Goal: Transaction & Acquisition: Purchase product/service

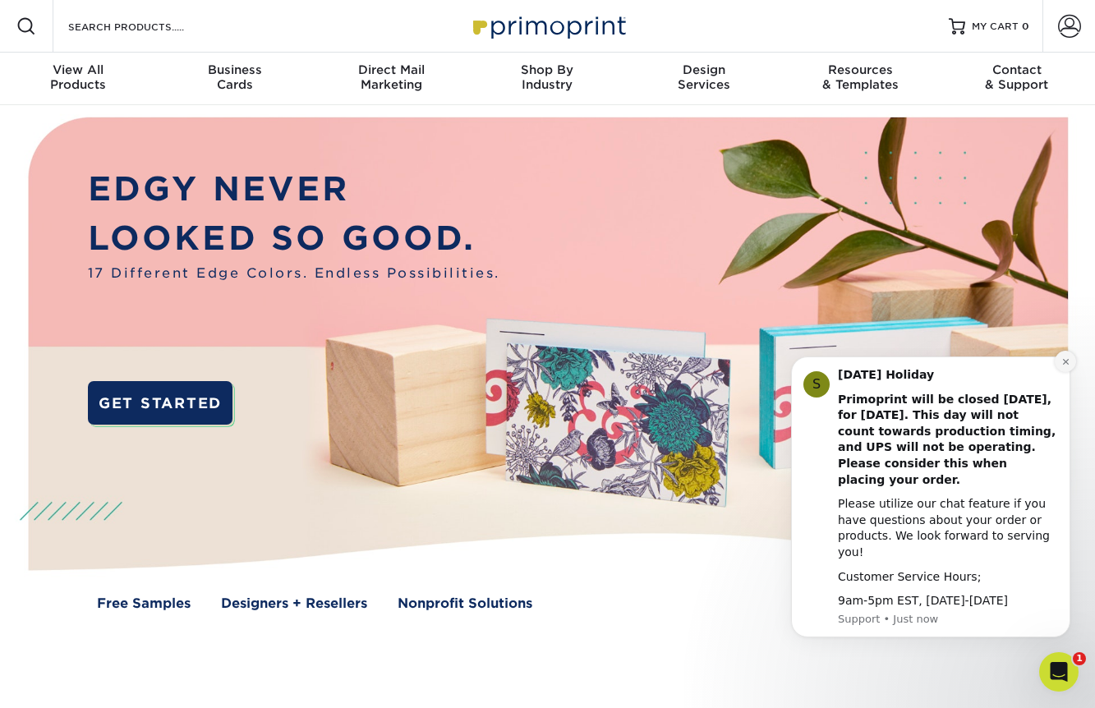
click at [1062, 366] on icon "Dismiss notification" at bounding box center [1065, 361] width 9 height 9
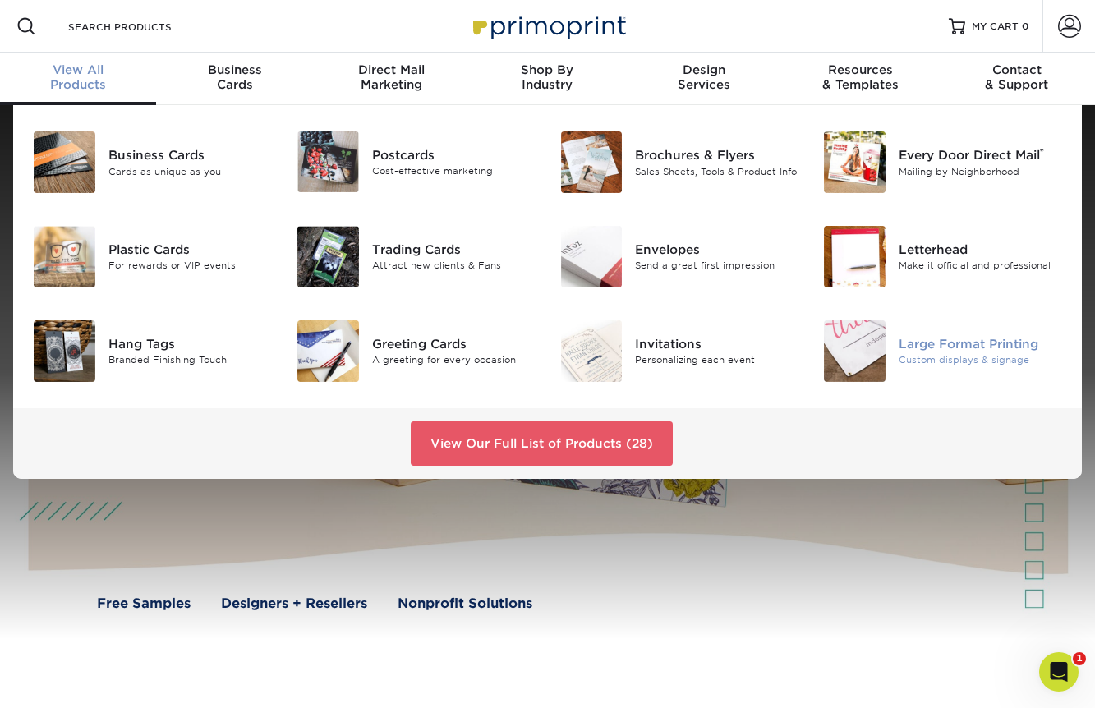
click at [857, 366] on img at bounding box center [855, 351] width 62 height 62
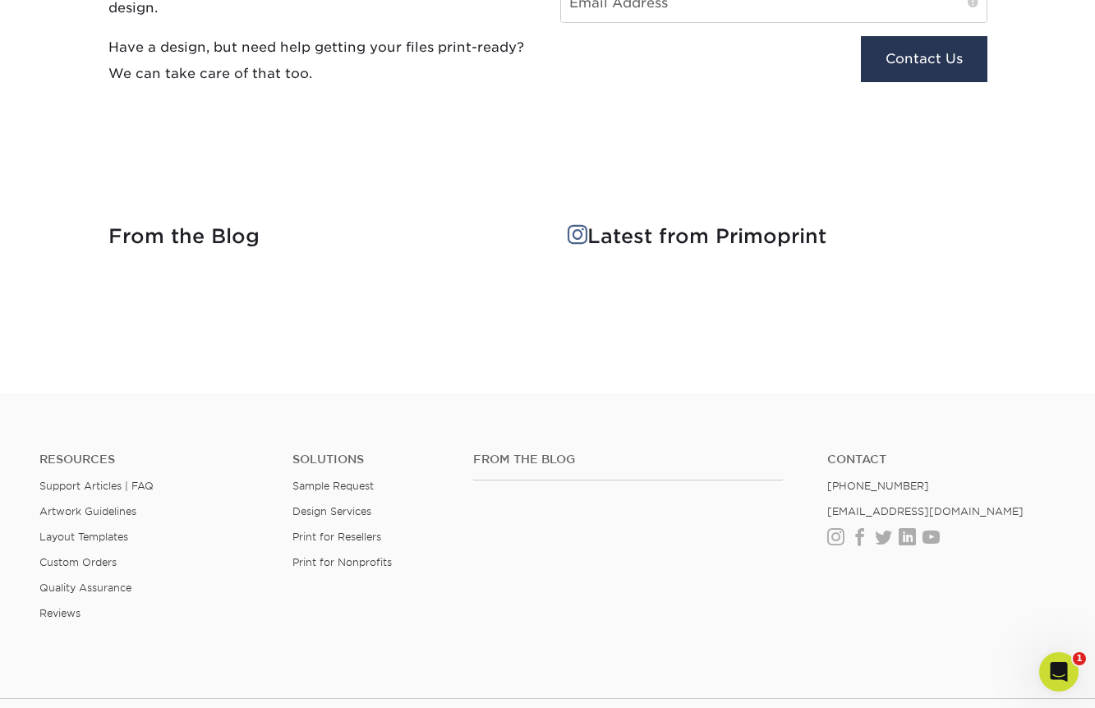
scroll to position [1782, 0]
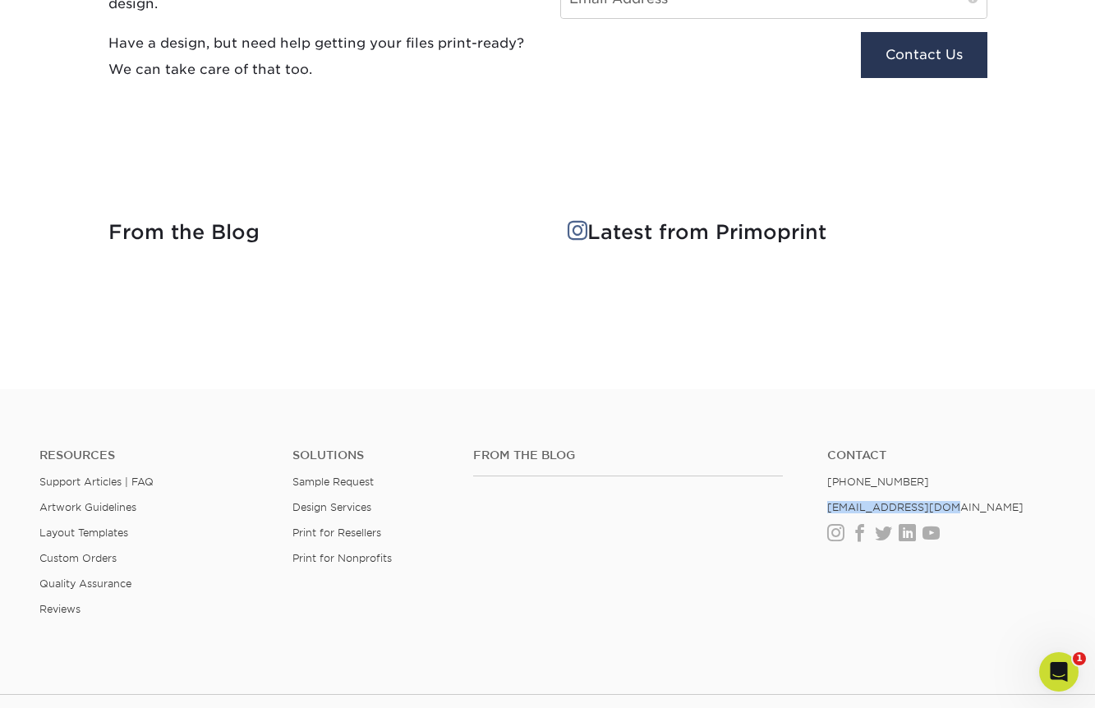
drag, startPoint x: 943, startPoint y: 506, endPoint x: 824, endPoint y: 504, distance: 119.1
click at [824, 504] on ul "Contact (888) 822-5815 info@primoprint.com Instagram Facebook Twitter LinkedIn …" at bounding box center [941, 494] width 253 height 92
copy link "[EMAIL_ADDRESS][DOMAIN_NAME]"
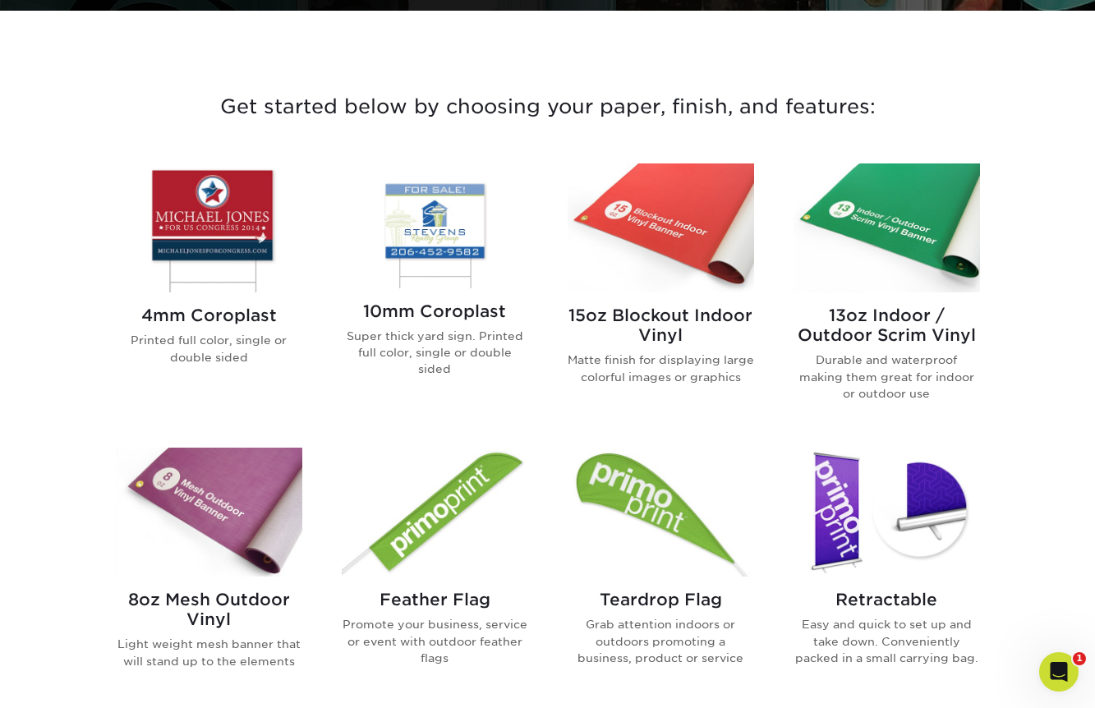
scroll to position [540, 0]
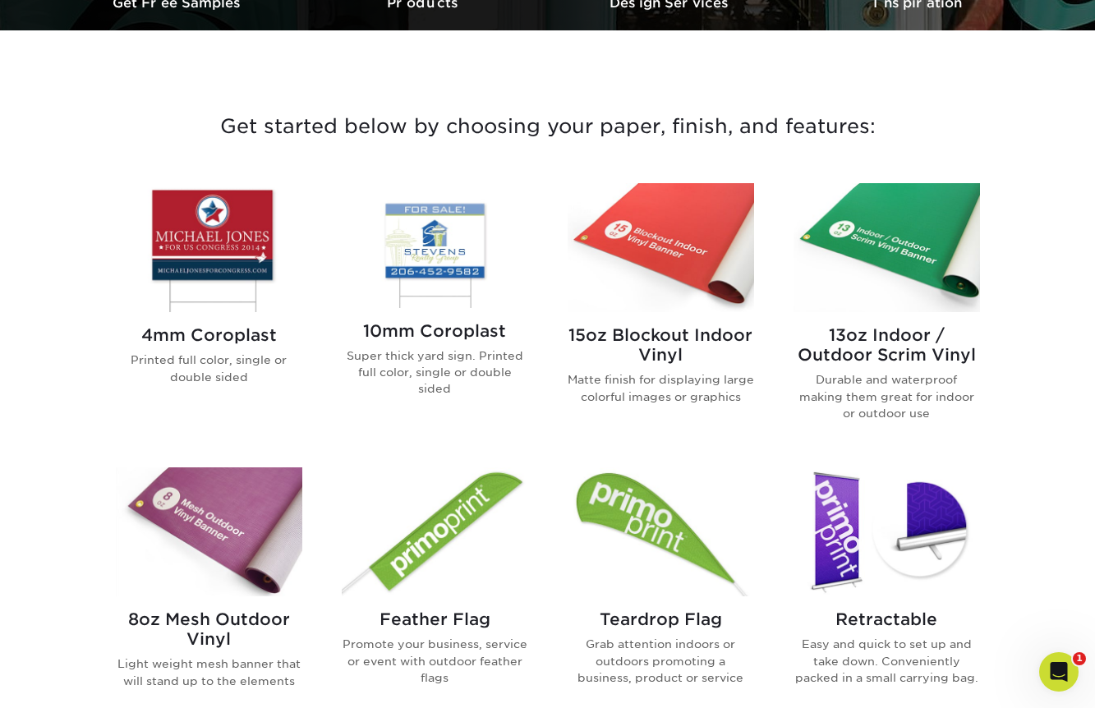
click at [685, 232] on img at bounding box center [661, 247] width 186 height 129
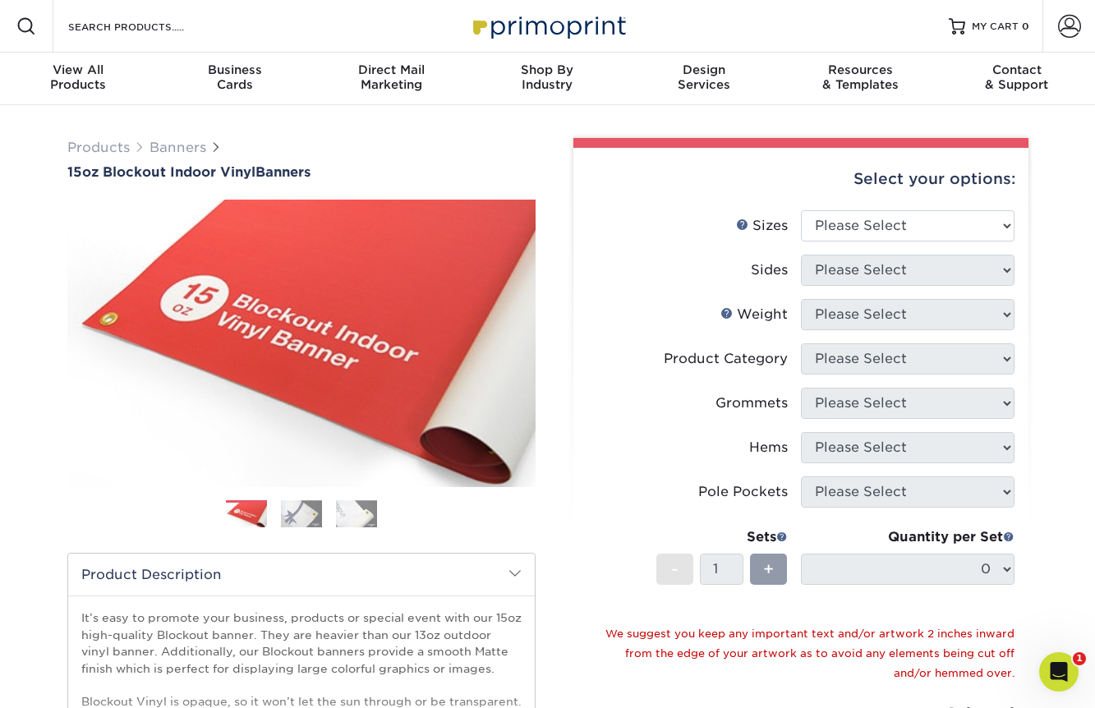
click at [290, 517] on img at bounding box center [301, 514] width 41 height 28
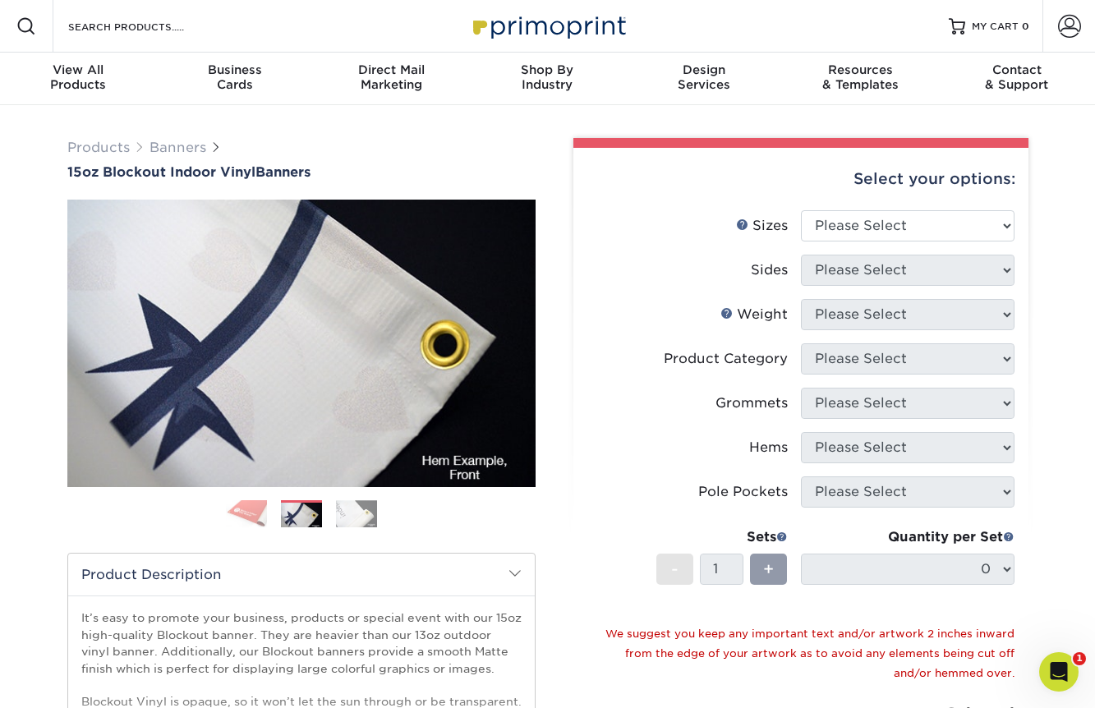
click at [352, 517] on img at bounding box center [356, 514] width 41 height 28
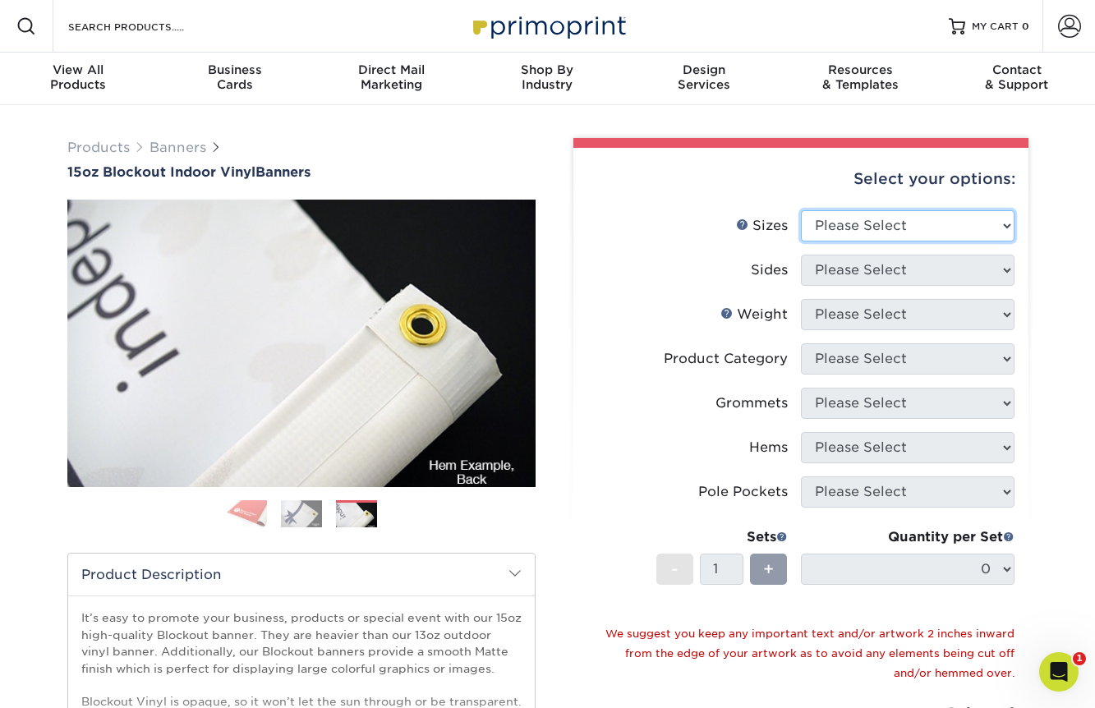
click at [871, 228] on select "Please Select 17" x 32" 18" x 24" 21" x 192" 22" x 35" 22" x 69" 24" x 36" 24" …" at bounding box center [908, 225] width 214 height 31
click at [885, 218] on select "Please Select 17" x 32" 18" x 24" 21" x 192" 22" x 35" 22" x 69" 24" x 36" 24" …" at bounding box center [908, 225] width 214 height 31
select select "24.00x60.00"
click at [801, 210] on select "Please Select 17" x 32" 18" x 24" 21" x 192" 22" x 35" 22" x 69" 24" x 36" 24" …" at bounding box center [908, 225] width 214 height 31
click at [910, 223] on select "Please Select 17" x 32" 18" x 24" 21" x 192" 22" x 35" 22" x 69" 24" x 36" 24" …" at bounding box center [908, 225] width 214 height 31
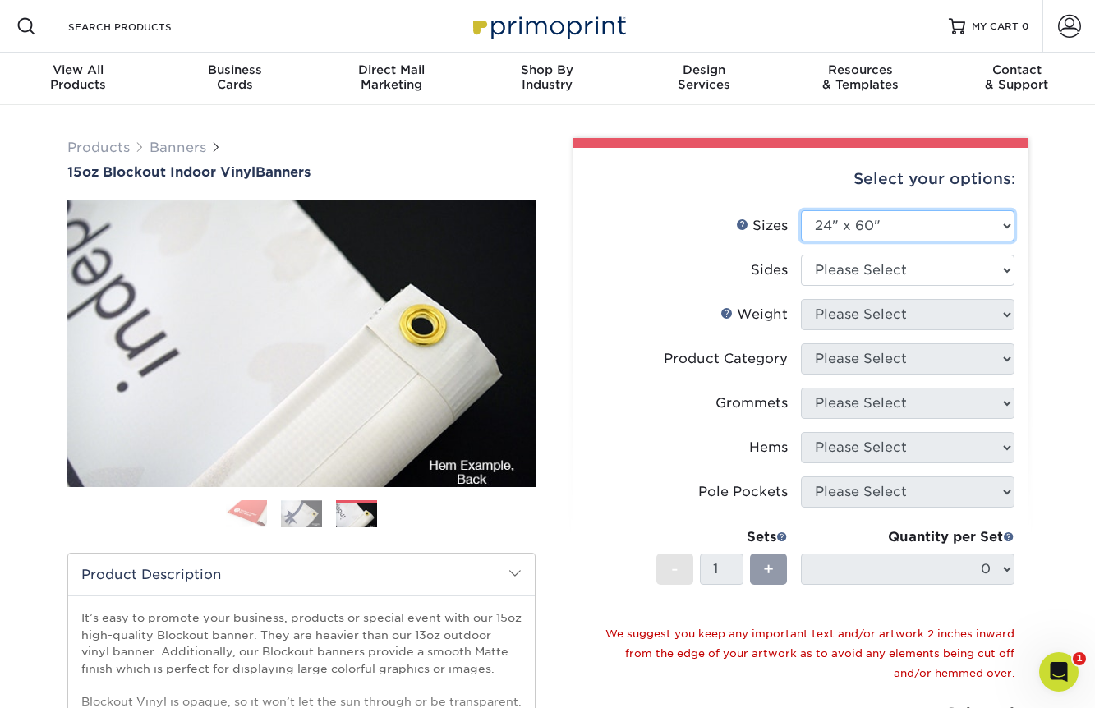
click at [801, 210] on select "Please Select 17" x 32" 18" x 24" 21" x 192" 22" x 35" 22" x 69" 24" x 36" 24" …" at bounding box center [908, 225] width 214 height 31
click at [848, 272] on select "Please Select Print Both Sides Print Front Only" at bounding box center [908, 270] width 214 height 31
select select "32d3c223-f82c-492b-b915-ba065a00862f"
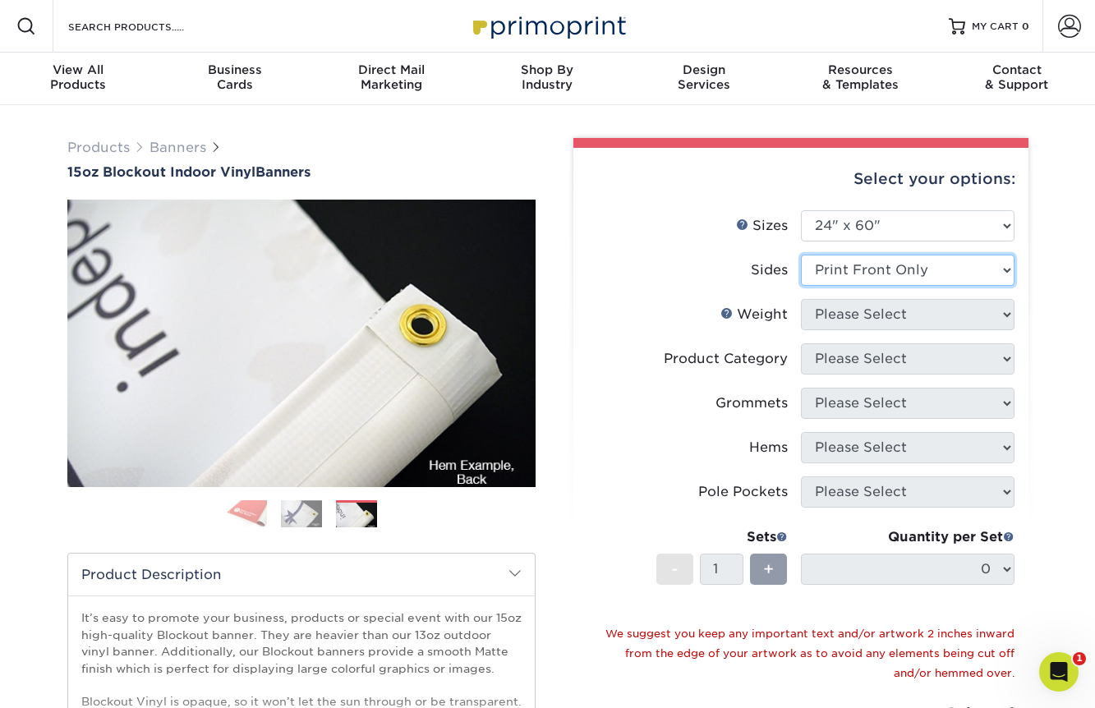
click at [801, 255] on select "Please Select Print Both Sides Print Front Only" at bounding box center [908, 270] width 214 height 31
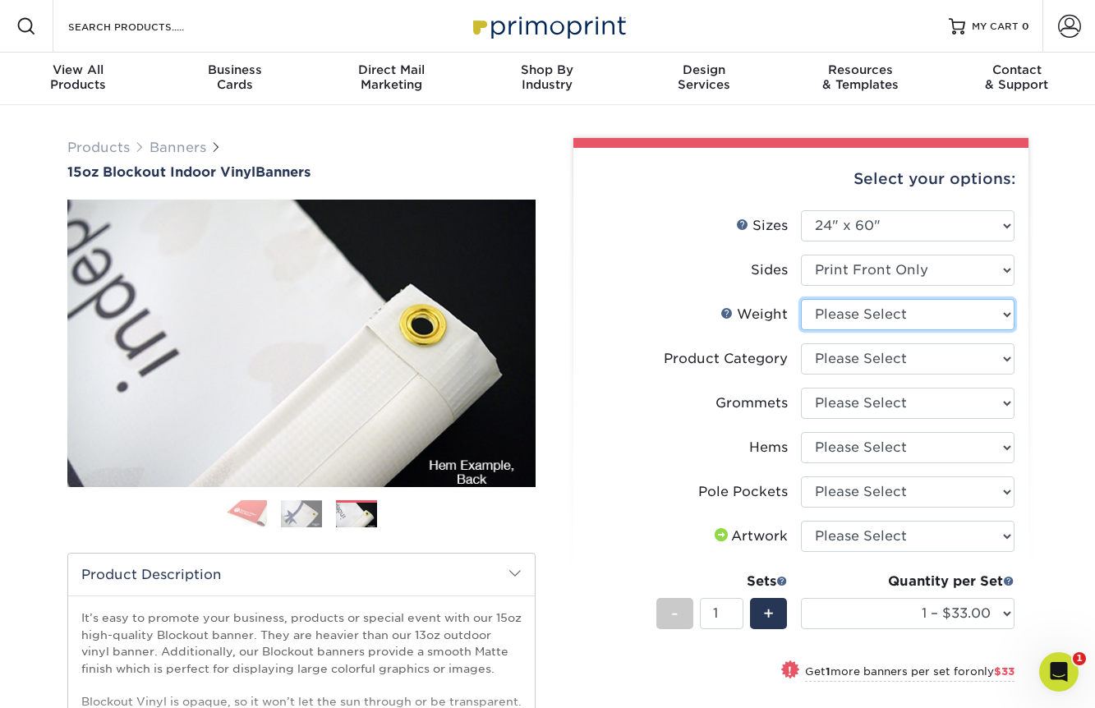
click at [847, 315] on select "Please Select 15OZBLOCKOUT" at bounding box center [908, 314] width 214 height 31
select select "15OZBLOCKOUT"
click at [801, 299] on select "Please Select 15OZBLOCKOUT" at bounding box center [908, 314] width 214 height 31
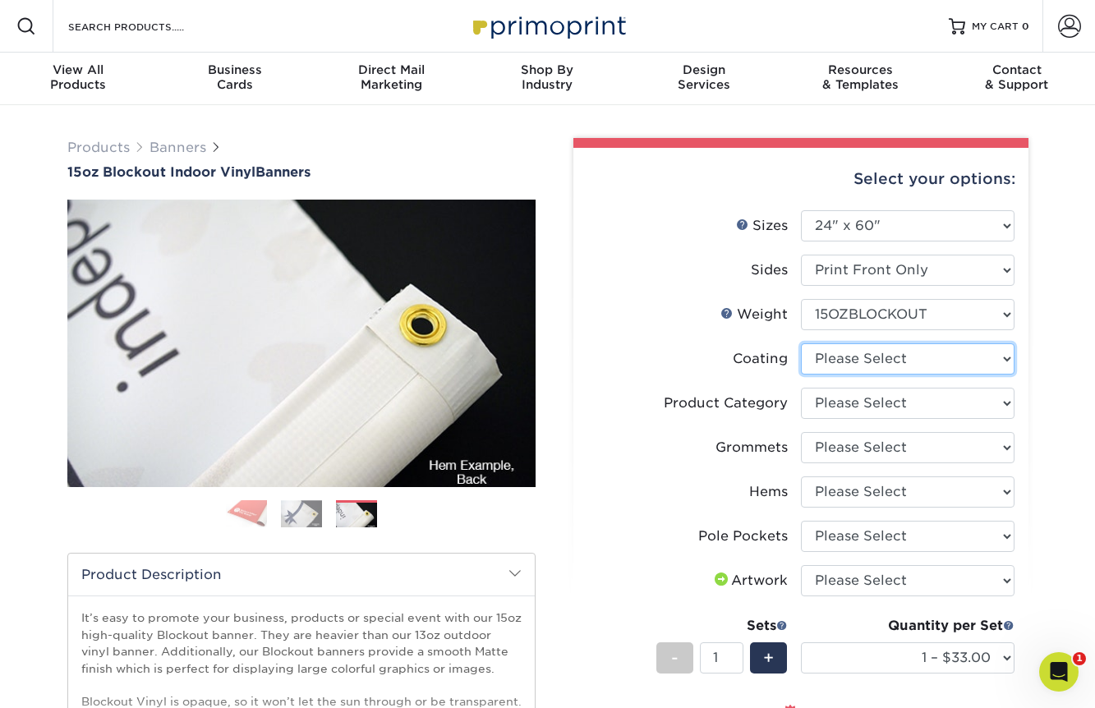
click at [853, 360] on select at bounding box center [908, 358] width 214 height 31
select select "3e7618de-abca-4bda-9f97-8b9129e913d8"
click at [801, 343] on select at bounding box center [908, 358] width 214 height 31
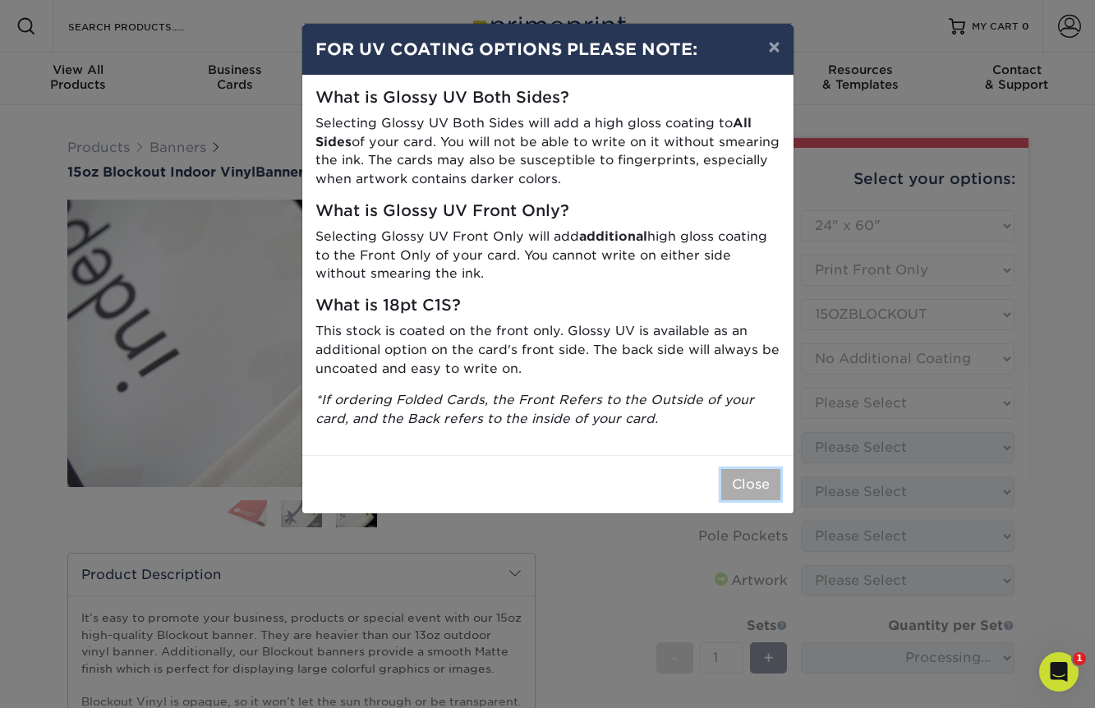
click at [745, 476] on button "Close" at bounding box center [750, 484] width 59 height 31
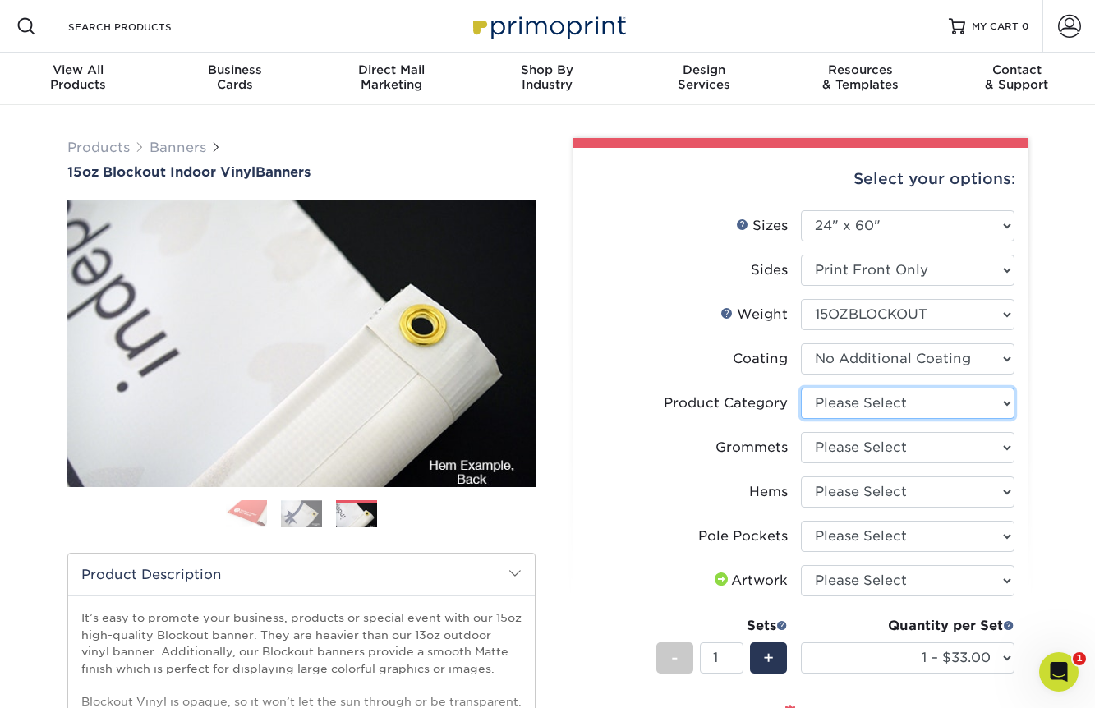
click at [862, 407] on select "Please Select 15oz Blockout Vinyl" at bounding box center [908, 403] width 214 height 31
select select "ab63990c-71be-4401-8343-b30abfa5ad7c"
click at [801, 388] on select "Please Select 15oz Blockout Vinyl" at bounding box center [908, 403] width 214 height 31
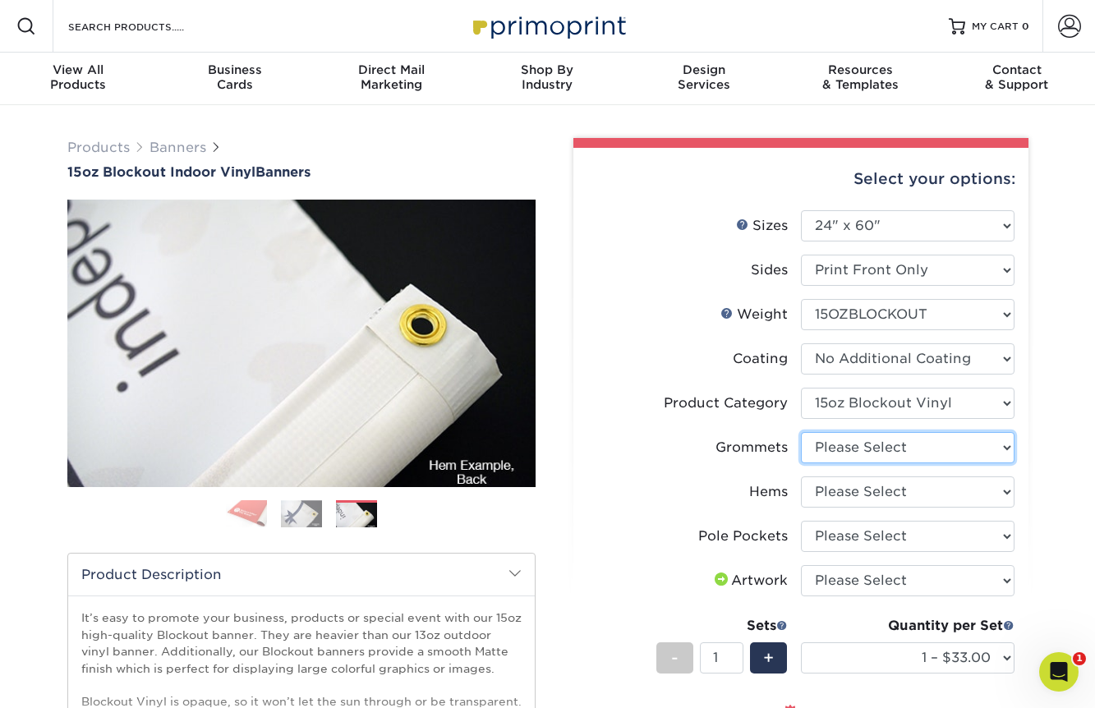
click at [861, 447] on select "Please Select No Grommets Yes, Grommet All 4 Corners Yes, Grommets Every 2 ft." at bounding box center [908, 447] width 214 height 31
select select "ce33bba6-a87b-4293-934d-6f372bdce3e6"
click at [801, 432] on select "Please Select No Grommets Yes, Grommet All 4 Corners Yes, Grommets Every 2 ft." at bounding box center [908, 447] width 214 height 31
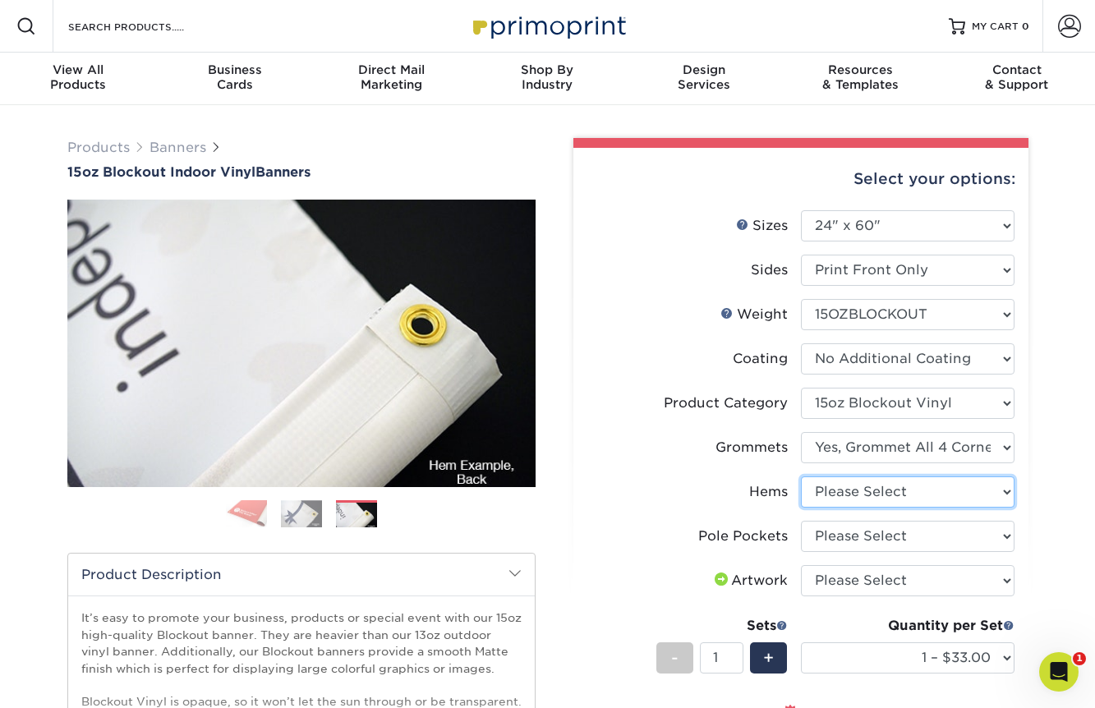
click at [862, 489] on select "Please Select No Hems/Pole Pockets Yes, Hems Top and Bottom Only Yes, Hems All …" at bounding box center [908, 491] width 214 height 31
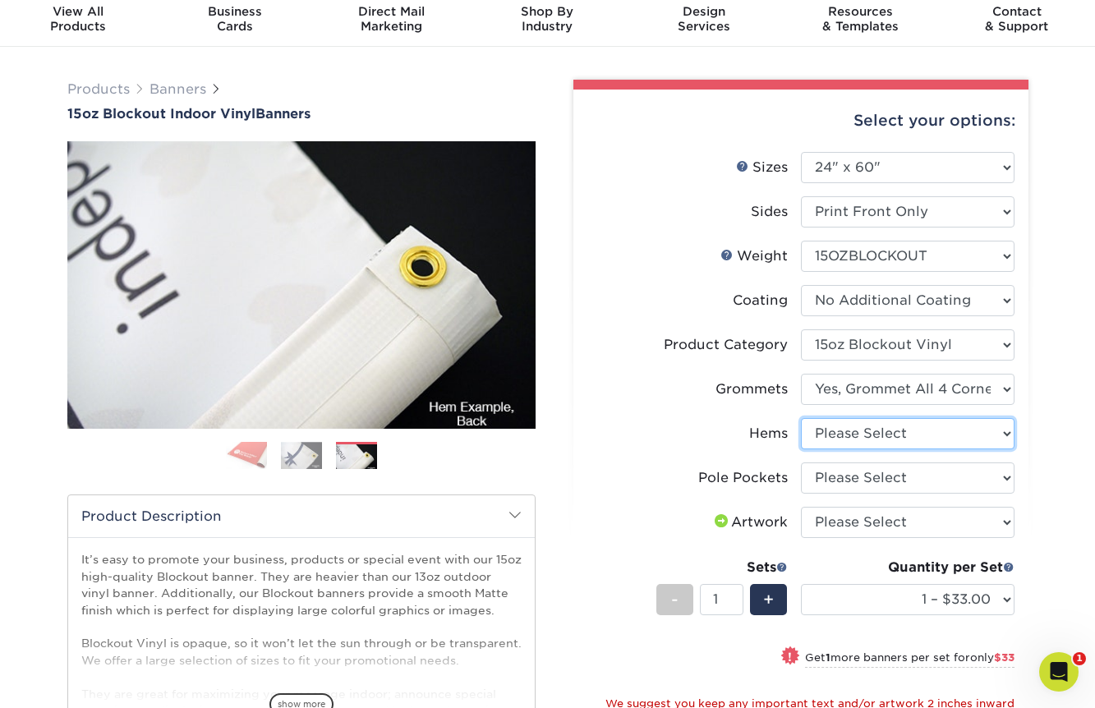
scroll to position [63, 0]
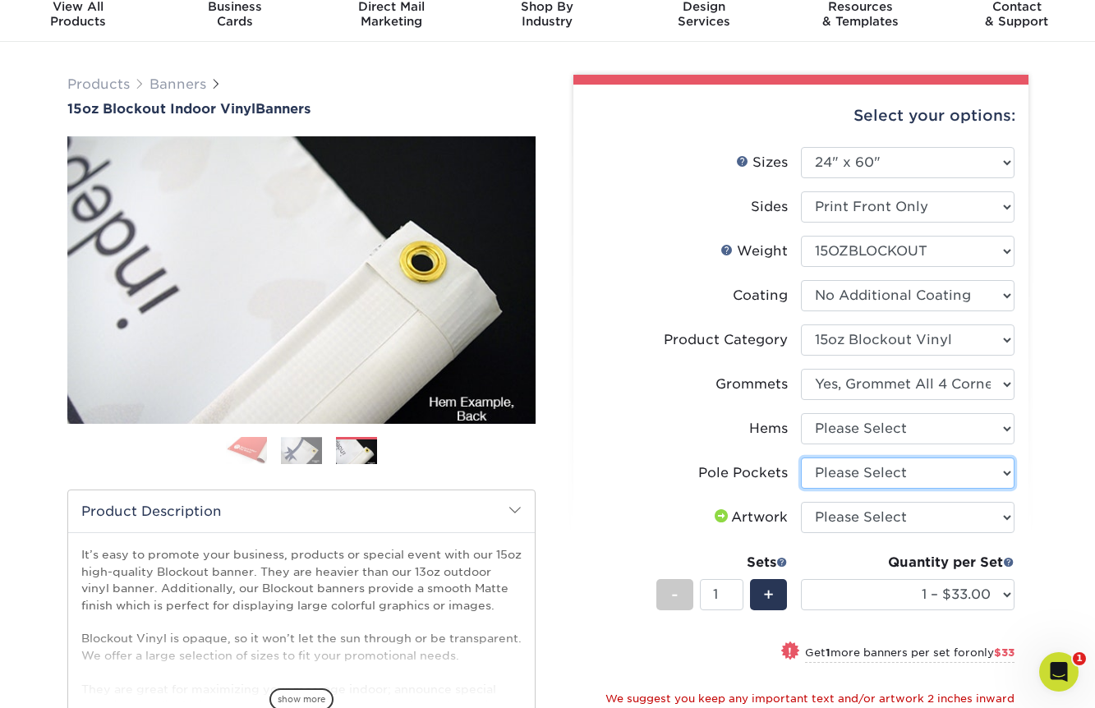
click at [816, 475] on select "Please Select No Pole Pockets 2 in. Left and Right 2 in. Top and Bottom 4 in. L…" at bounding box center [908, 472] width 214 height 31
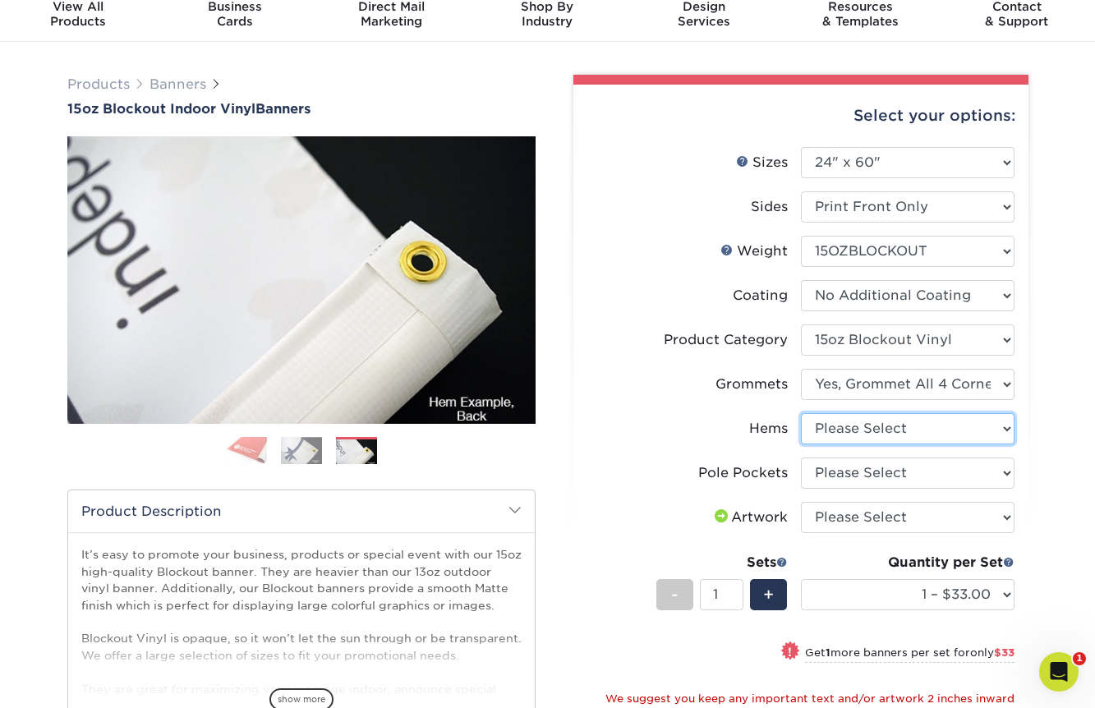
click at [845, 429] on select "Please Select No Hems/Pole Pockets Yes, Hems Top and Bottom Only Yes, Hems All …" at bounding box center [908, 428] width 214 height 31
select select "4e4ebf09-664b-4b70-8385-b564872d2e90"
click at [801, 413] on select "Please Select No Hems/Pole Pockets Yes, Hems Top and Bottom Only Yes, Hems All …" at bounding box center [908, 428] width 214 height 31
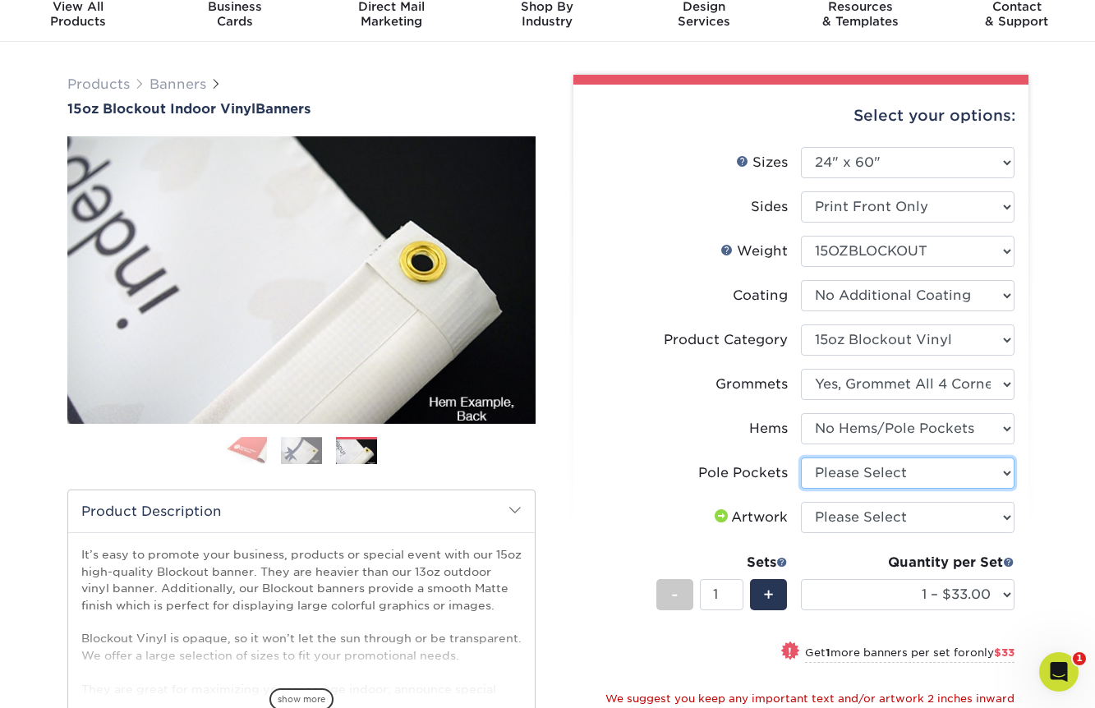
click at [848, 471] on select "Please Select No Pole Pockets 2 in. Left and Right 2 in. Top and Bottom 4 in. L…" at bounding box center [908, 472] width 214 height 31
select select "462c5fe9-21e9-49a0-afb4-1c6e8664fe13"
click at [801, 457] on select "Please Select No Pole Pockets 2 in. Left and Right 2 in. Top and Bottom 4 in. L…" at bounding box center [908, 472] width 214 height 31
click at [853, 513] on select "Please Select I will upload files I need a design - $50" at bounding box center [908, 517] width 214 height 31
select select "upload"
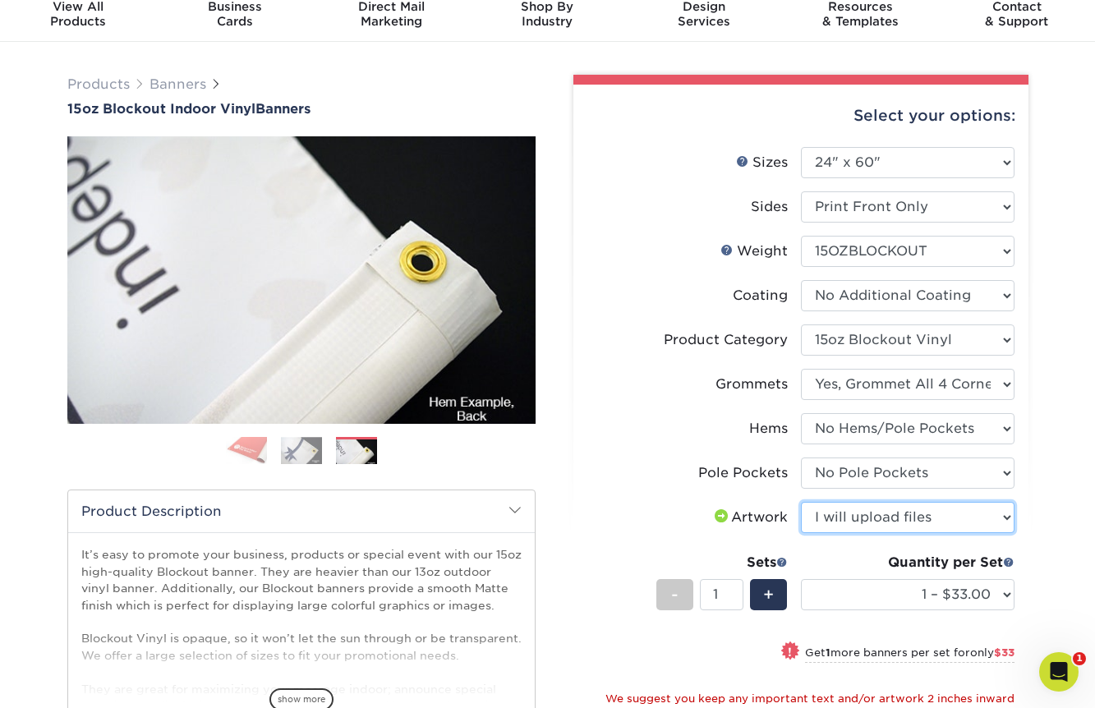
click at [801, 502] on select "Please Select I will upload files I need a design - $50" at bounding box center [908, 517] width 214 height 31
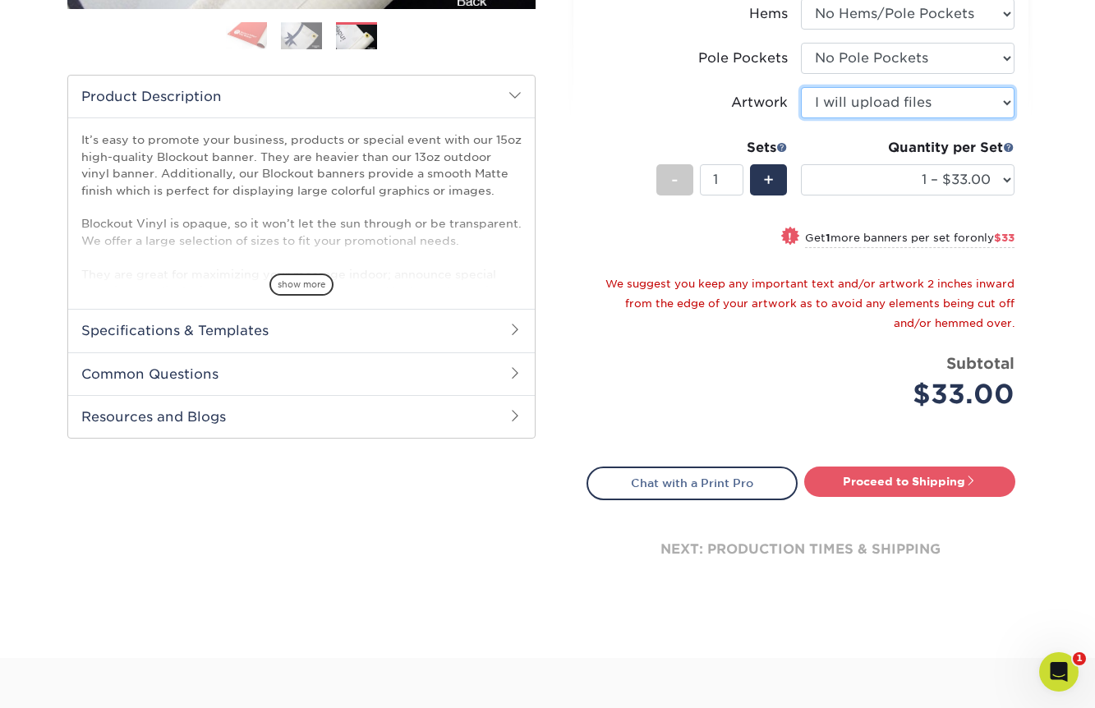
scroll to position [490, 0]
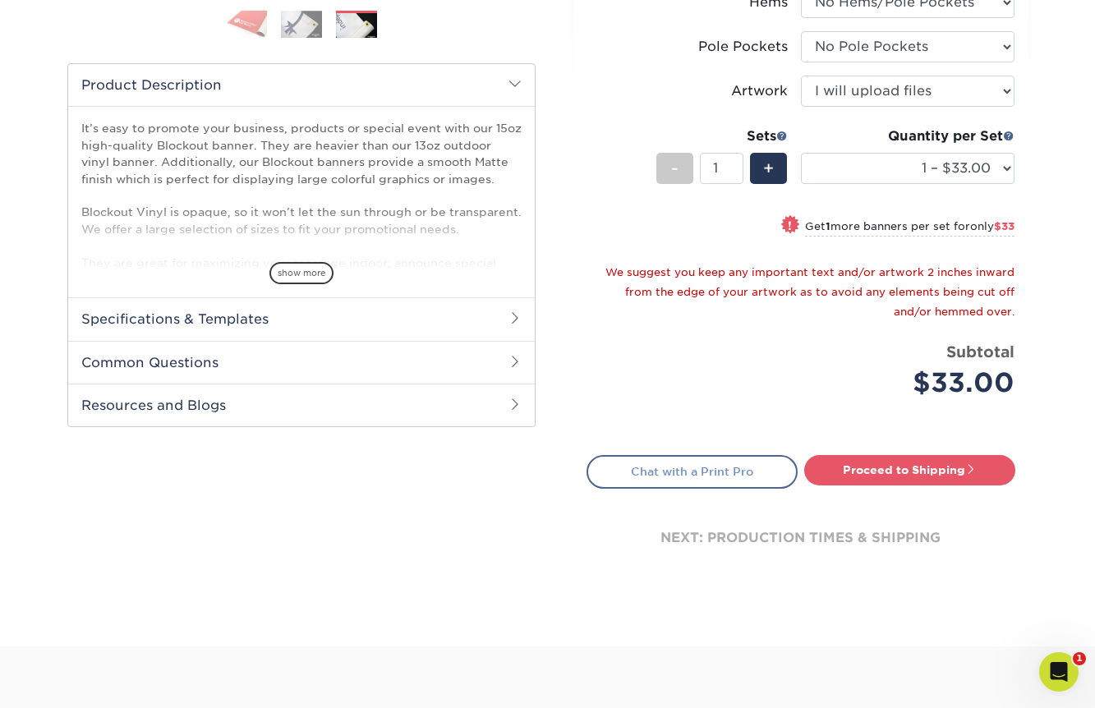
click at [747, 471] on link "Chat with a Print Pro" at bounding box center [691, 471] width 211 height 33
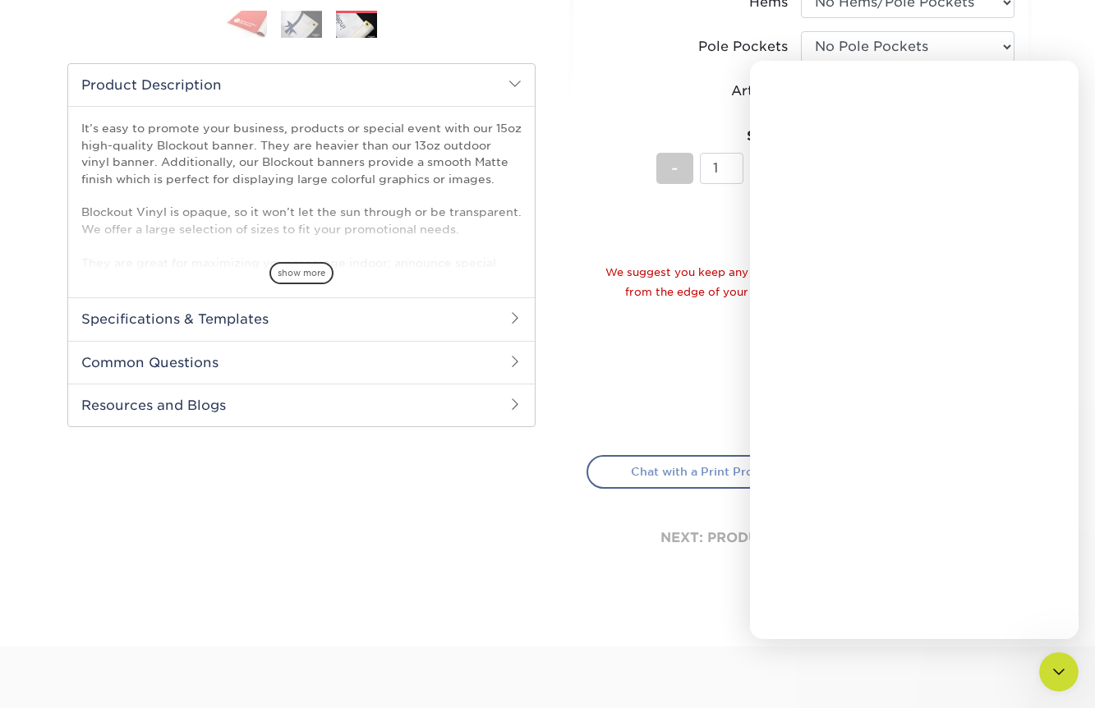
scroll to position [0, 0]
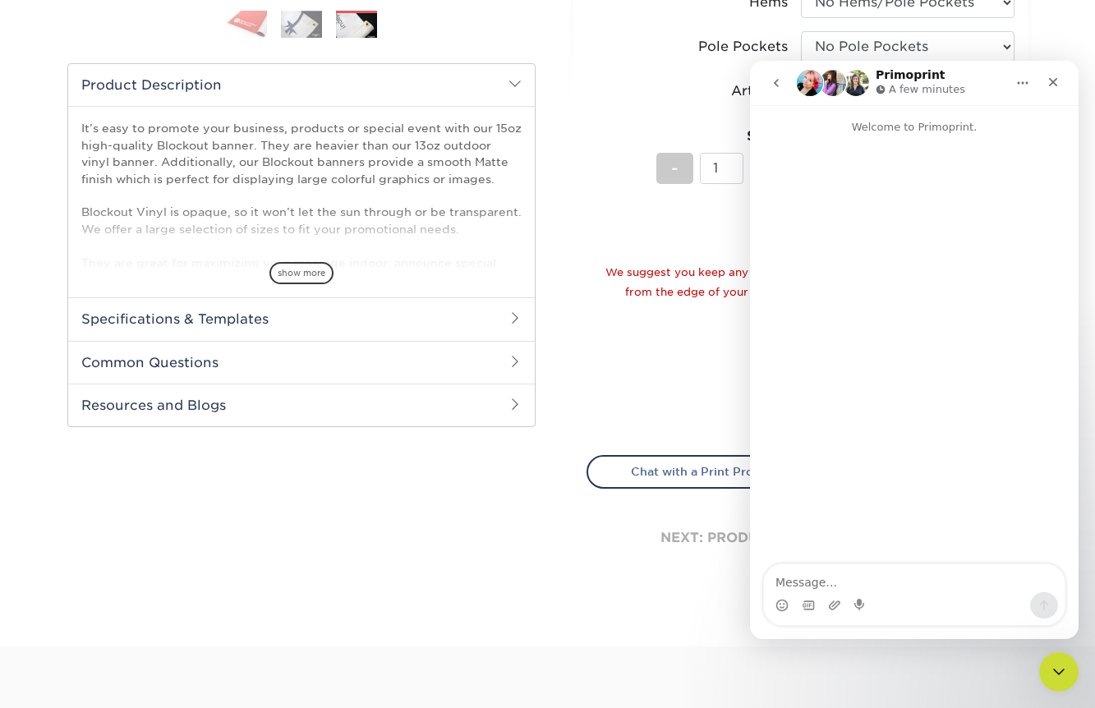
click at [903, 586] on textarea "Message…" at bounding box center [914, 578] width 301 height 28
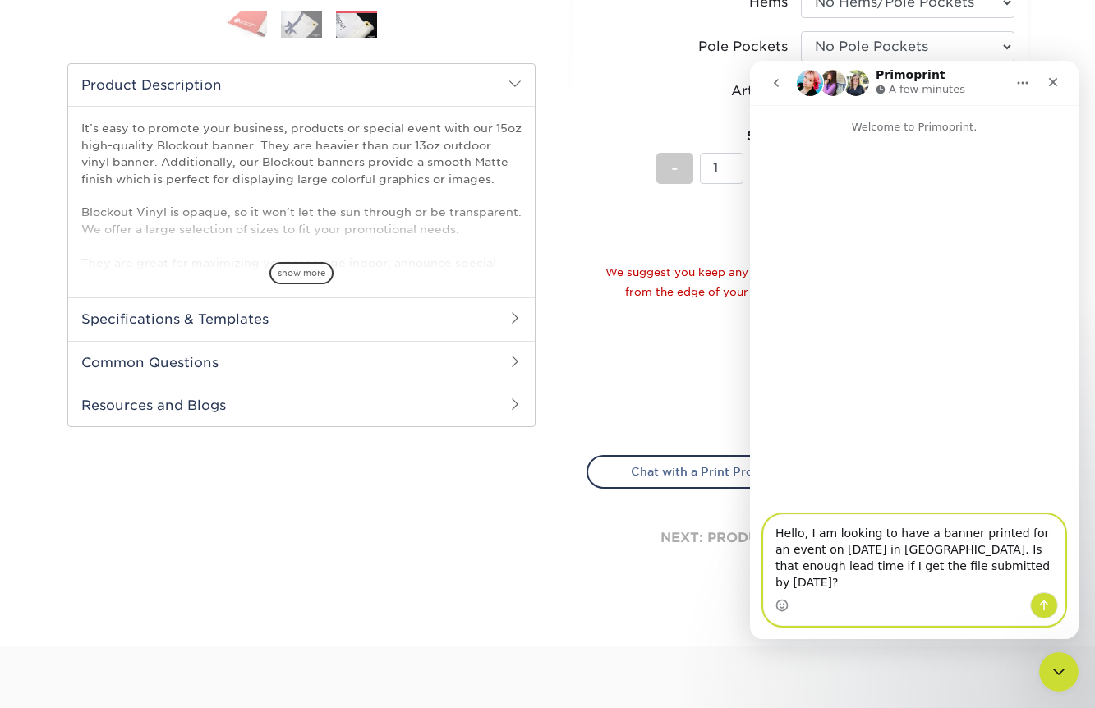
type textarea "Hello, I am looking to have a banner printed for an event on [DATE] in [GEOGRAP…"
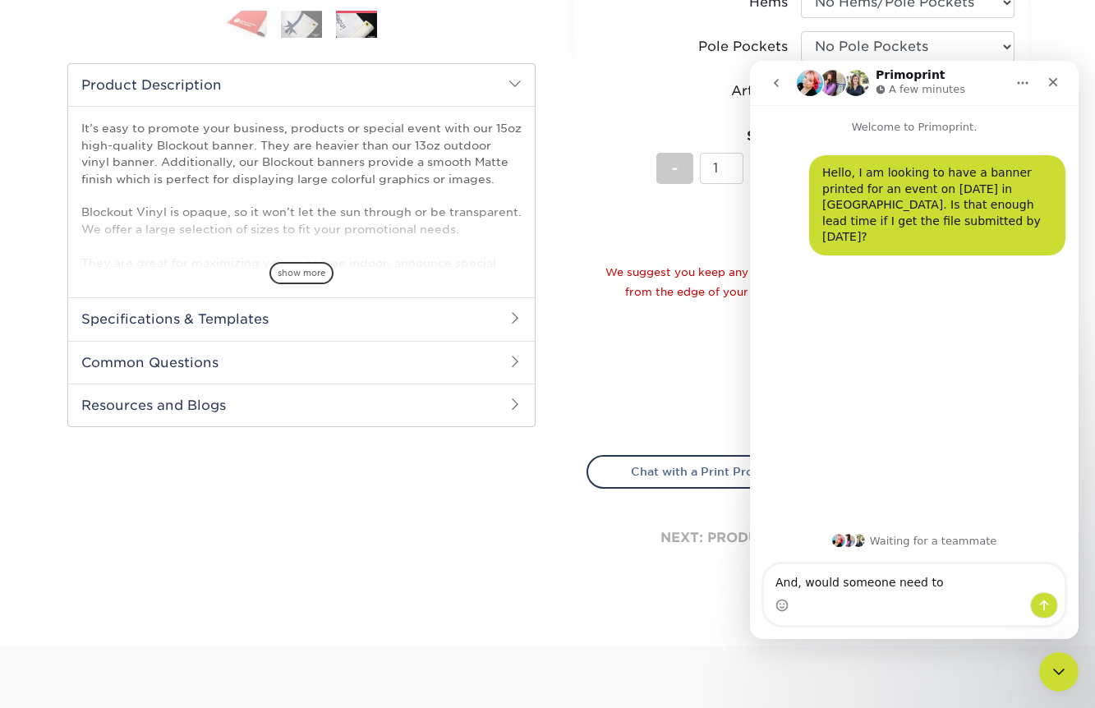
click at [899, 585] on textarea "And, would someone need to" at bounding box center [914, 578] width 301 height 28
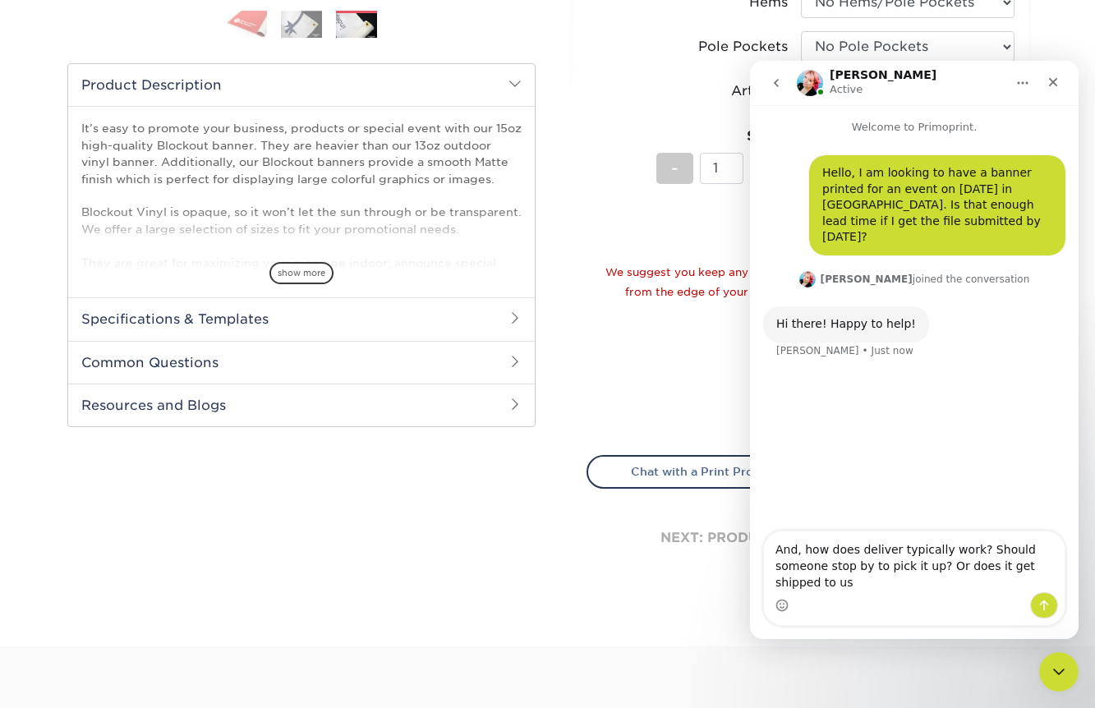
type textarea "And, how does deliver typically work? Should someone stop by to pick it up? Or …"
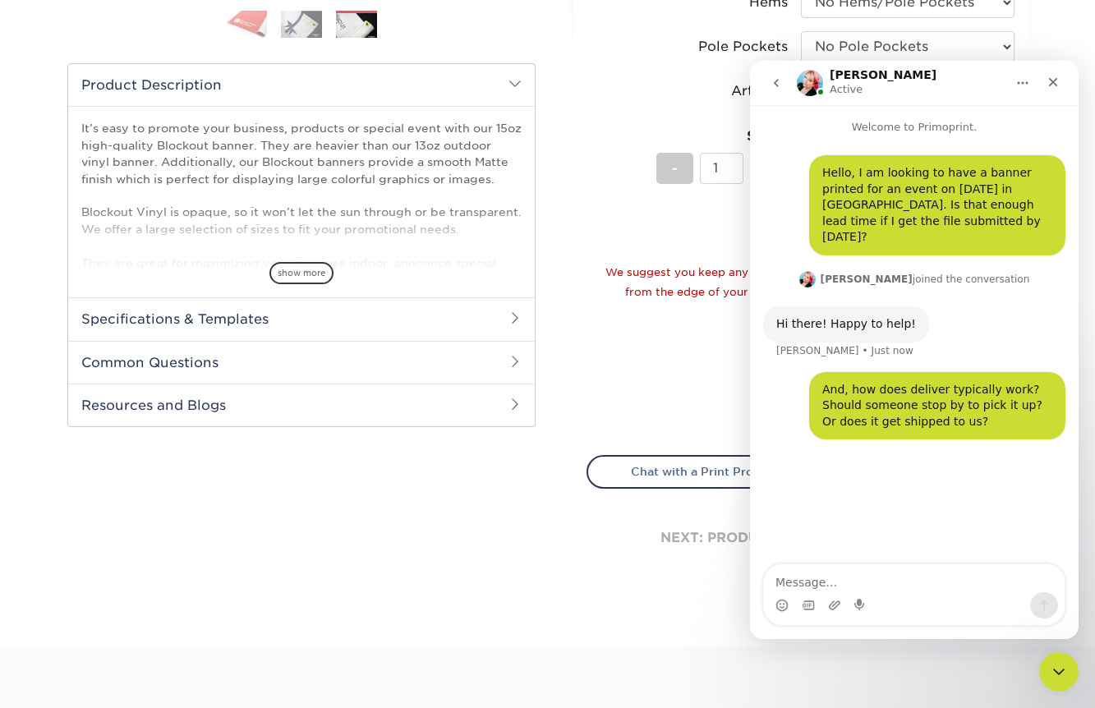
type textarea "T"
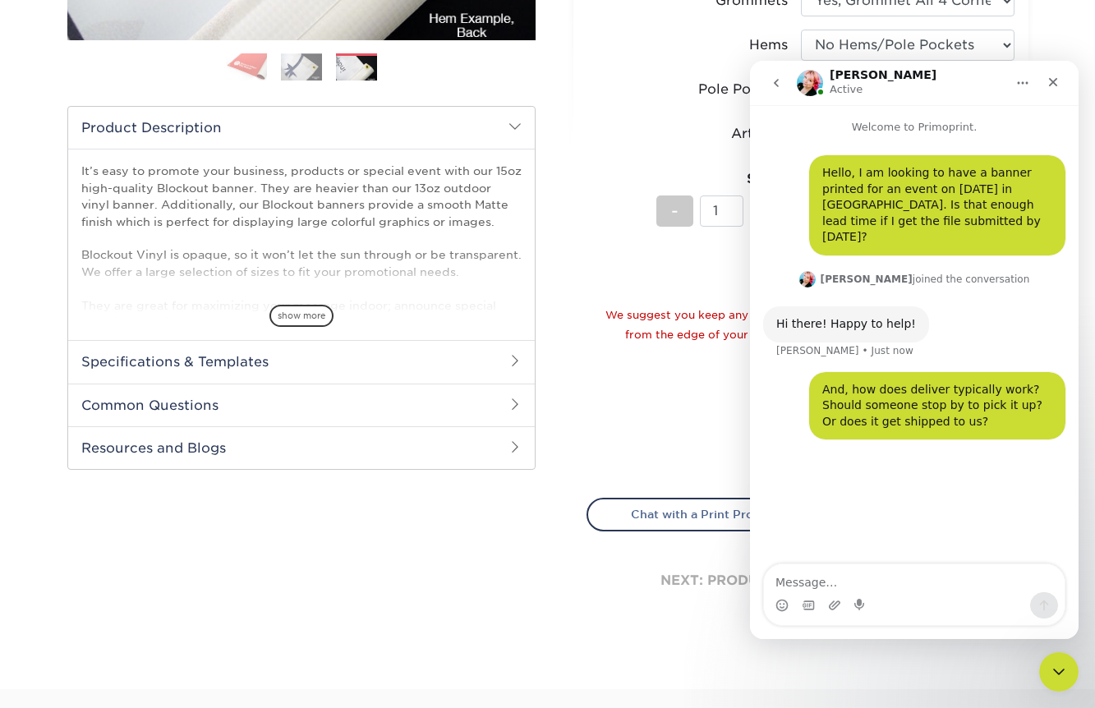
scroll to position [444, 0]
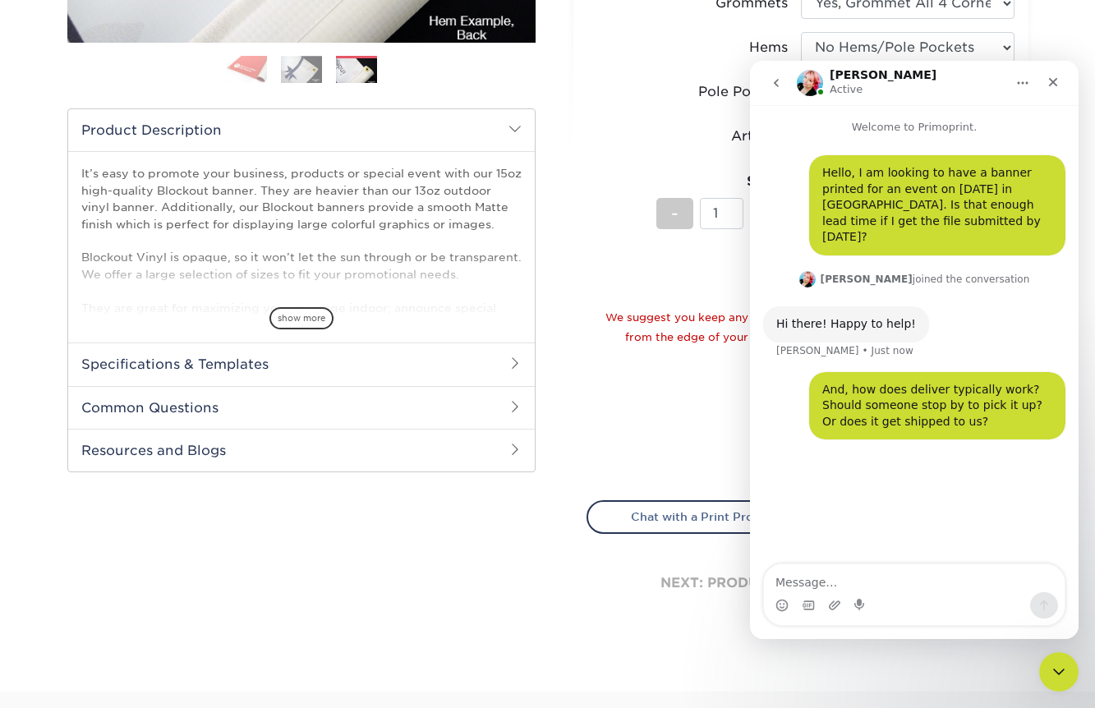
click at [443, 408] on h2 "Common Questions" at bounding box center [301, 407] width 467 height 43
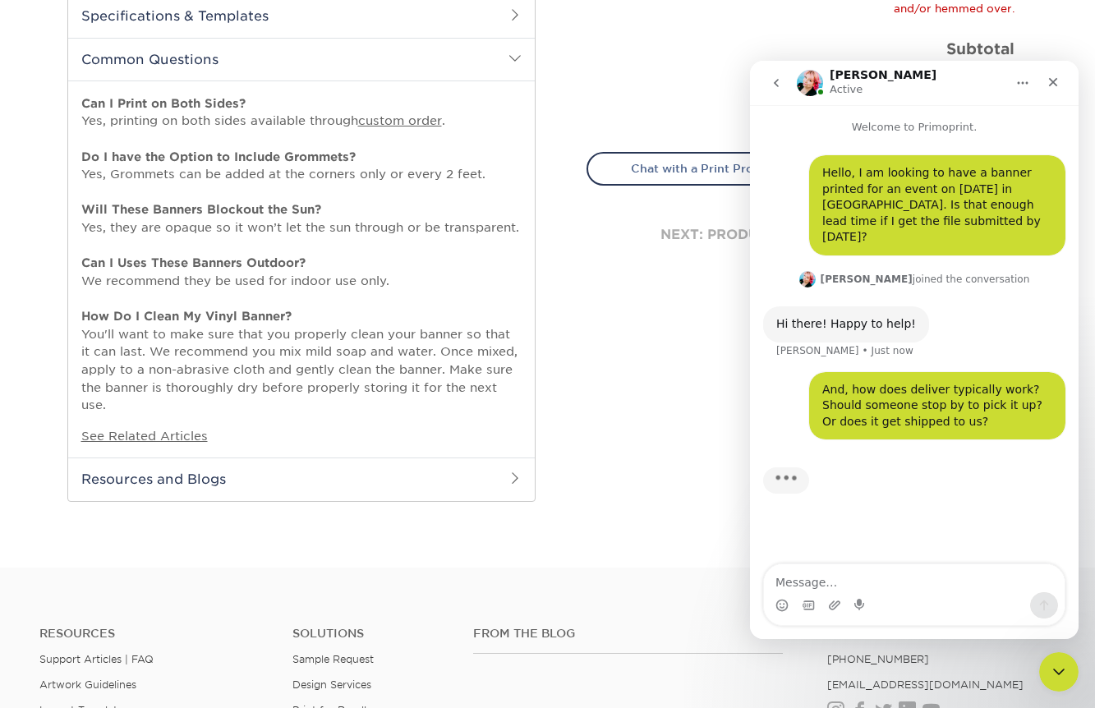
scroll to position [790, 0]
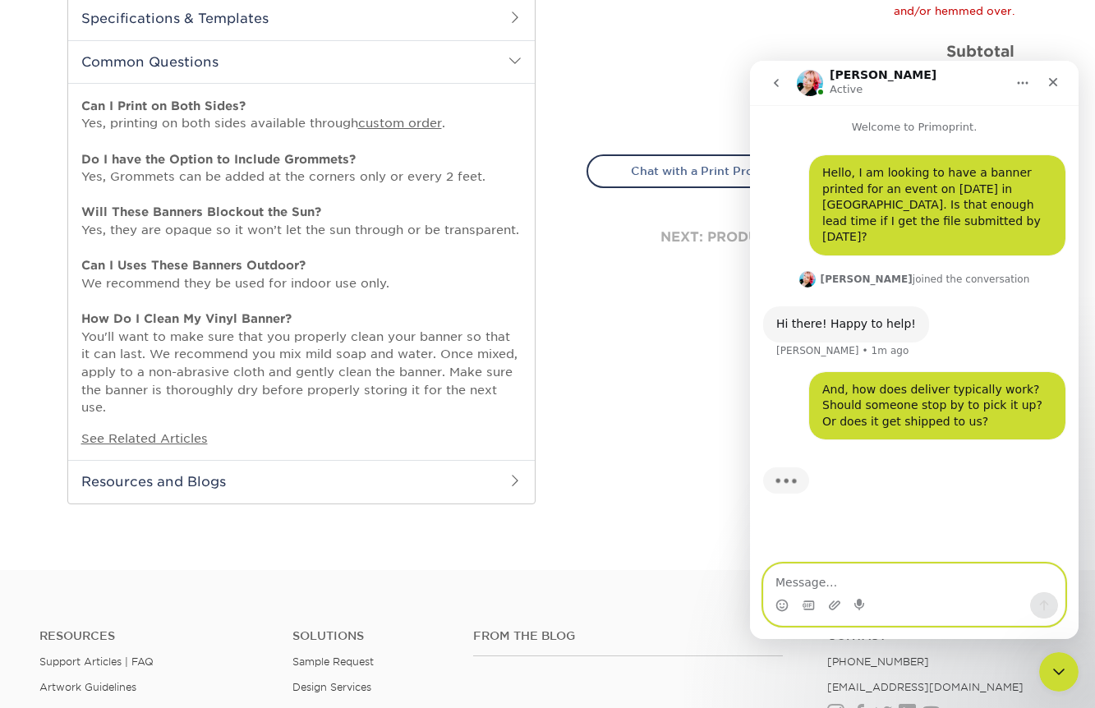
click at [816, 580] on textarea "Message…" at bounding box center [914, 578] width 301 height 28
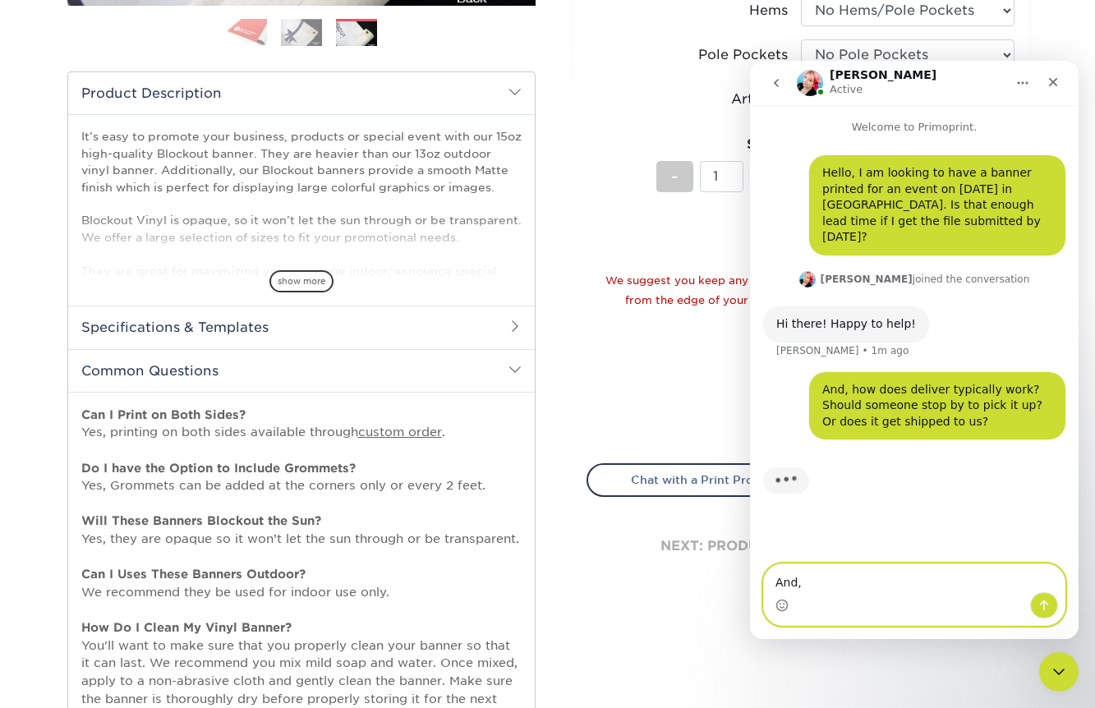
scroll to position [470, 0]
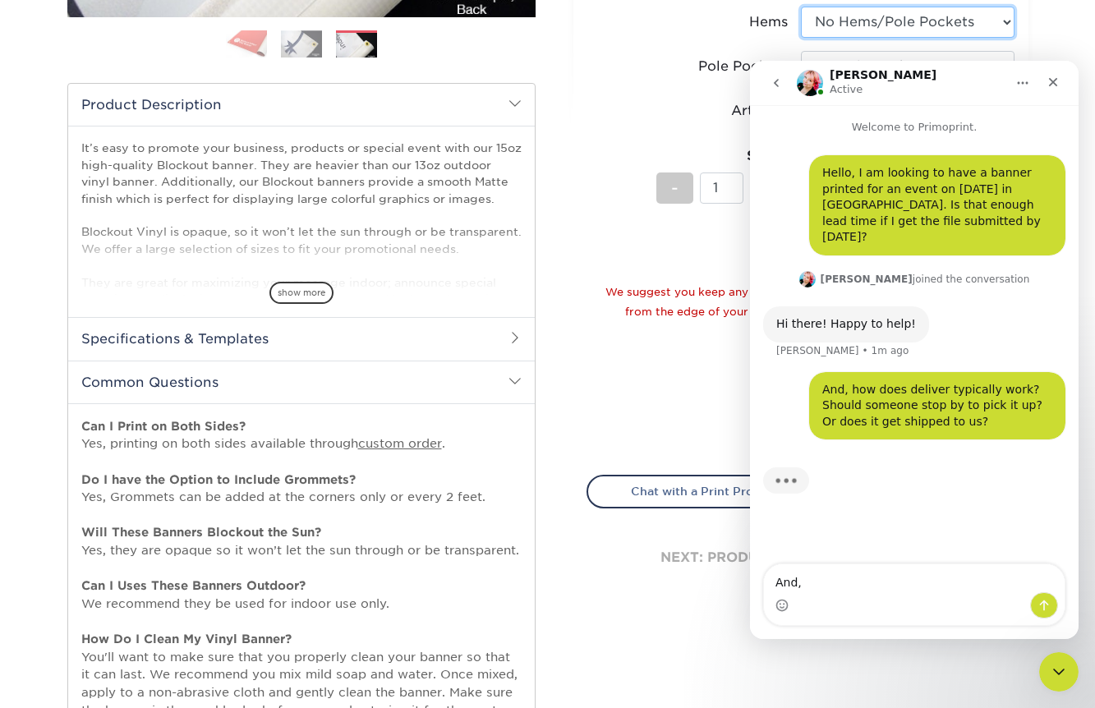
click at [887, 22] on select "Please Select No Hems/Pole Pockets Yes, Hems Top and Bottom Only Yes, Hems All …" at bounding box center [908, 22] width 214 height 31
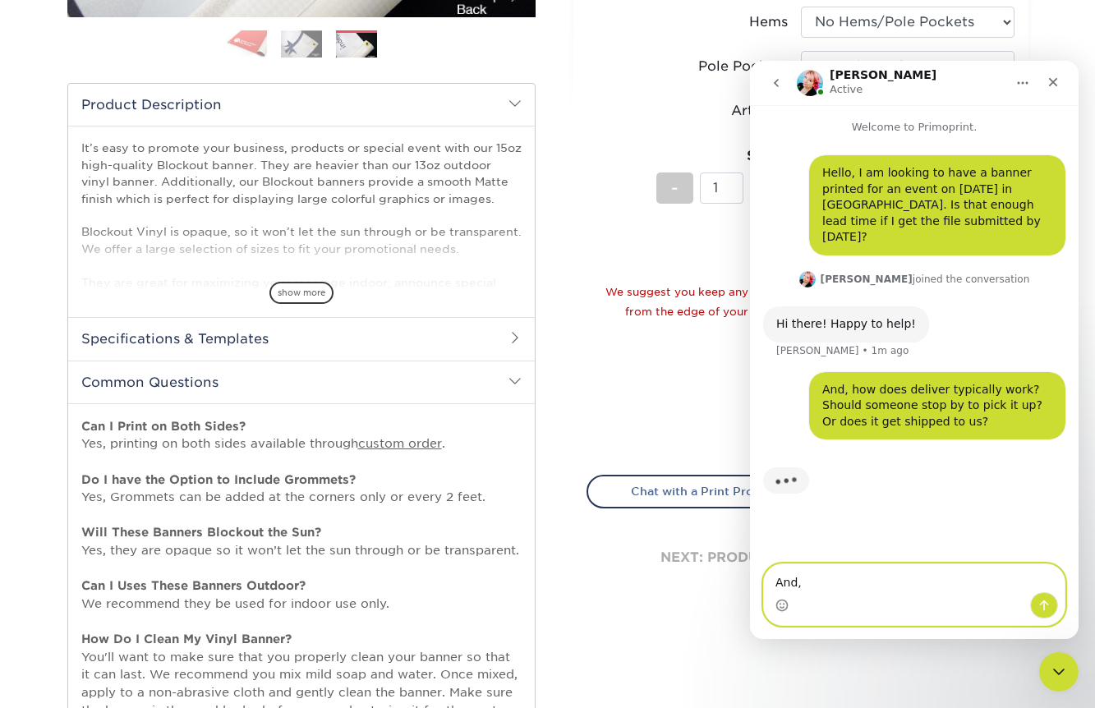
click at [811, 591] on textarea "And," at bounding box center [914, 578] width 301 height 28
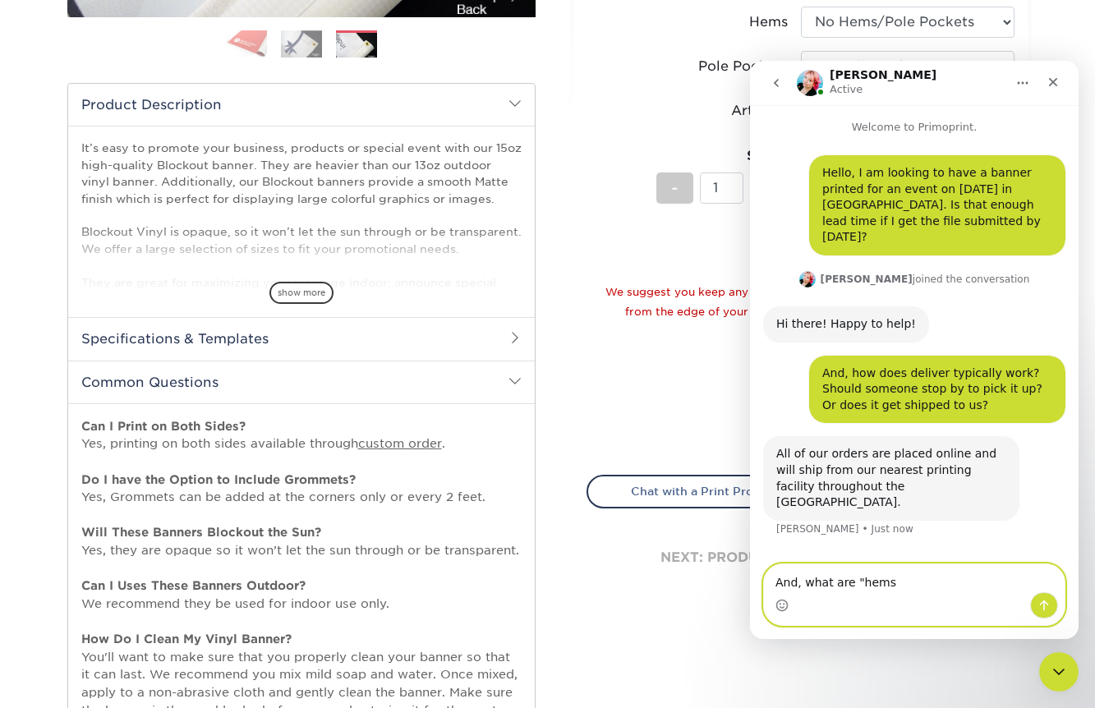
scroll to position [21, 0]
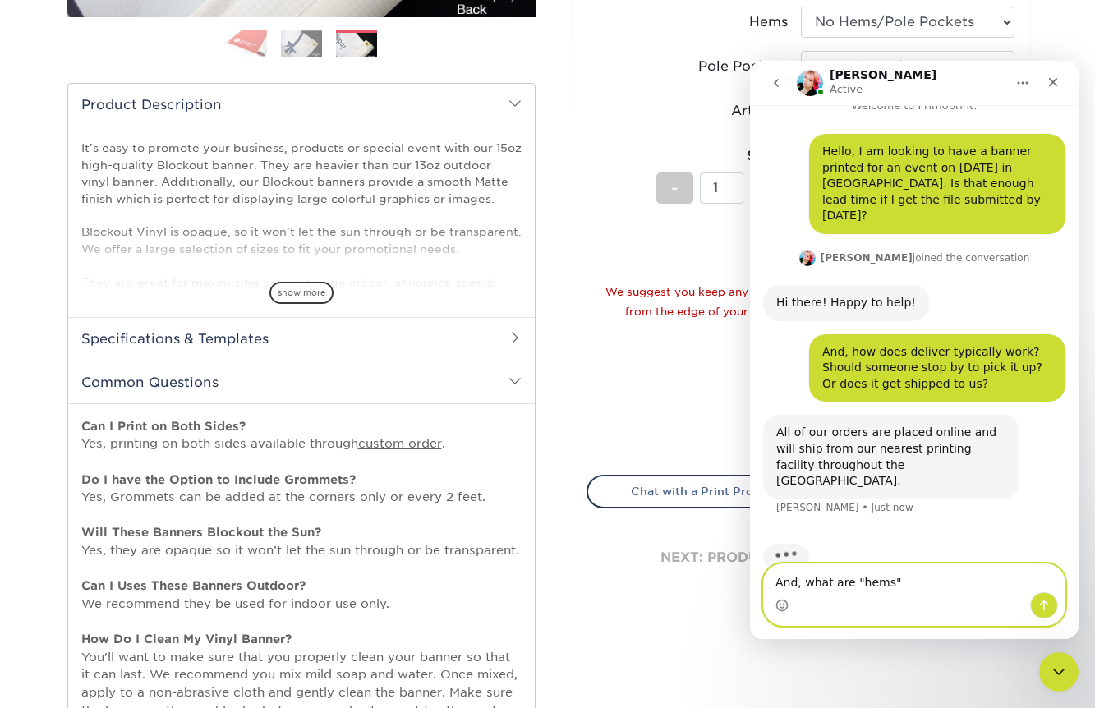
type textarea "And, what are "hems"?"
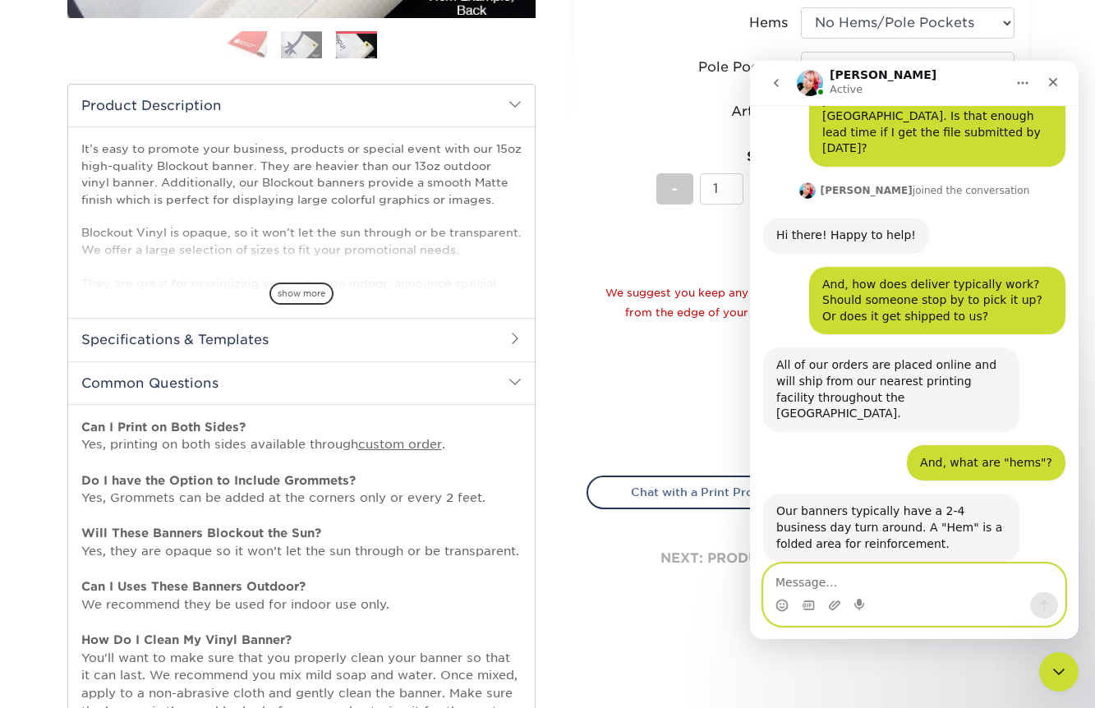
scroll to position [467, 0]
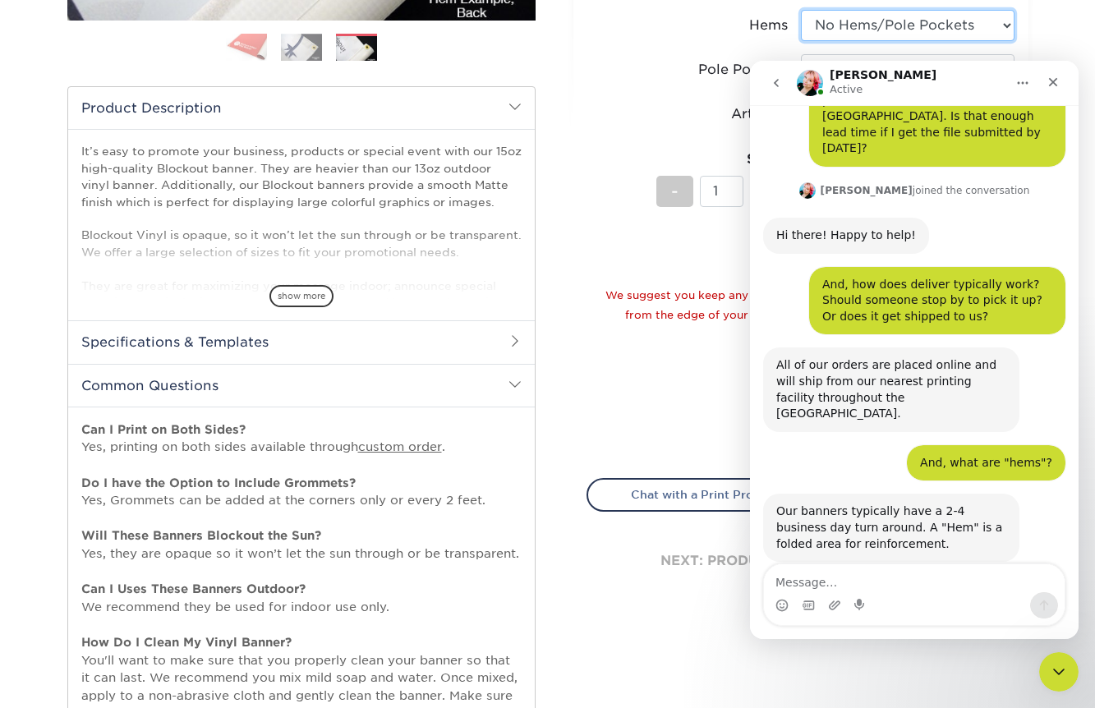
click at [903, 30] on select "Please Select No Hems/Pole Pockets Yes, Hems Top and Bottom Only Yes, Hems All …" at bounding box center [908, 25] width 214 height 31
select select "8230230f-c794-4a86-888a-1e780ae7e418"
click at [801, 10] on select "Please Select No Hems/Pole Pockets Yes, Hems Top and Bottom Only Yes, Hems All …" at bounding box center [908, 25] width 214 height 31
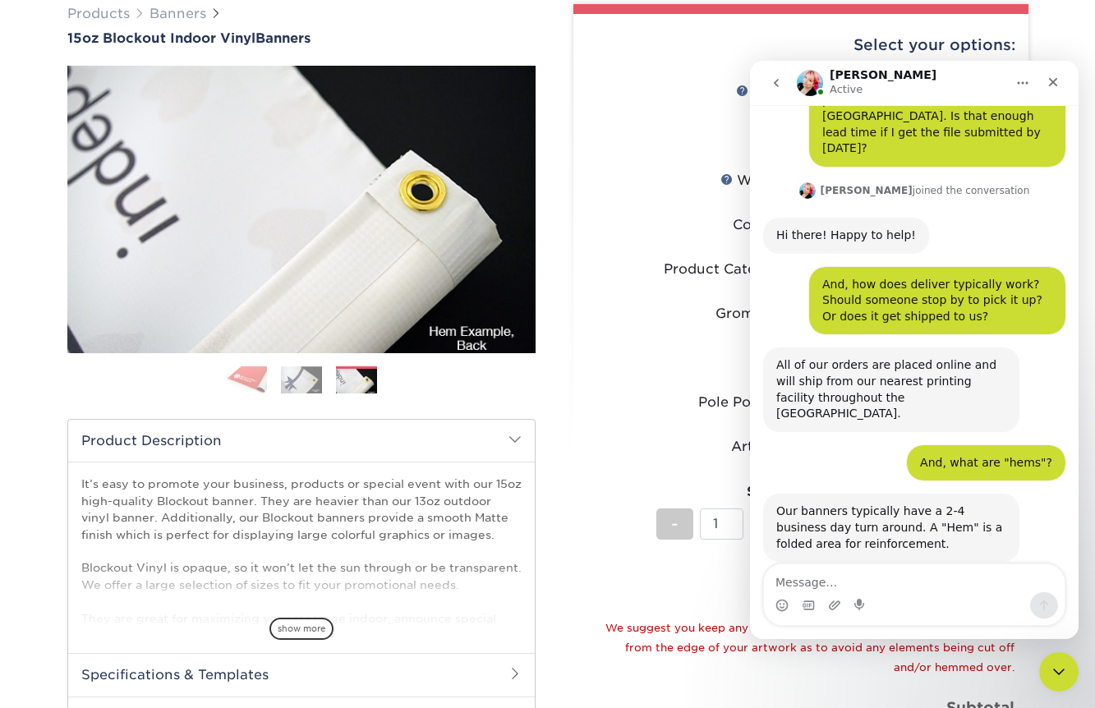
scroll to position [94, 0]
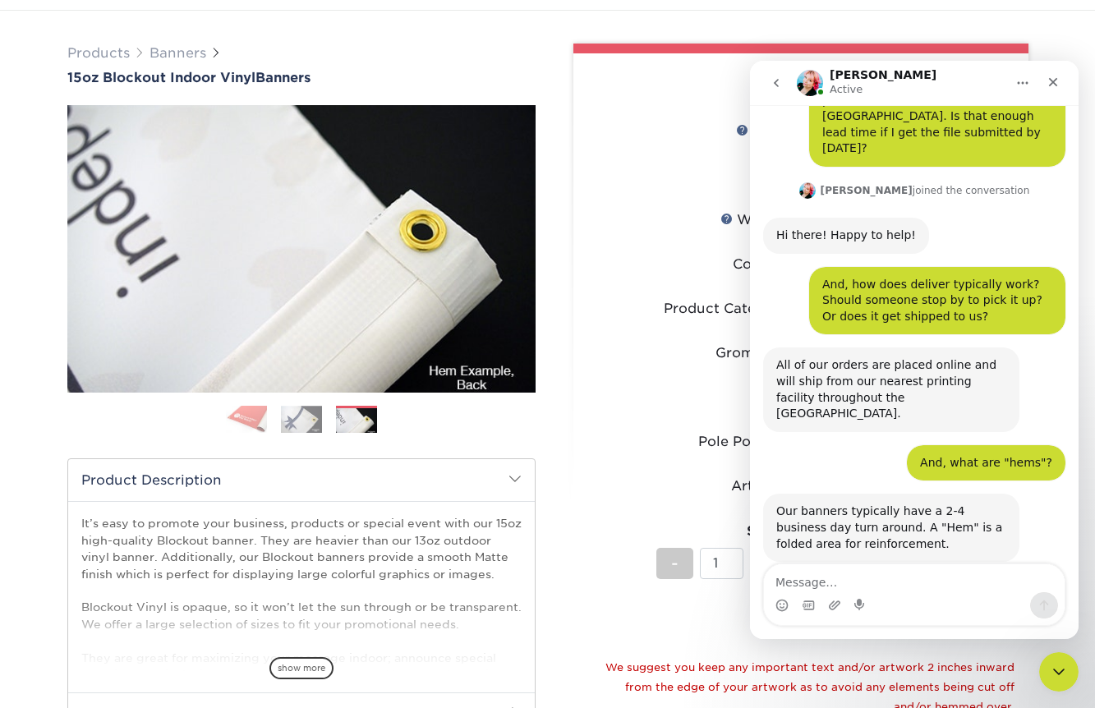
click at [295, 426] on img at bounding box center [301, 420] width 41 height 28
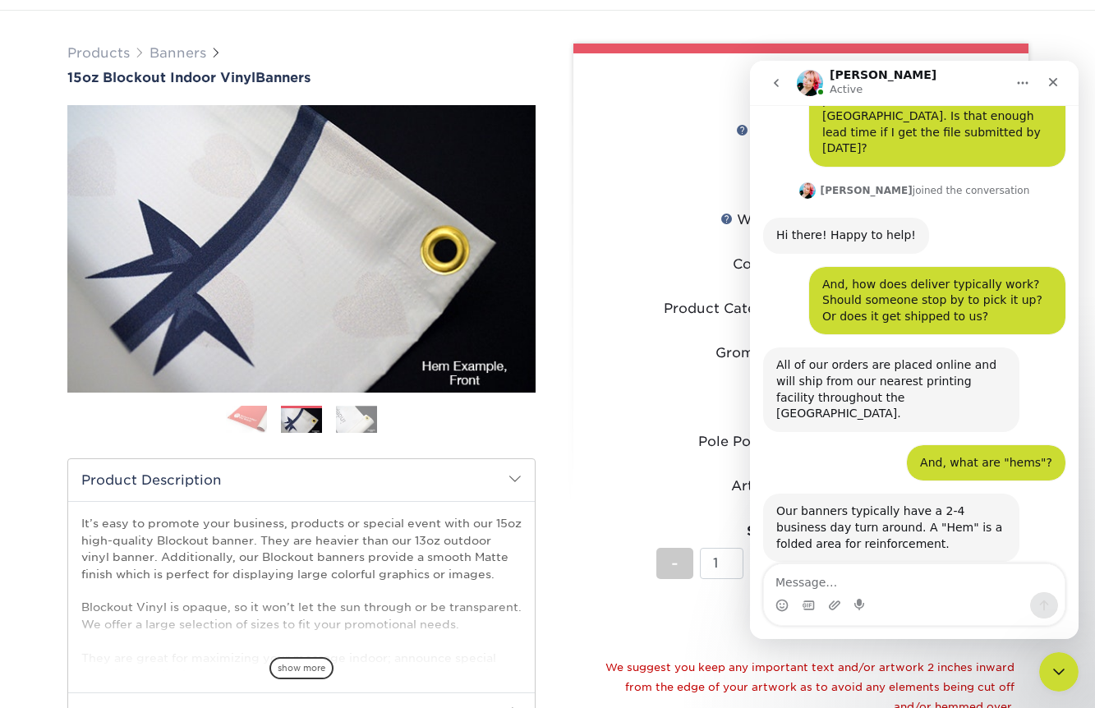
click at [252, 418] on img at bounding box center [246, 419] width 41 height 29
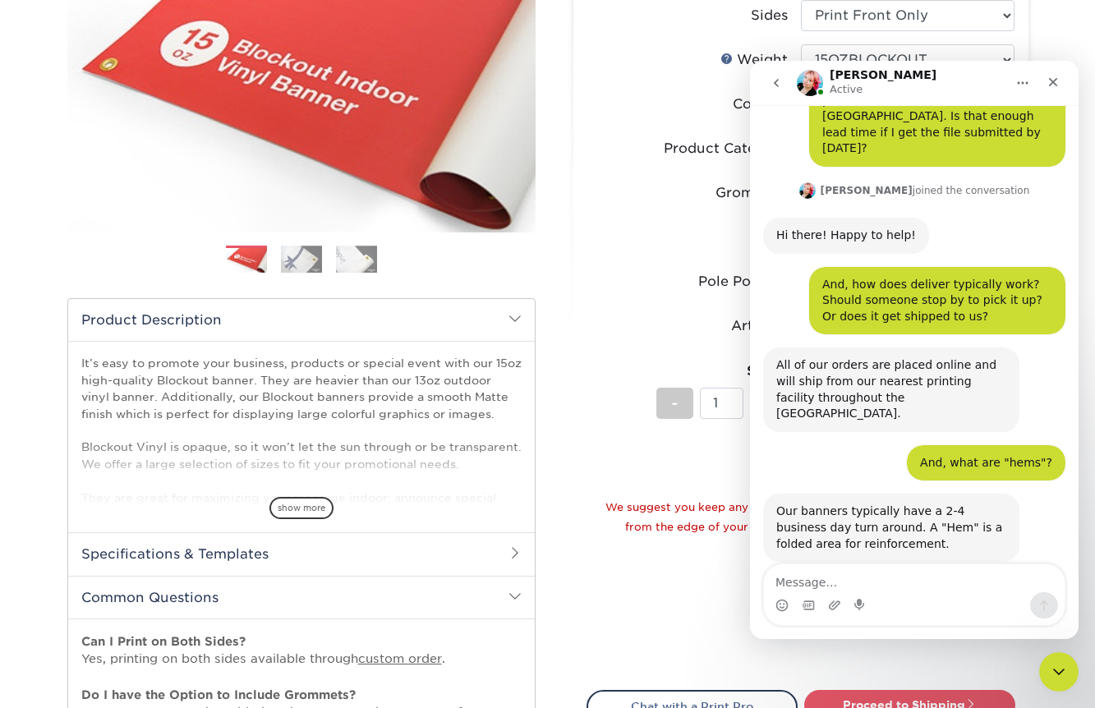
scroll to position [257, 0]
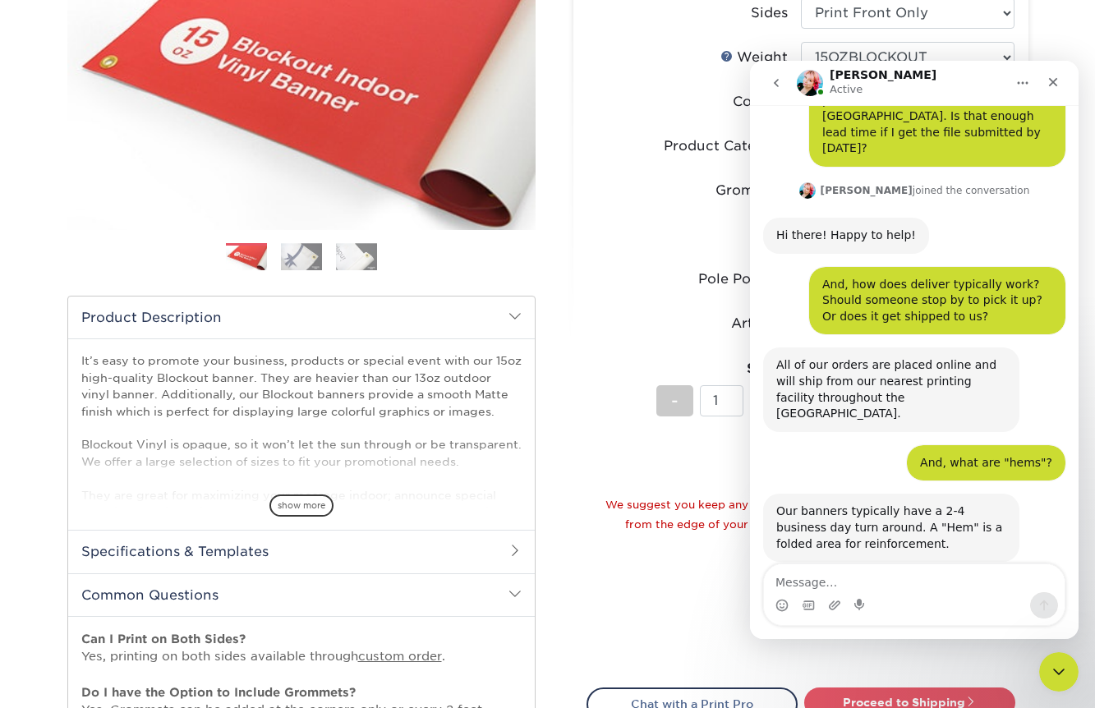
click at [297, 264] on img at bounding box center [301, 257] width 41 height 28
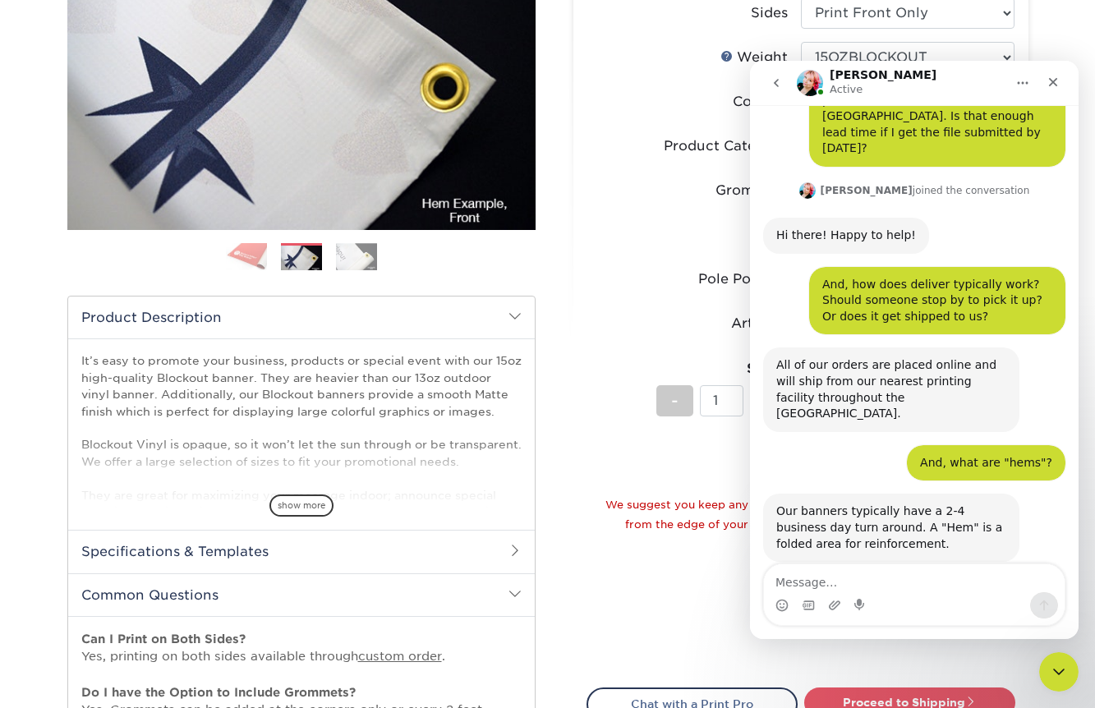
click at [333, 265] on ol at bounding box center [301, 262] width 468 height 39
click at [347, 262] on img at bounding box center [356, 257] width 41 height 28
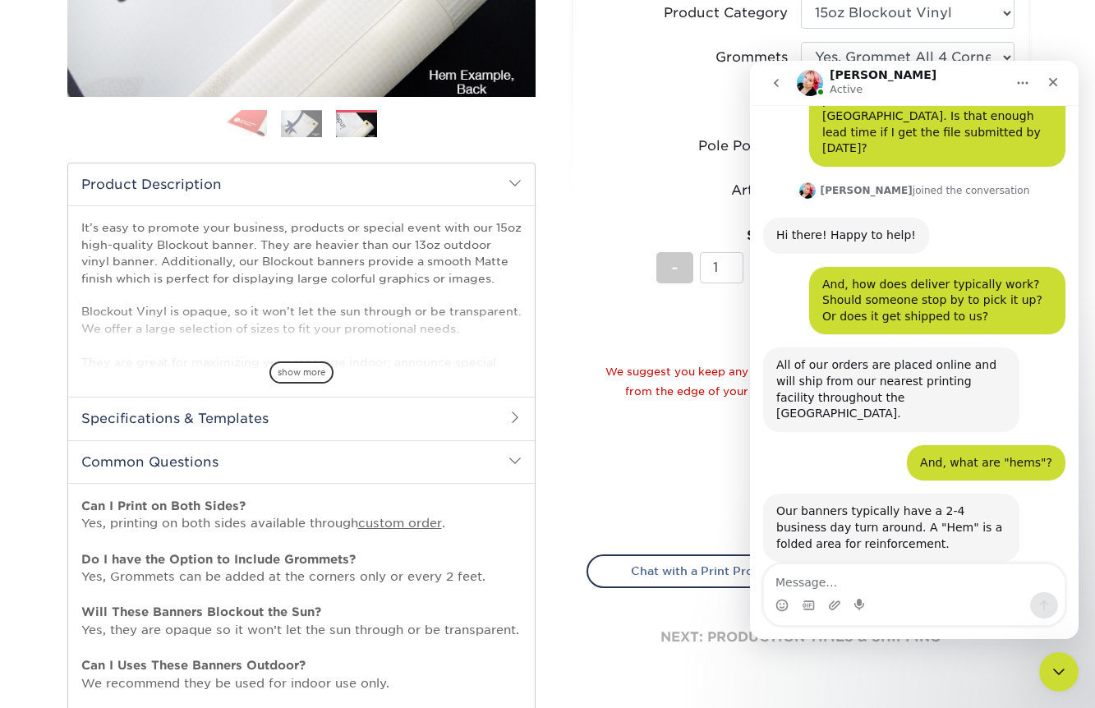
scroll to position [397, 0]
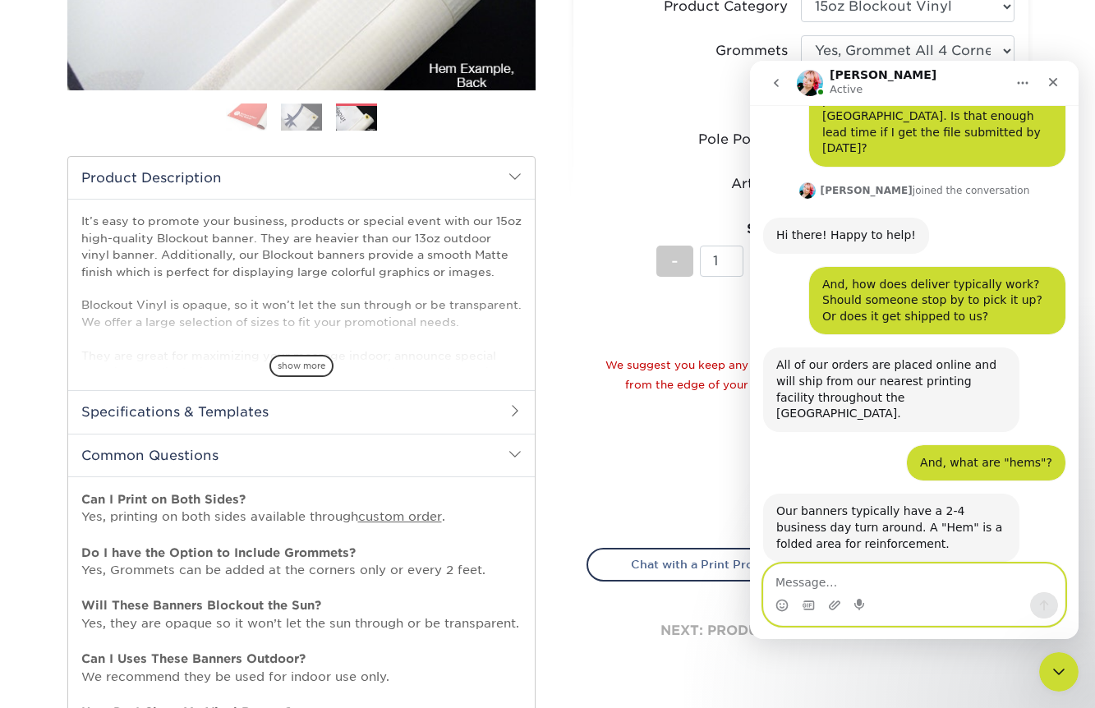
click at [814, 589] on textarea "Message…" at bounding box center [914, 578] width 301 height 28
type textarea "Does the 2-4 days include shipping?"
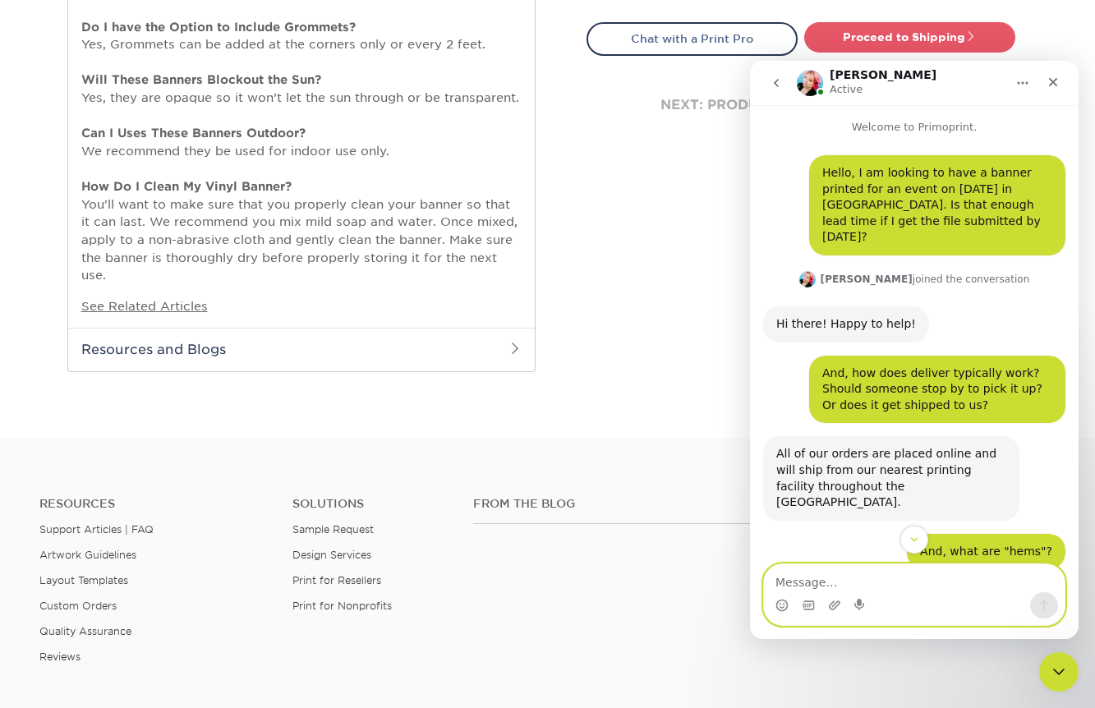
scroll to position [927, 0]
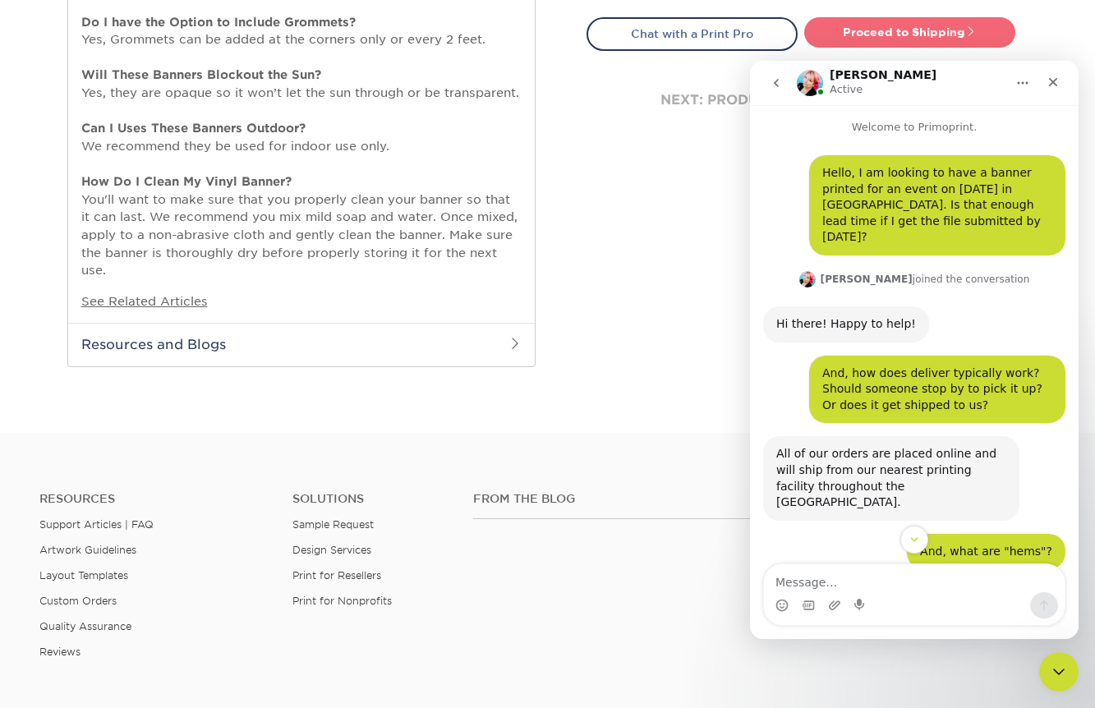
click at [903, 30] on link "Proceed to Shipping" at bounding box center [909, 32] width 211 height 30
type input "Set 1"
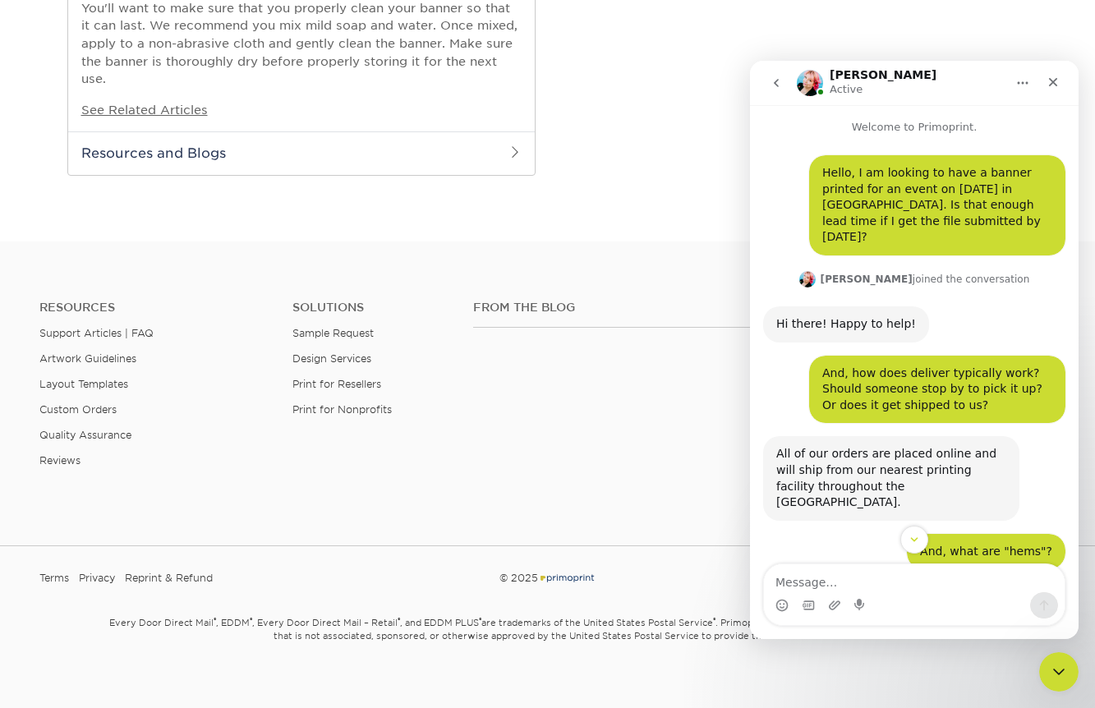
select select "9499971e-fb50-4912-8c6c-ffc2724ba229"
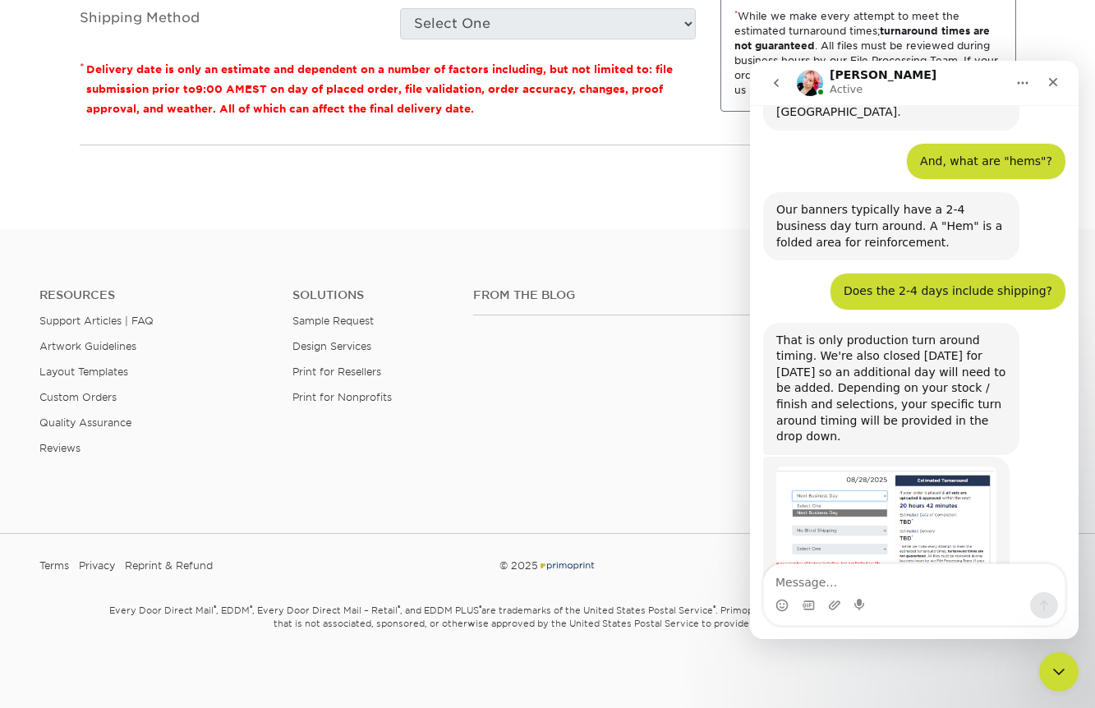
scroll to position [403, 0]
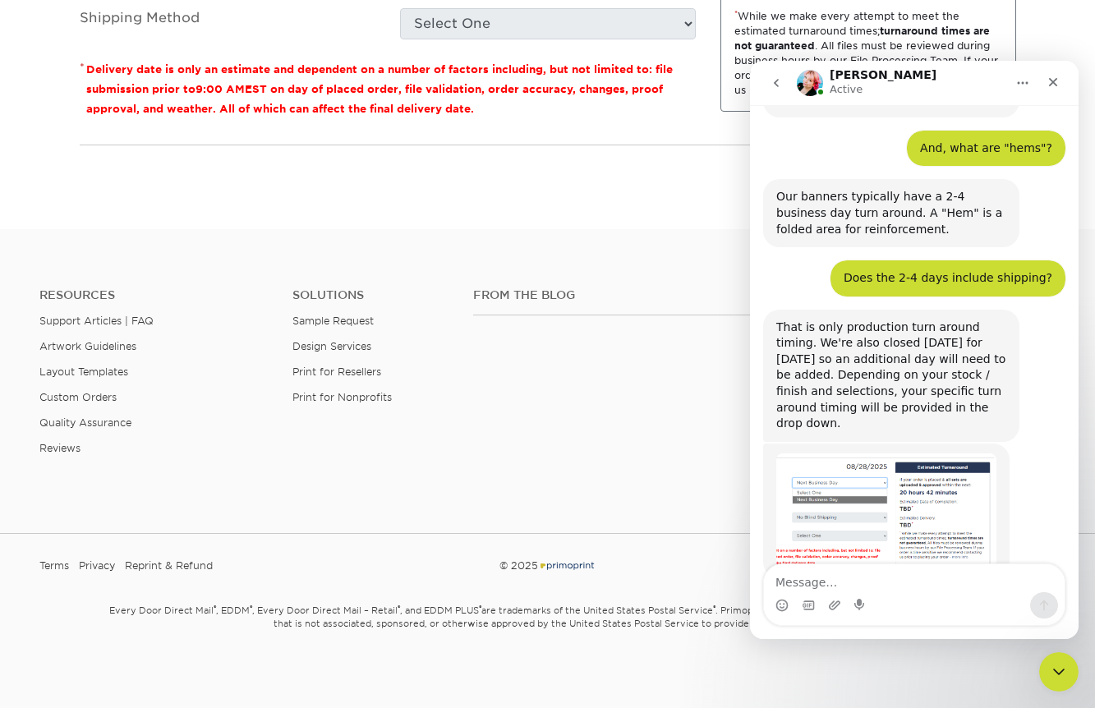
drag, startPoint x: 820, startPoint y: 340, endPoint x: 825, endPoint y: 383, distance: 43.0
click at [825, 383] on div "That is only production turn around timing. We're also closed [DATE] for [DATE]…" at bounding box center [891, 376] width 256 height 132
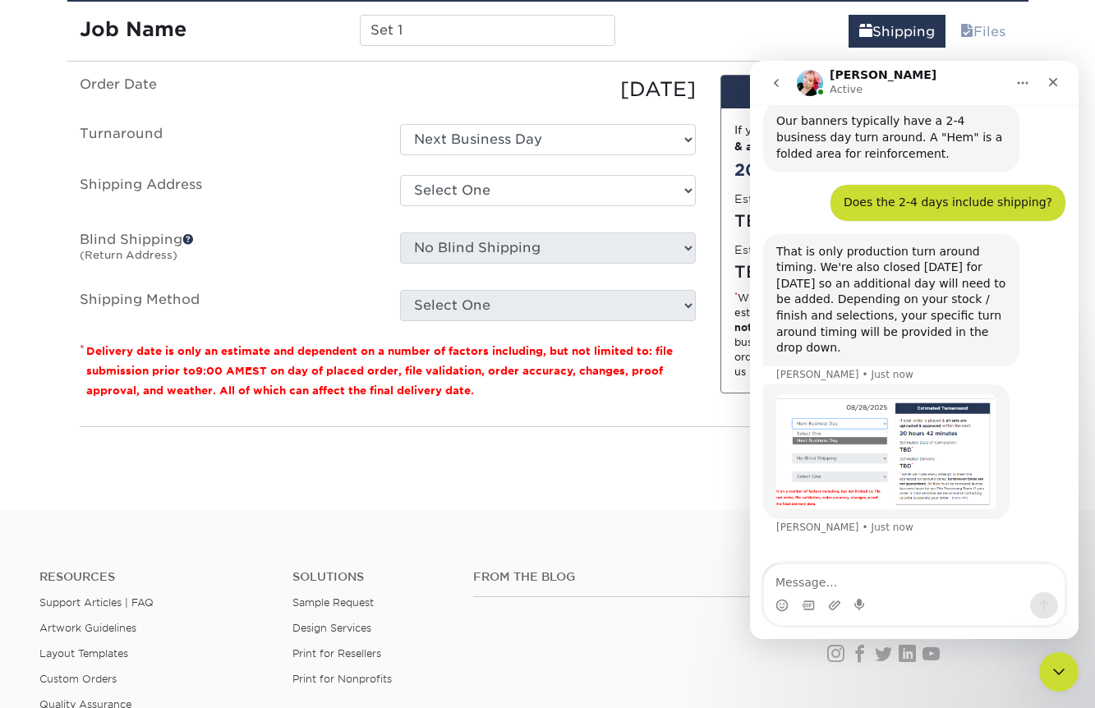
scroll to position [483, 0]
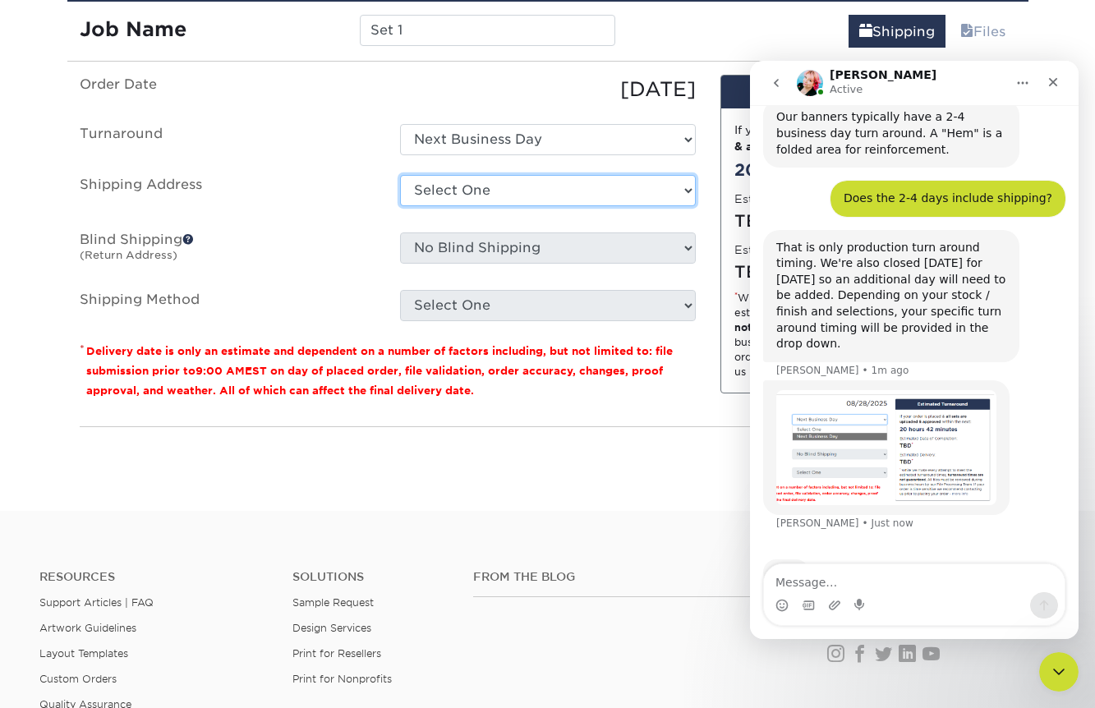
click at [584, 192] on select "Select One + Add New Address - Login" at bounding box center [548, 190] width 296 height 31
select select "newaddress"
click at [400, 175] on select "Select One + Add New Address - Login" at bounding box center [548, 190] width 296 height 31
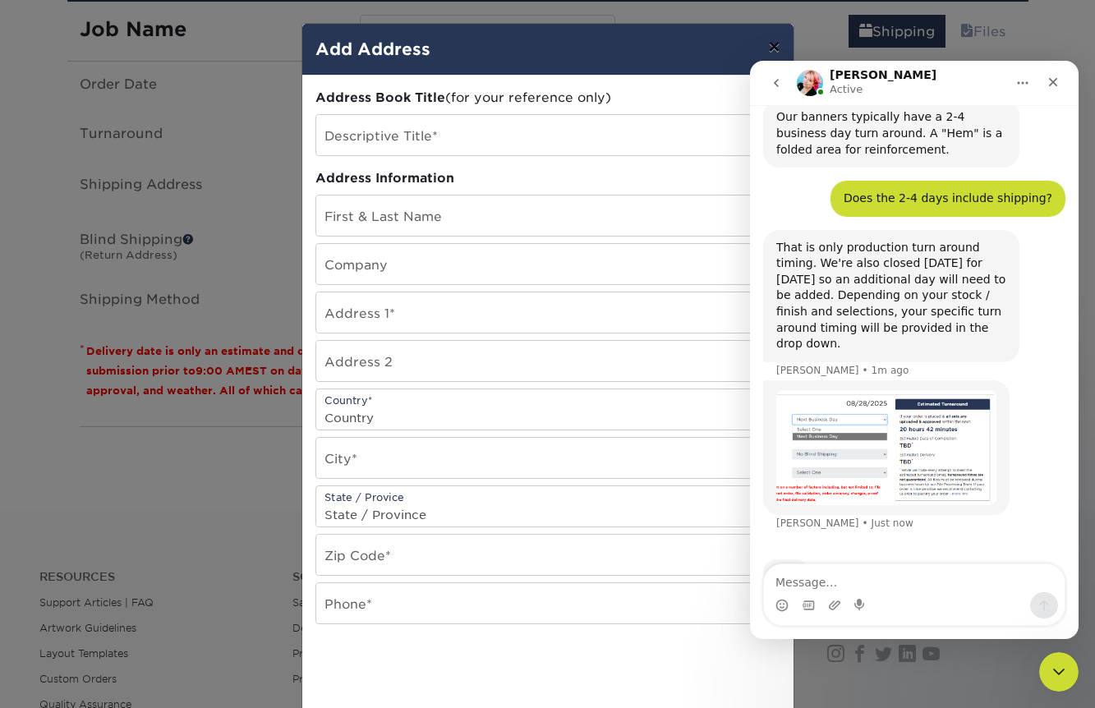
click at [776, 45] on button "×" at bounding box center [774, 47] width 38 height 46
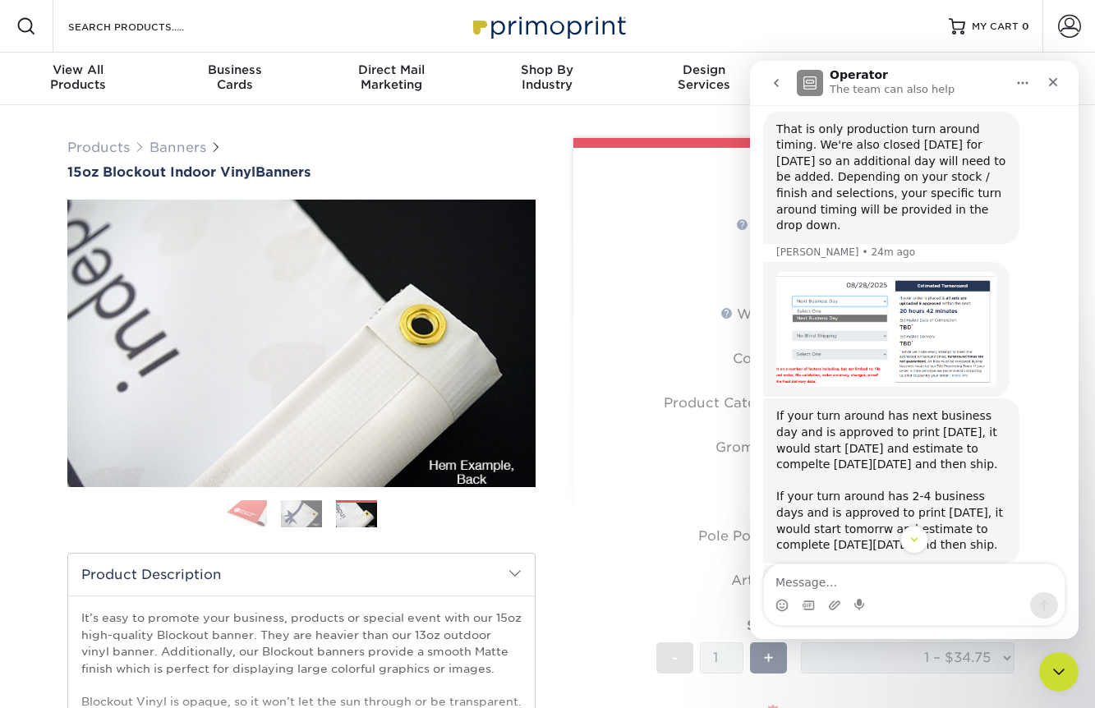
scroll to position [771, 0]
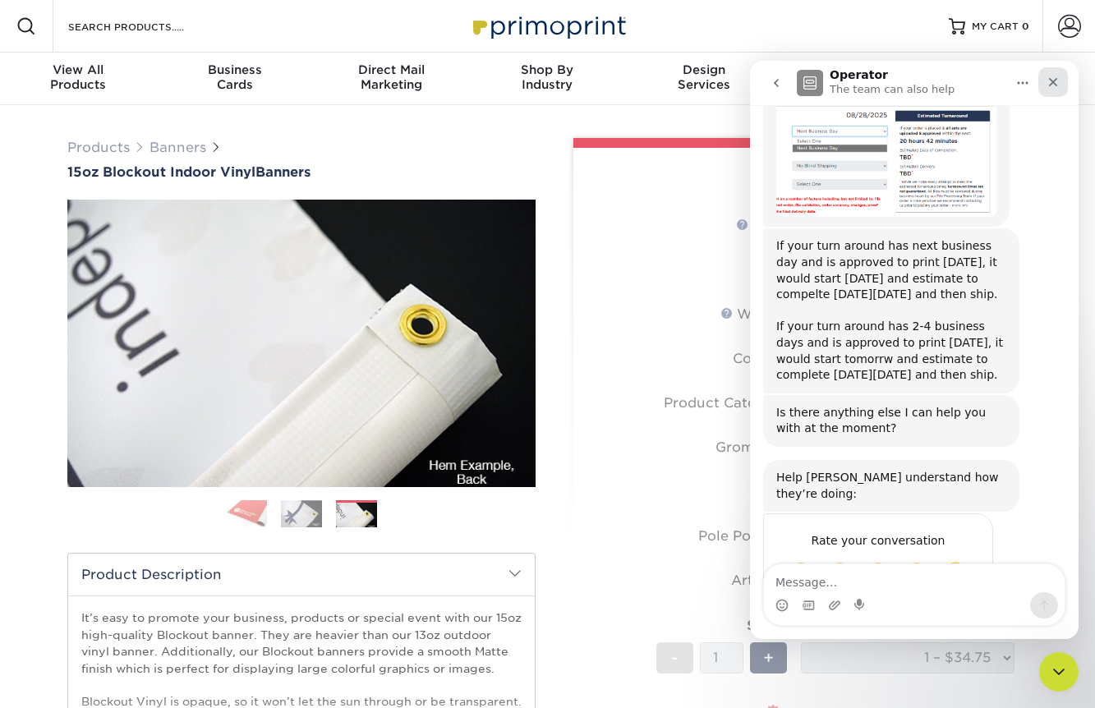
click at [1055, 88] on icon "Close" at bounding box center [1052, 82] width 13 height 13
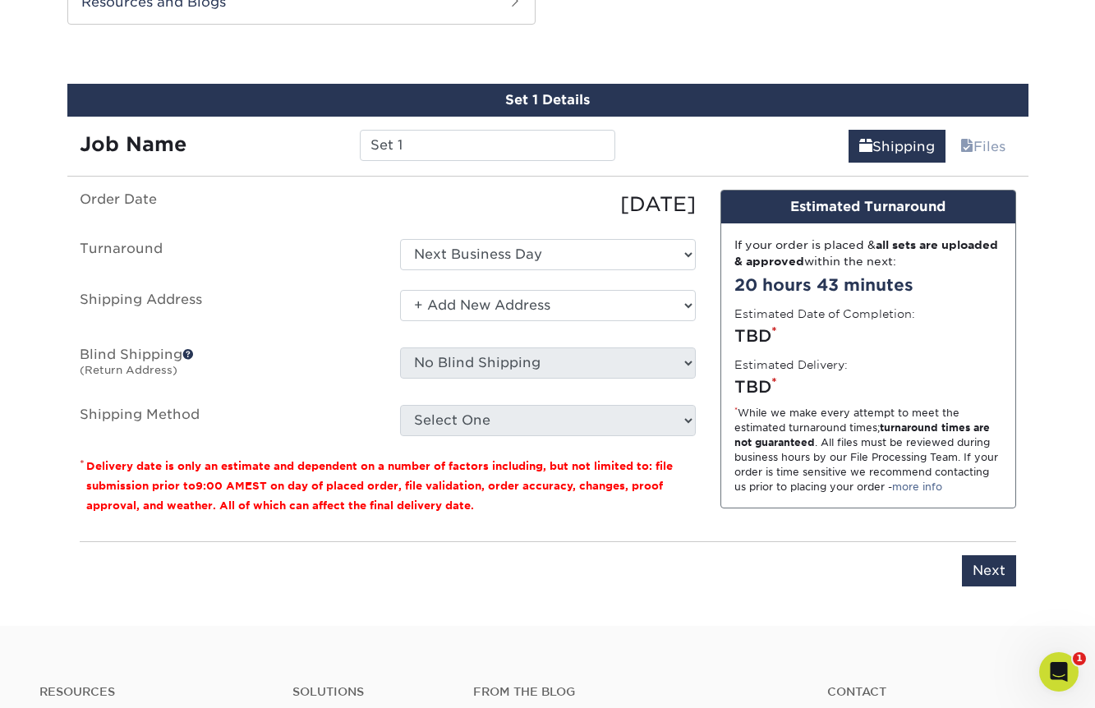
scroll to position [1268, 0]
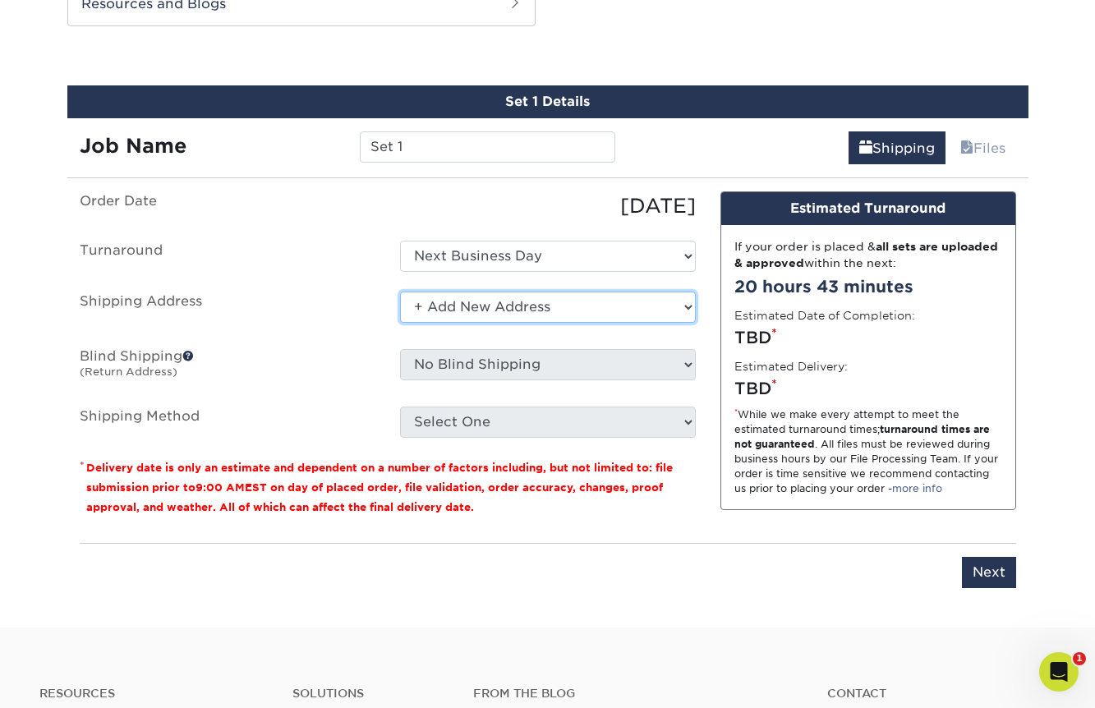
click at [547, 308] on select "Select One + Add New Address - Login" at bounding box center [548, 307] width 296 height 31
click at [400, 292] on select "Select One + Add New Address - Login" at bounding box center [548, 307] width 296 height 31
click at [448, 316] on select "Select One + Add New Address - Login" at bounding box center [548, 307] width 296 height 31
click at [400, 292] on select "Select One + Add New Address - Login" at bounding box center [548, 307] width 296 height 31
click at [441, 309] on select "Select One + Add New Address - Login" at bounding box center [548, 307] width 296 height 31
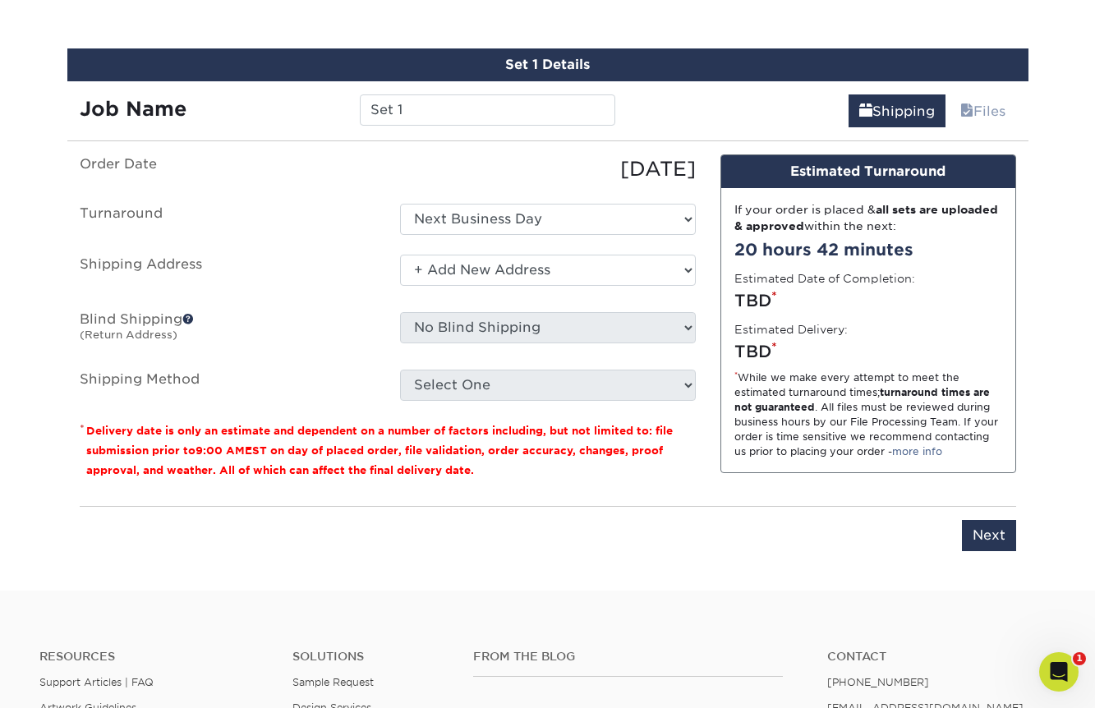
scroll to position [1307, 0]
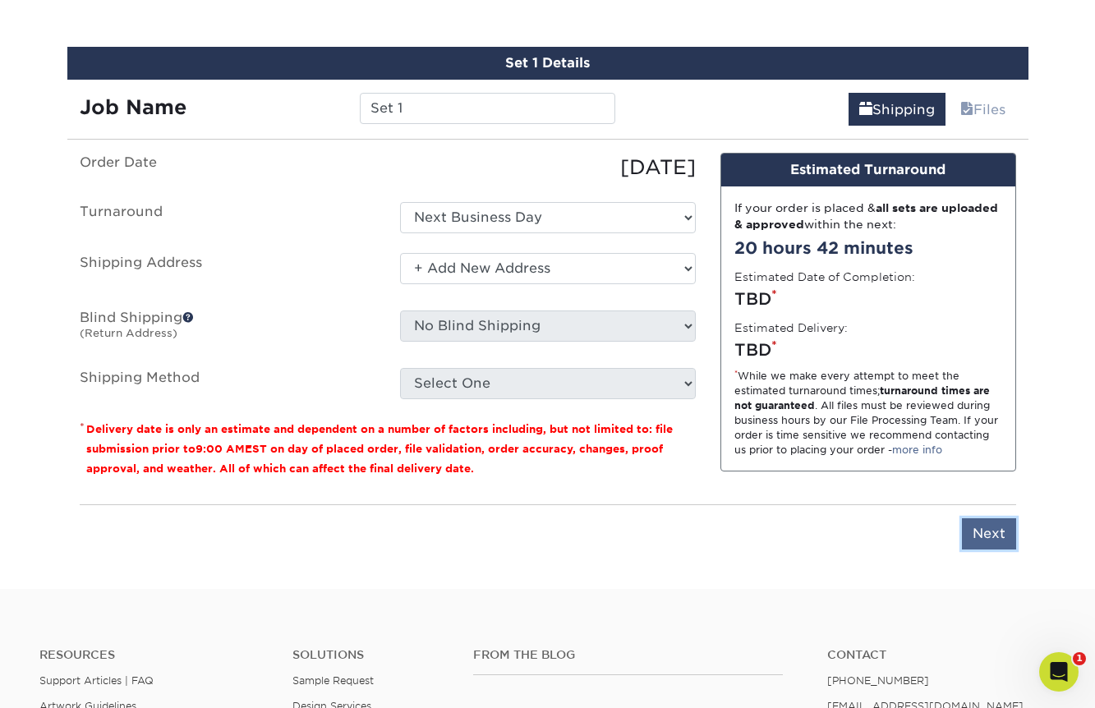
click at [994, 520] on input "Next" at bounding box center [989, 533] width 54 height 31
type input "Next"
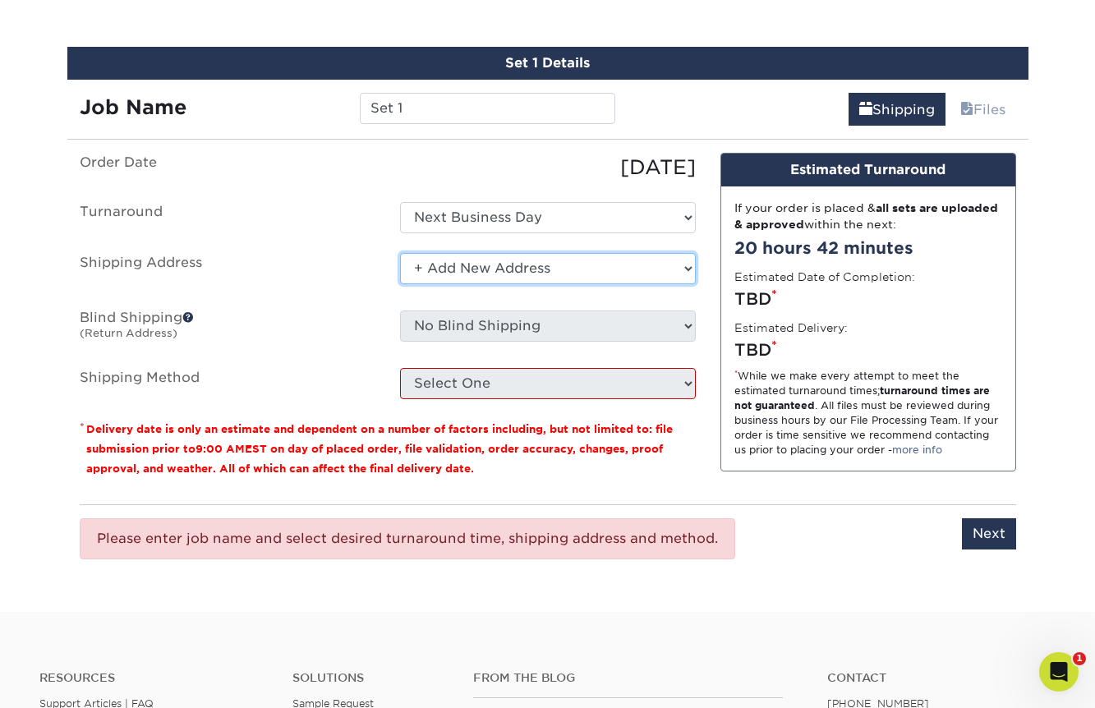
click at [561, 273] on select "Select One + Add New Address - Login" at bounding box center [548, 268] width 296 height 31
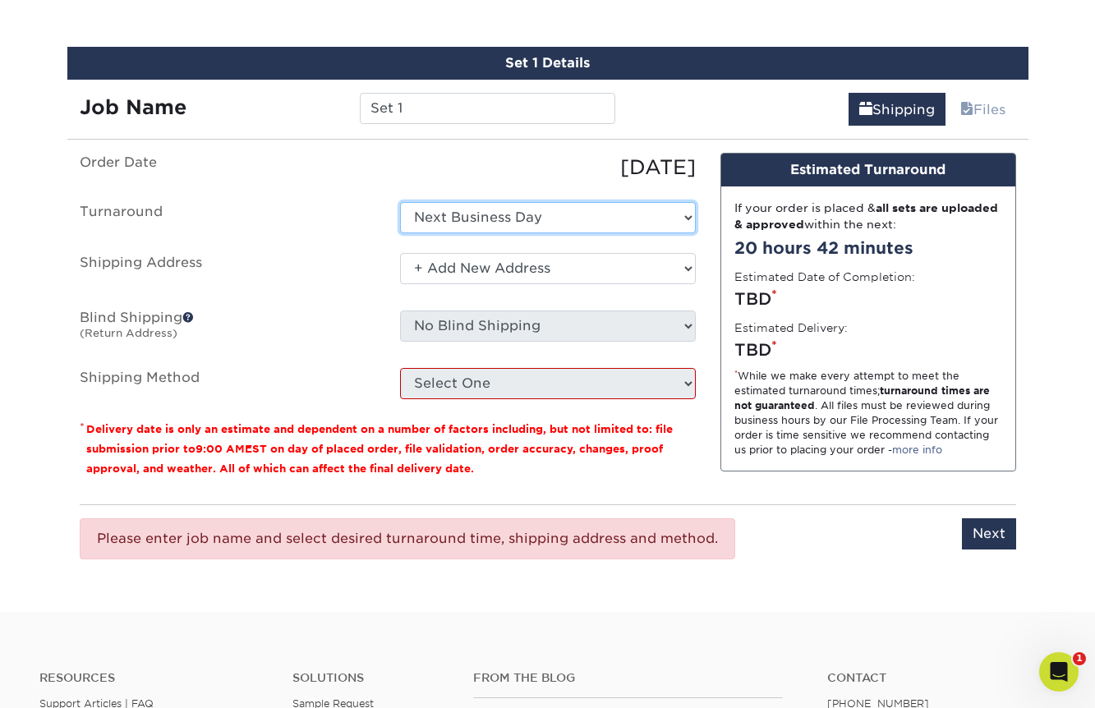
click at [554, 211] on select "Select One Next Business Day" at bounding box center [548, 217] width 296 height 31
click at [400, 202] on select "Select One Next Business Day" at bounding box center [548, 217] width 296 height 31
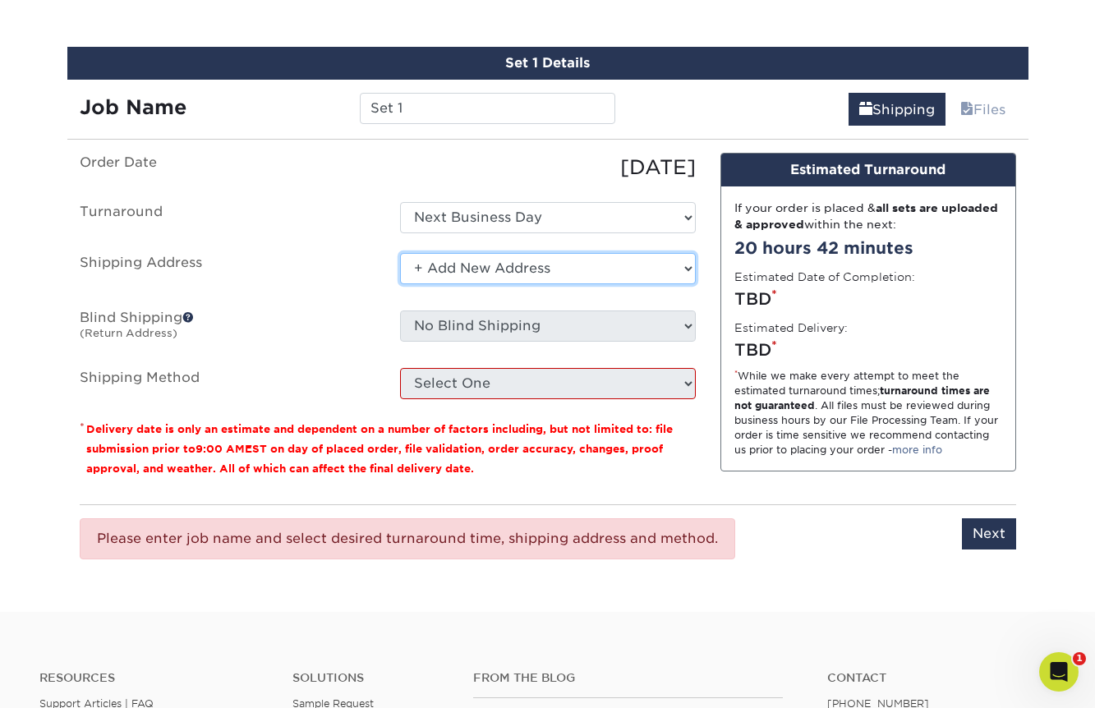
click at [549, 272] on select "Select One + Add New Address - Login" at bounding box center [548, 268] width 296 height 31
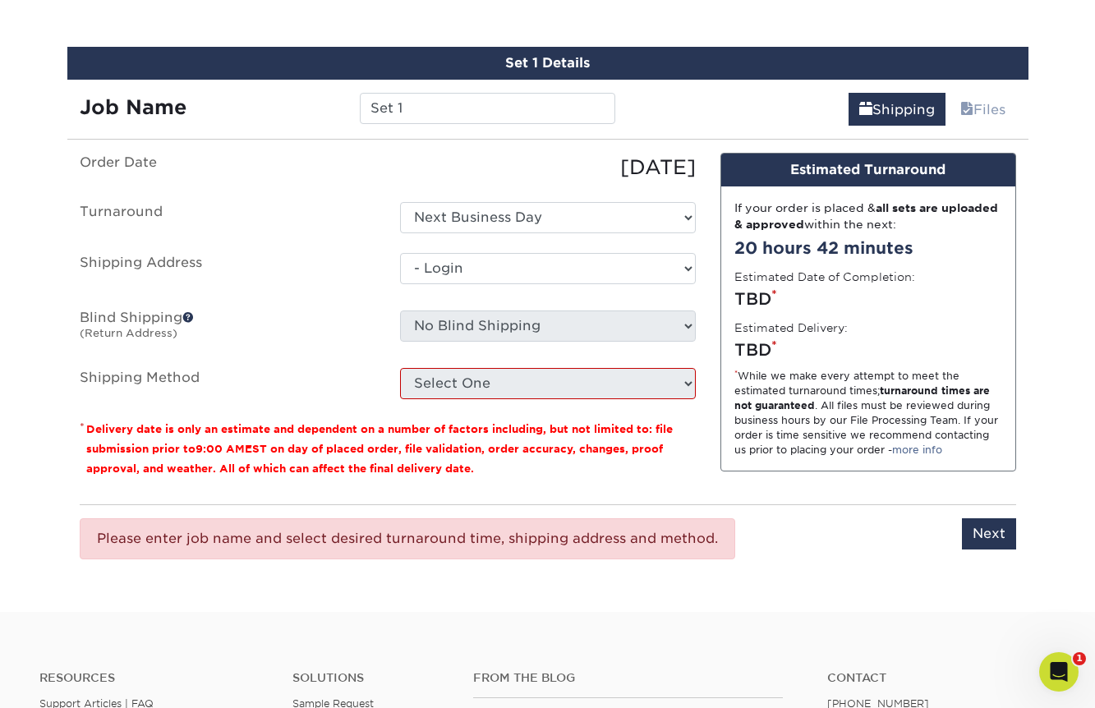
click at [400, 284] on select "Select One + Add New Address - Login" at bounding box center [548, 268] width 296 height 31
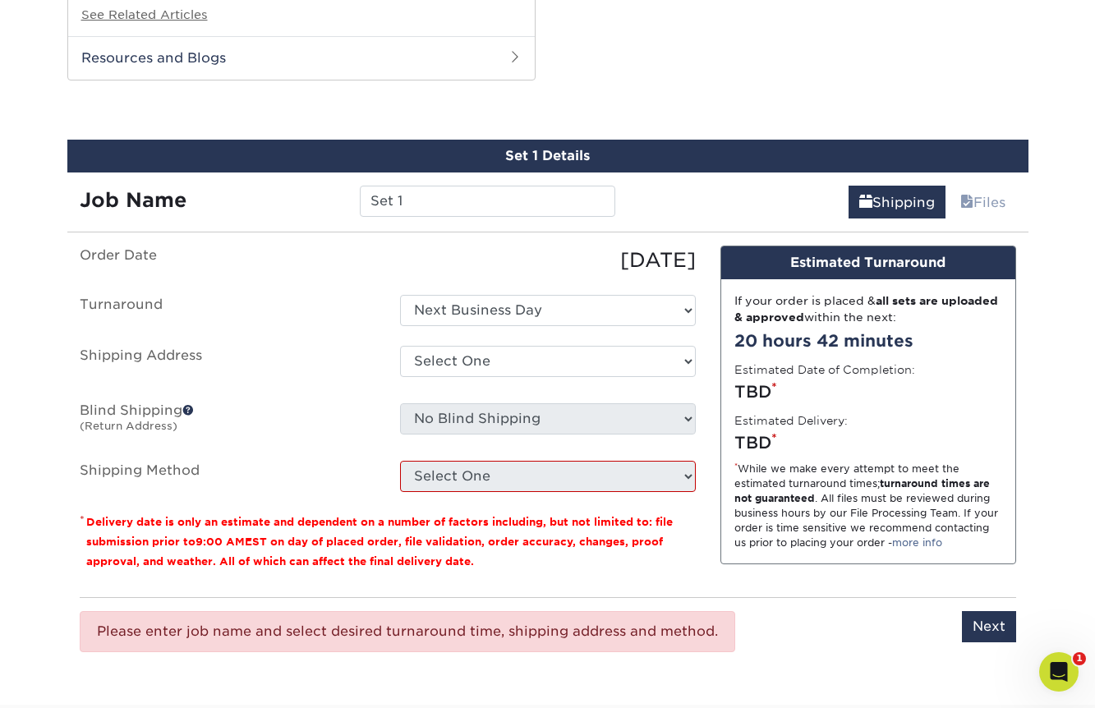
scroll to position [1395, 0]
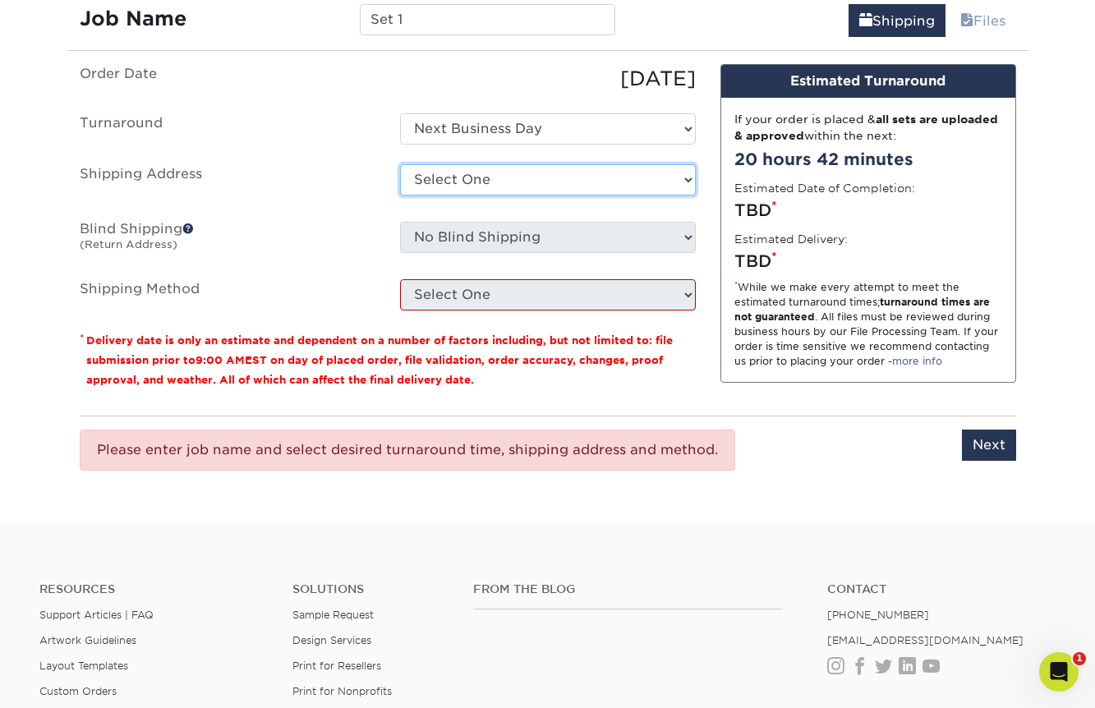
click at [552, 182] on select "Select One + Add New Address - Login" at bounding box center [548, 179] width 296 height 31
select select "newaddress"
click at [400, 164] on select "Select One + Add New Address - Login" at bounding box center [548, 179] width 296 height 31
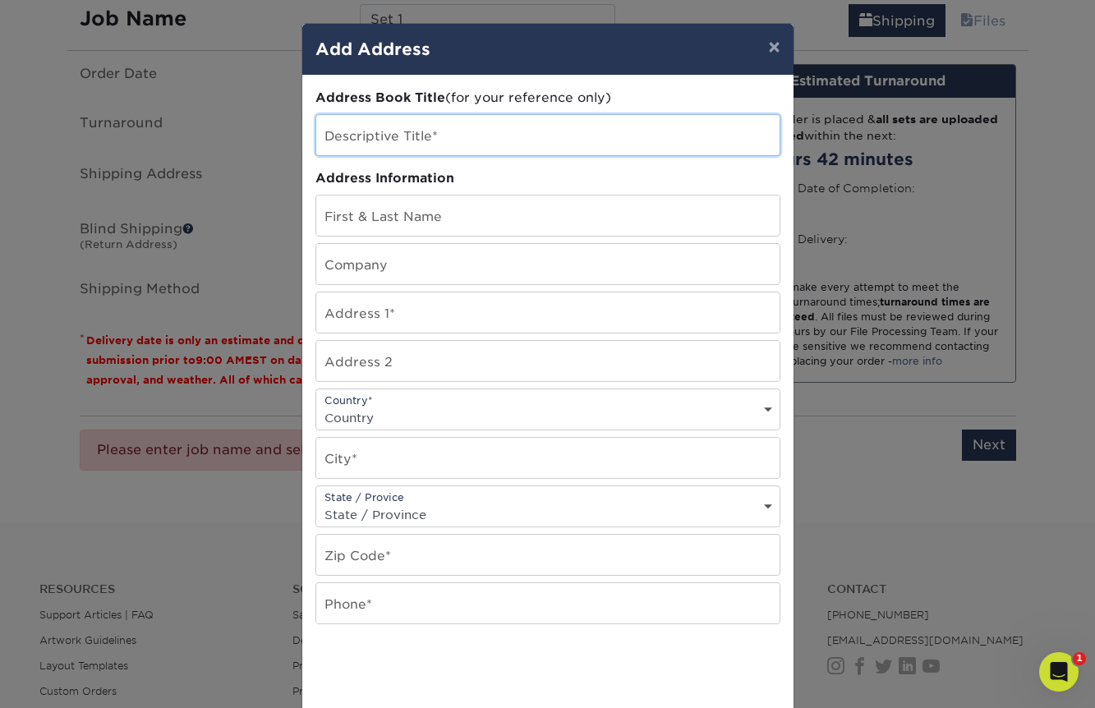
click at [518, 139] on input "text" at bounding box center [547, 135] width 463 height 40
type input "[PERSON_NAME]"
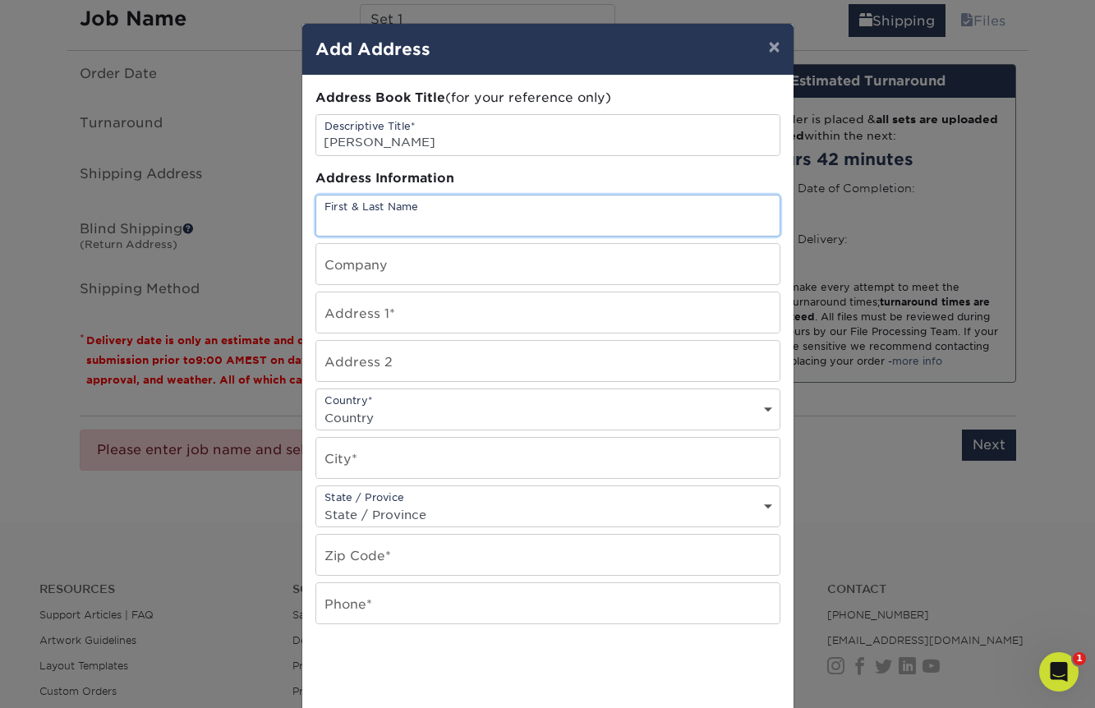
click at [444, 218] on input "text" at bounding box center [547, 215] width 463 height 40
click at [338, 224] on input "[PERSON_NAME]" at bounding box center [547, 215] width 463 height 40
type input "[PERSON_NAME]"
click at [359, 261] on input "text" at bounding box center [547, 264] width 463 height 40
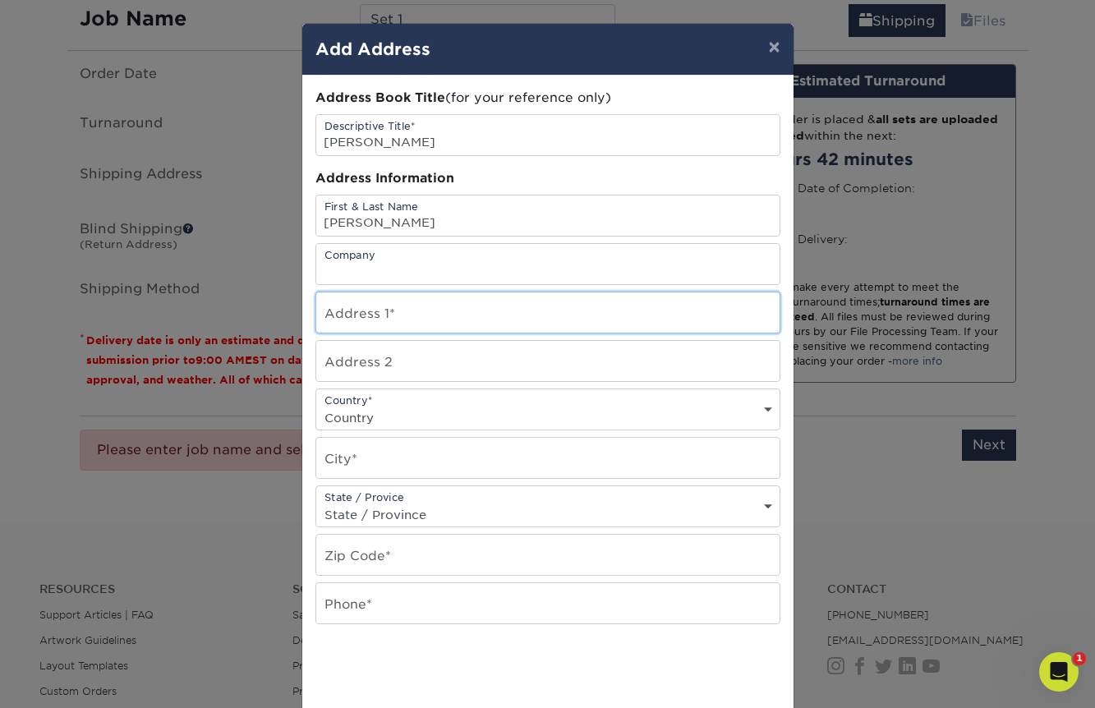
click at [355, 329] on input "text" at bounding box center [547, 312] width 463 height 40
type input "[STREET_ADDRESS][PERSON_NAME]"
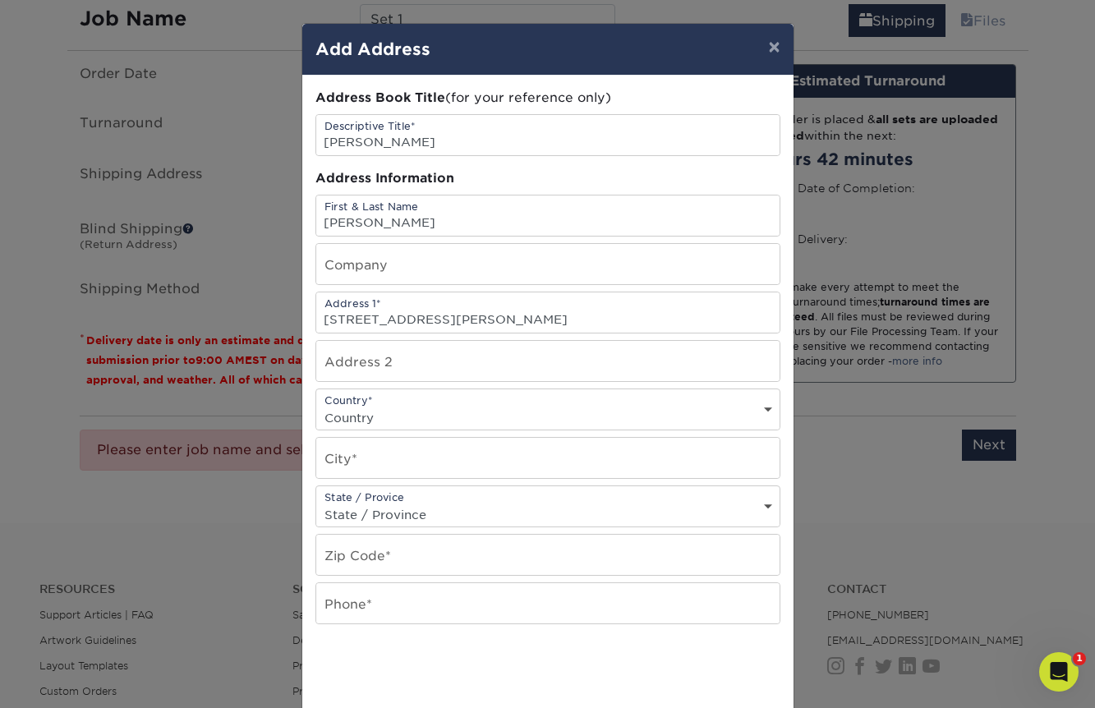
type input "Unit 5310"
select select "US"
type input "[GEOGRAPHIC_DATA]"
select select "GA"
type input "30317"
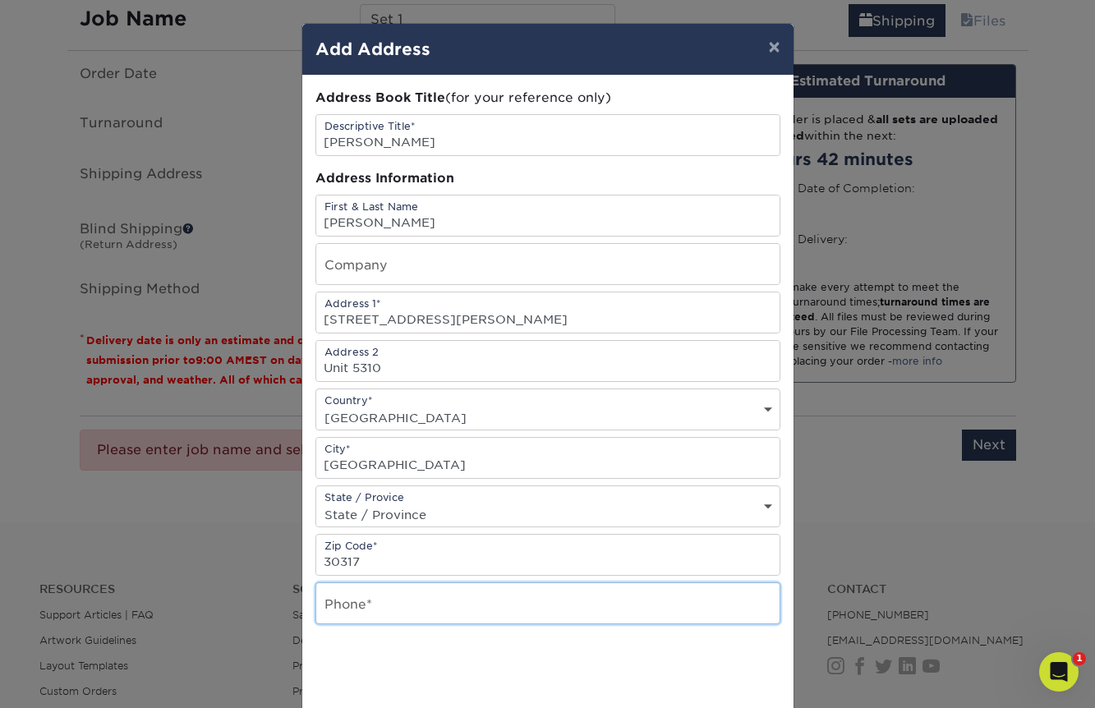
click at [352, 613] on input "text" at bounding box center [547, 603] width 463 height 40
type input "3192134421"
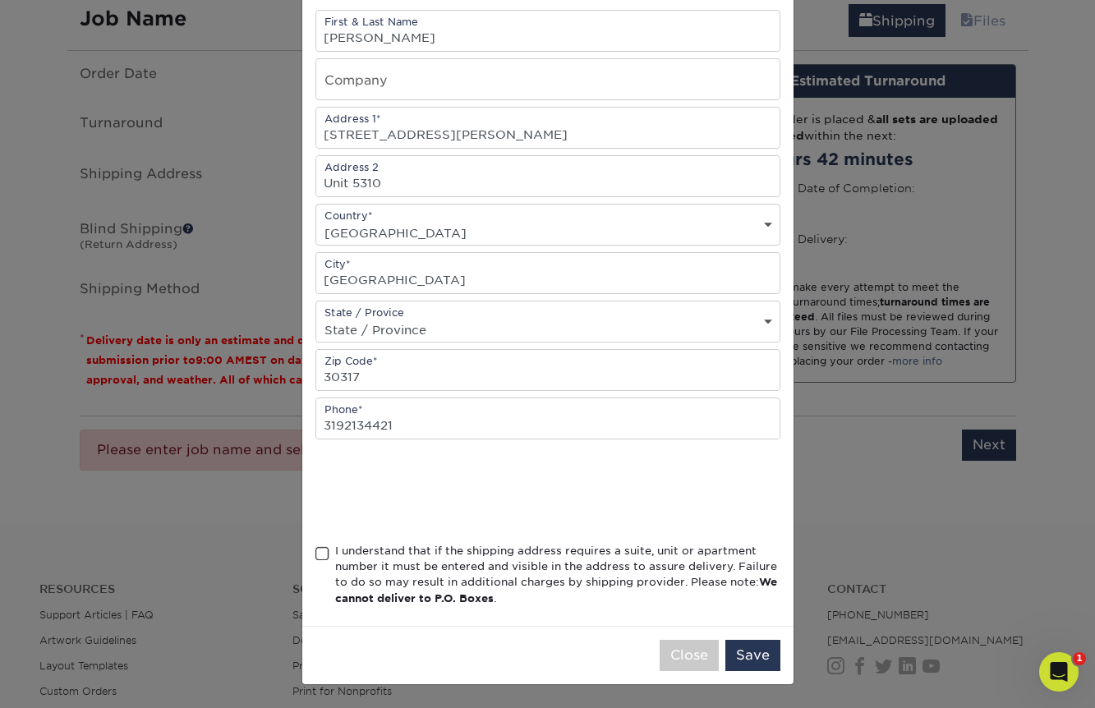
click at [327, 551] on span at bounding box center [322, 554] width 14 height 16
click at [0, 0] on input "I understand that if the shipping address requires a suite, unit or apartment n…" at bounding box center [0, 0] width 0 height 0
click at [752, 649] on button "Save" at bounding box center [752, 655] width 55 height 31
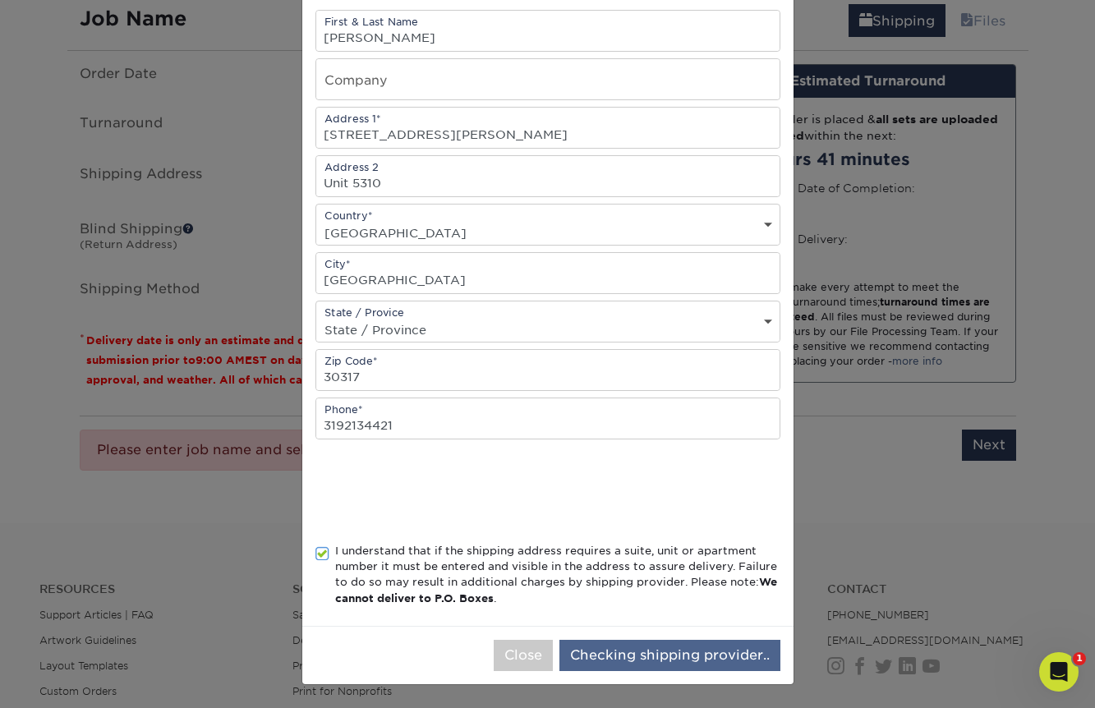
scroll to position [0, 0]
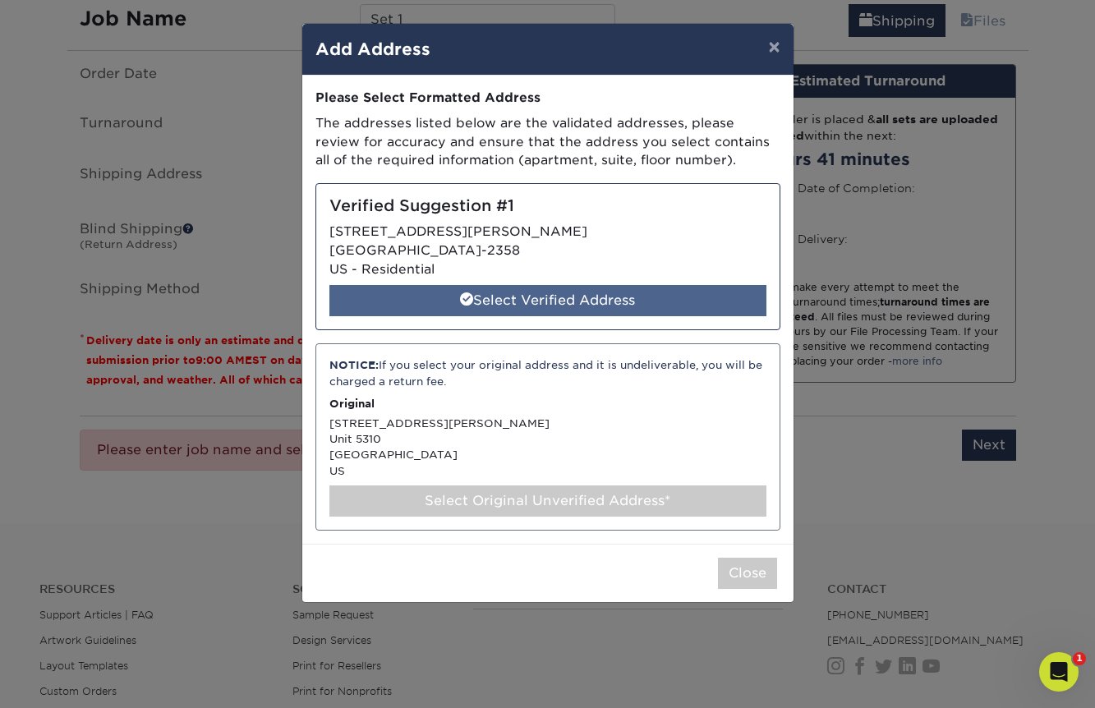
click at [668, 301] on div "Select Verified Address" at bounding box center [547, 300] width 437 height 31
select select "285520"
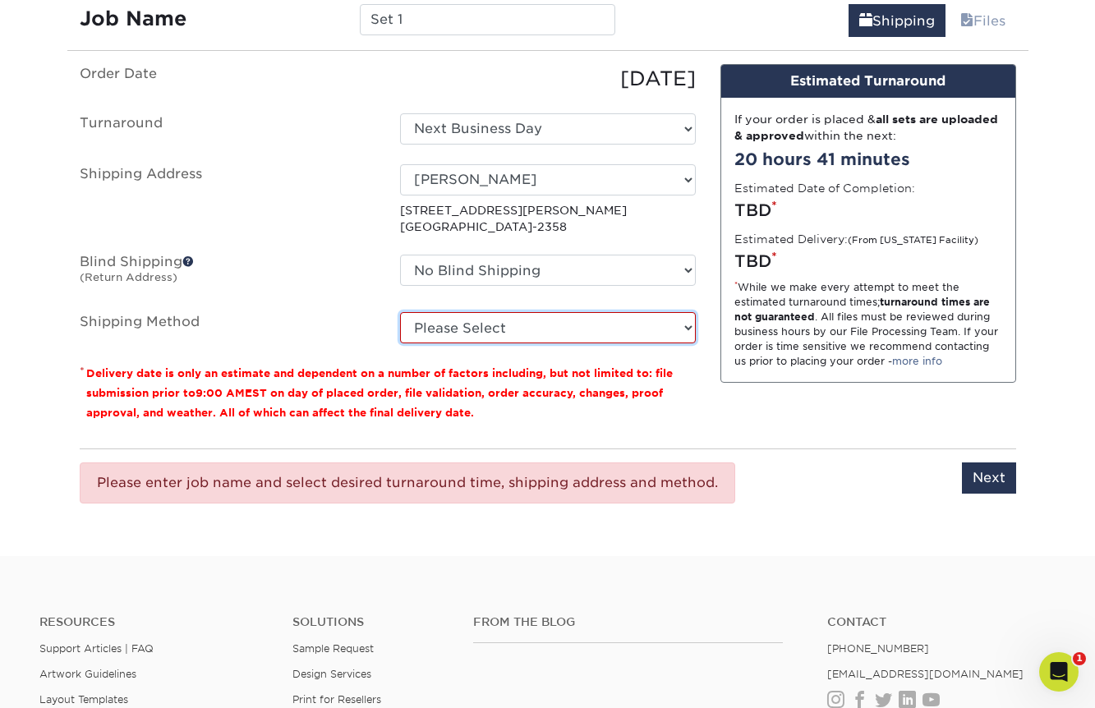
click at [658, 318] on select "Please Select Next Day Everywhere (+$11.20) Ground Shipping (+$21.21) 3 Day Shi…" at bounding box center [548, 327] width 296 height 31
select select "NEXTDAYEVERYWHERE"
click at [400, 312] on select "Please Select Next Day Everywhere (+$11.20) Ground Shipping (+$21.21) 3 Day Shi…" at bounding box center [548, 327] width 296 height 31
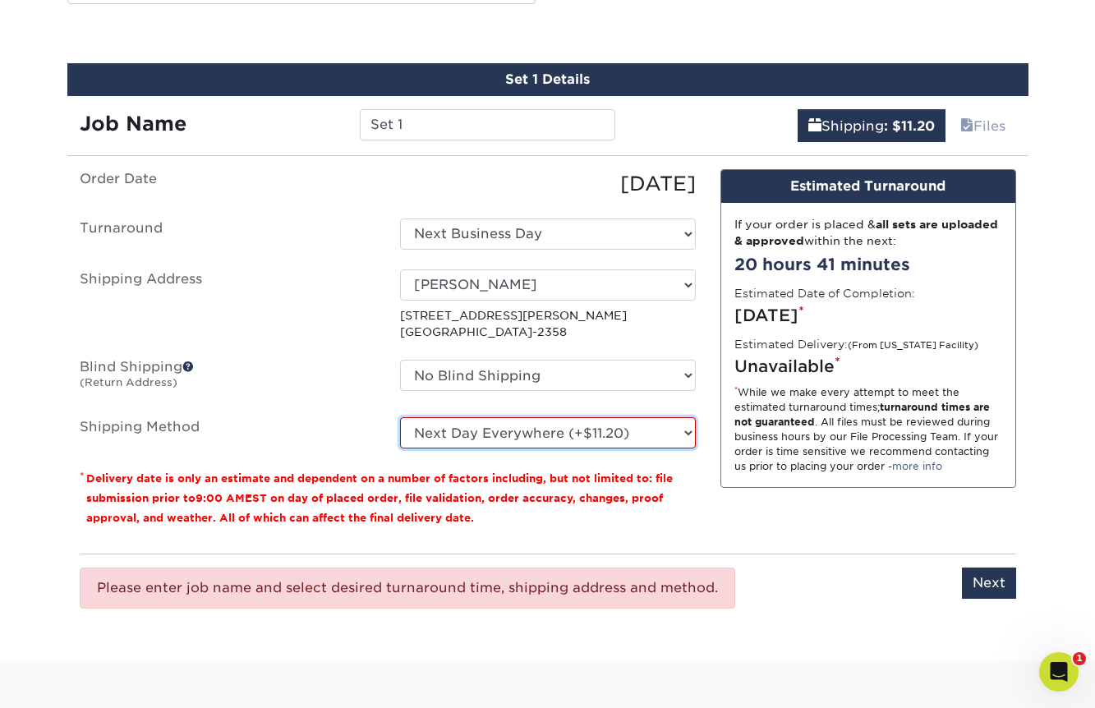
scroll to position [1262, 0]
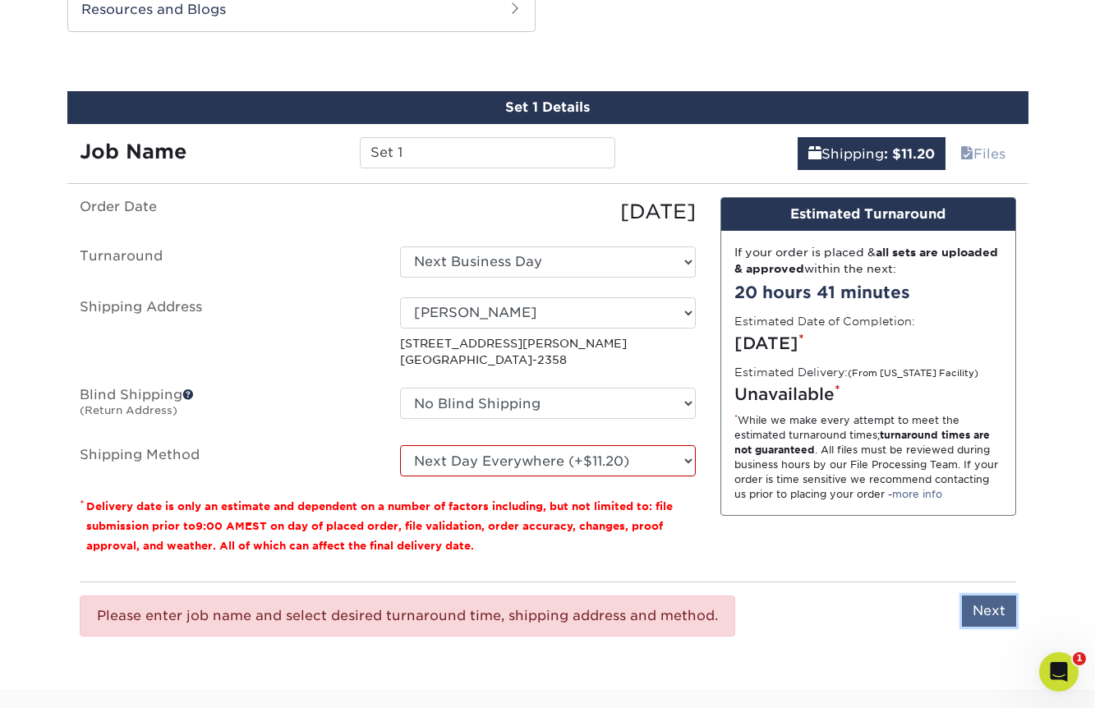
click at [977, 600] on input "Next" at bounding box center [989, 610] width 54 height 31
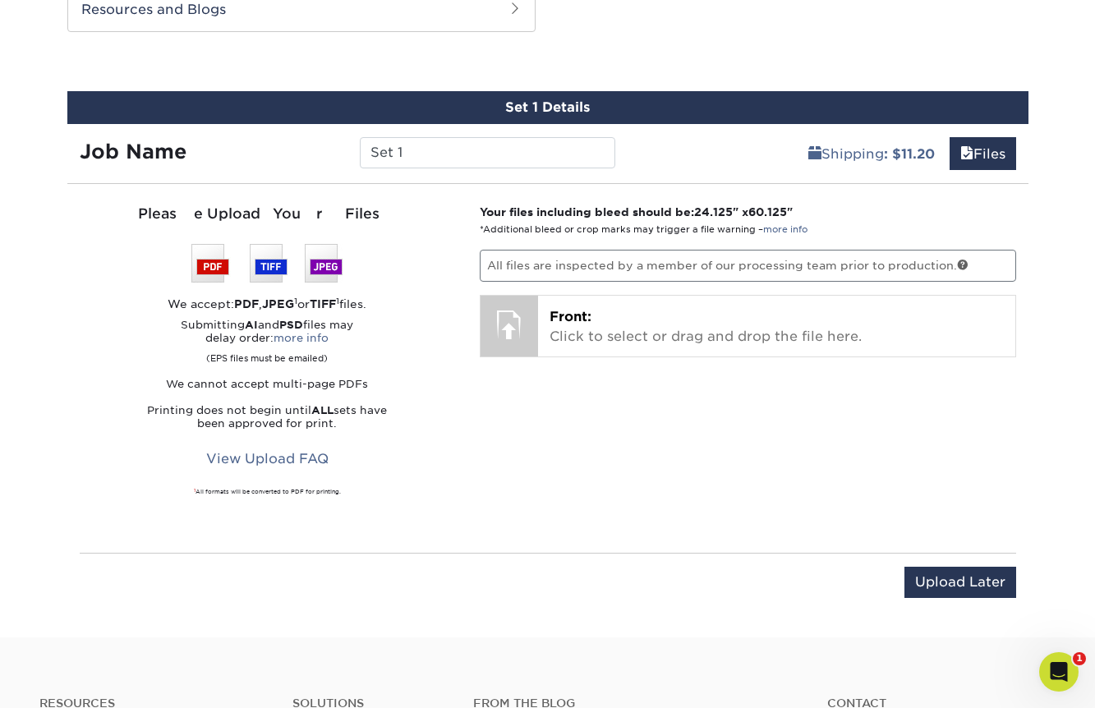
click at [582, 205] on strong "Your files including bleed should be: 24.125 " x 60.125 "" at bounding box center [636, 211] width 313 height 13
copy strong "Your files including bleed should be: 24.125 " x 60.125 ""
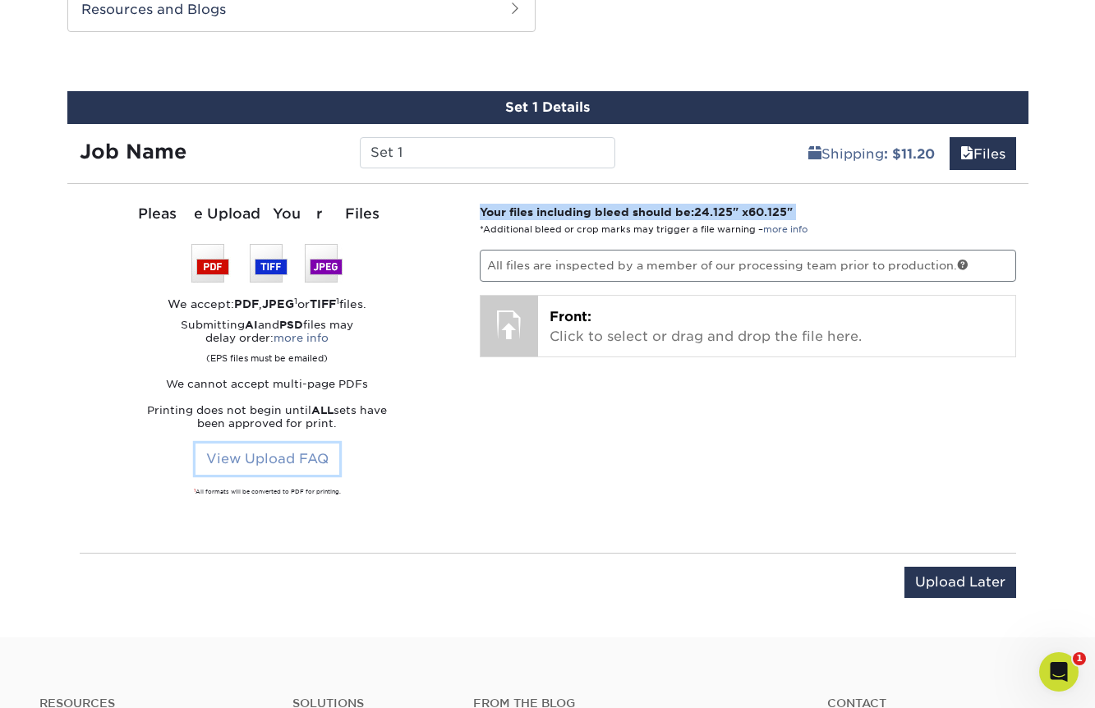
click at [257, 456] on link "View Upload FAQ" at bounding box center [267, 459] width 144 height 31
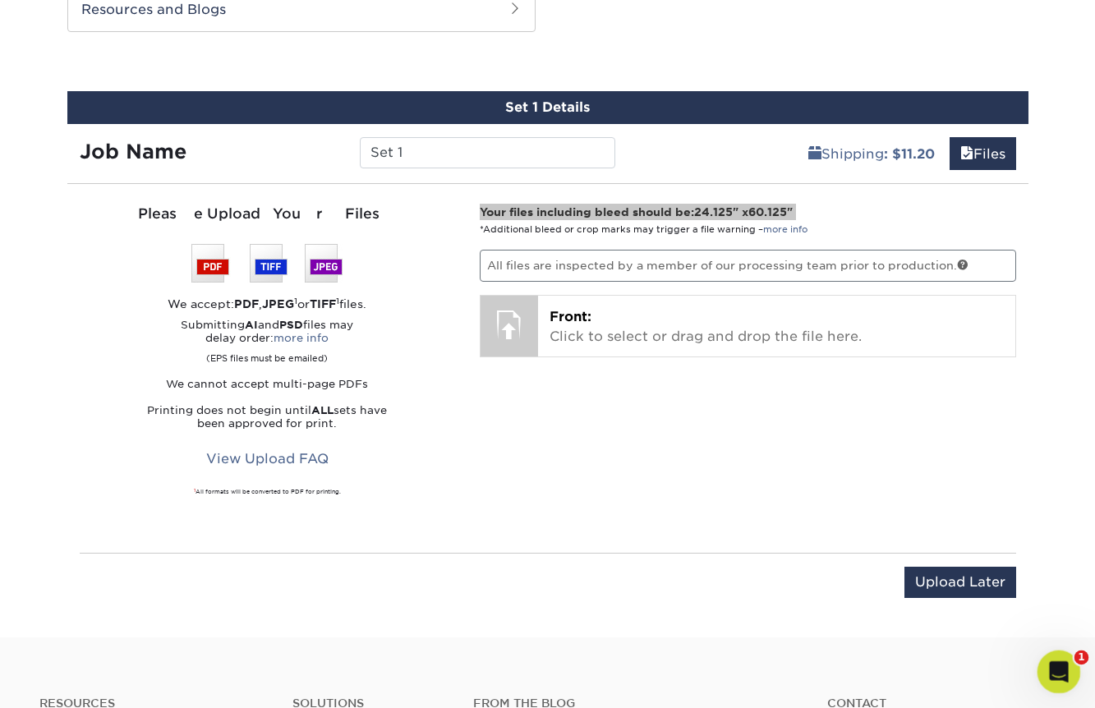
click at [1054, 674] on icon "Open Intercom Messenger" at bounding box center [1056, 669] width 27 height 27
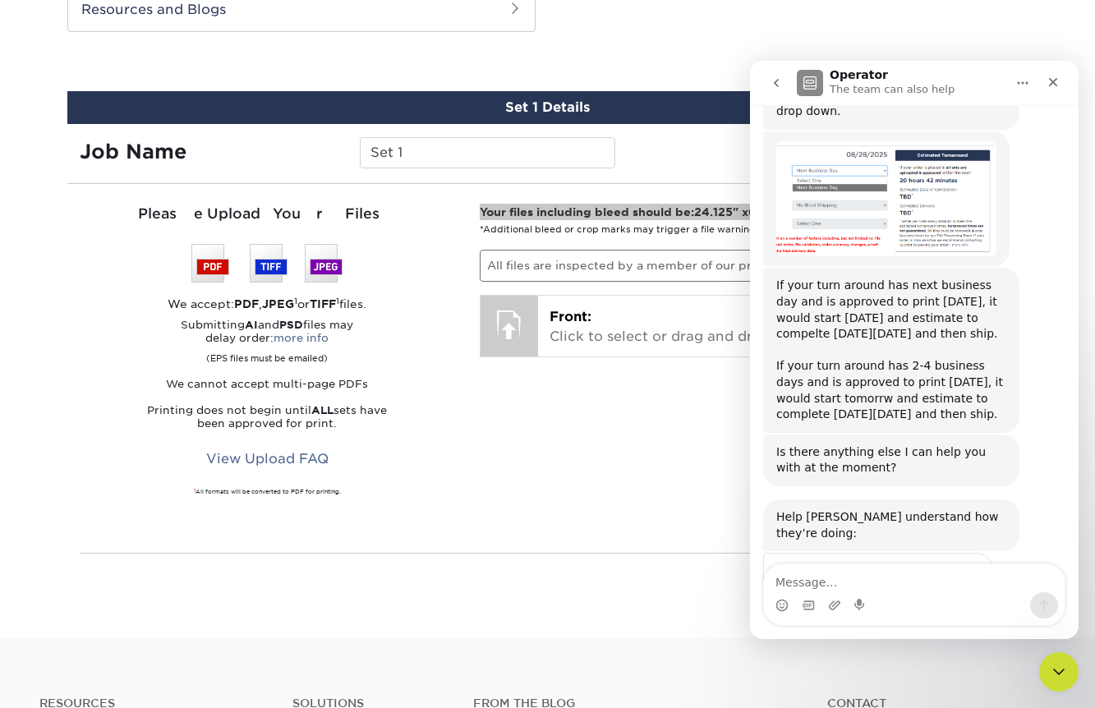
scroll to position [755, 0]
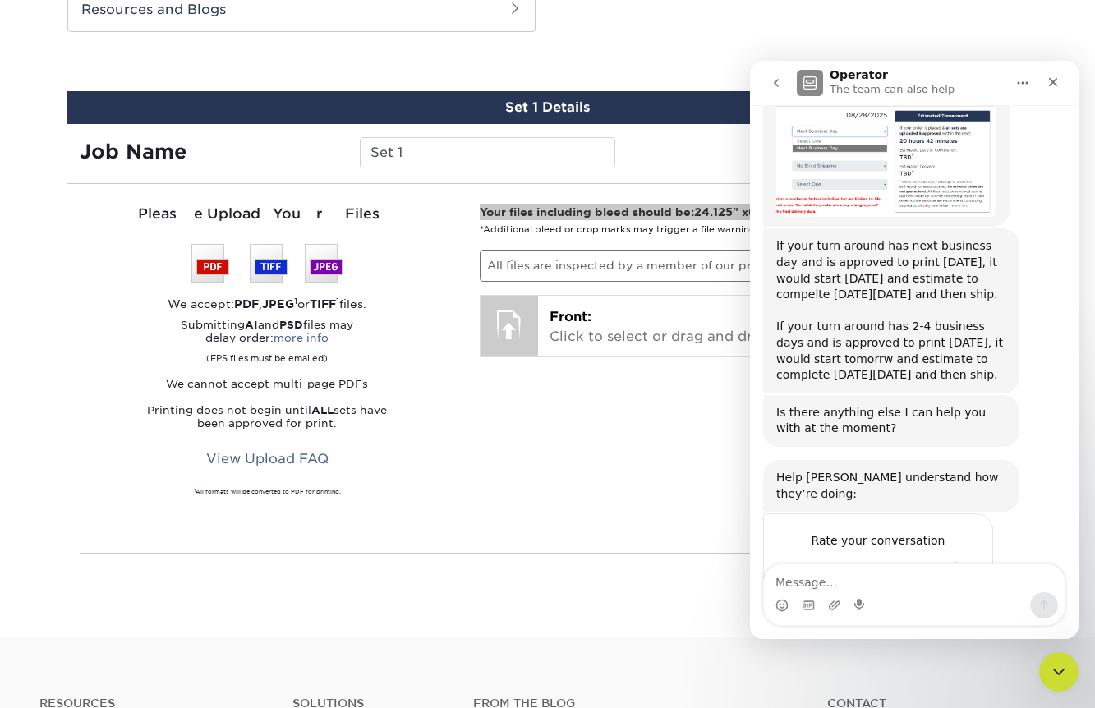
click at [896, 577] on textarea "Message…" at bounding box center [914, 578] width 301 height 28
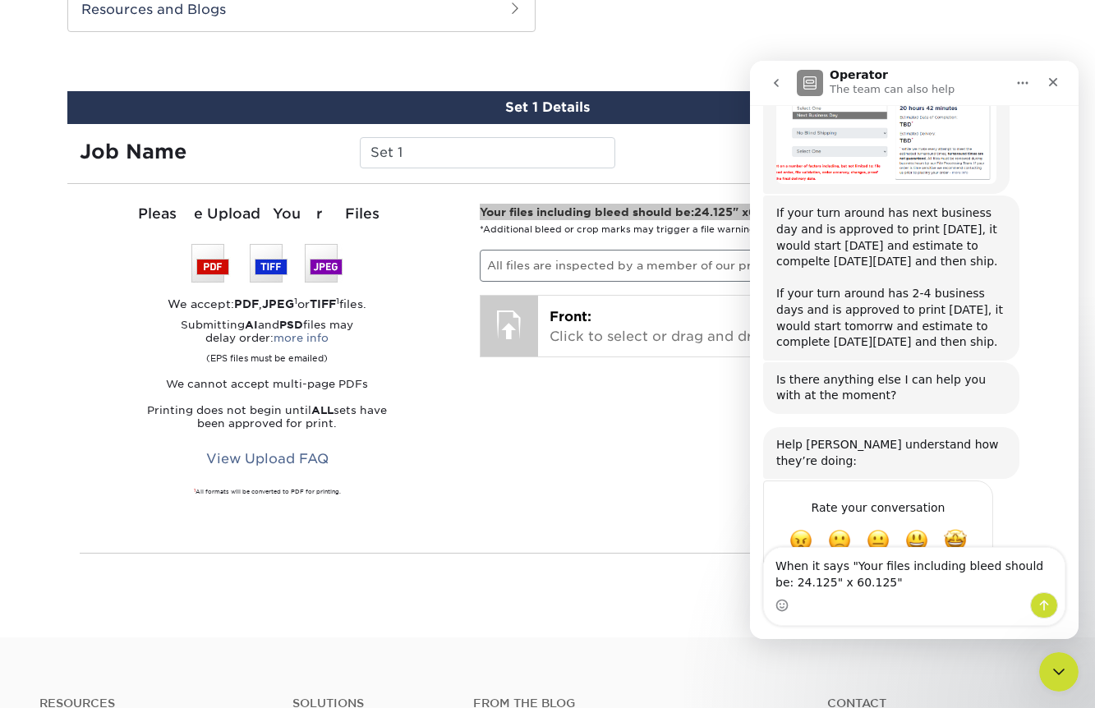
scroll to position [804, 0]
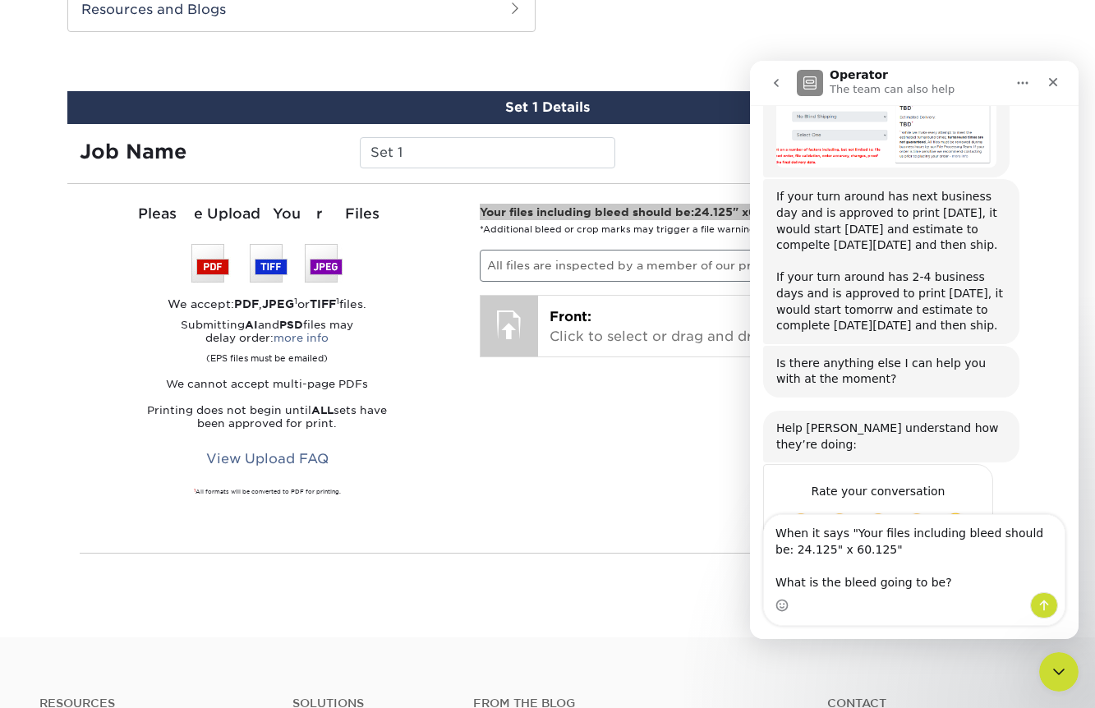
type textarea "When it says "Your files including bleed should be: 24.125" x 60.125" What is t…"
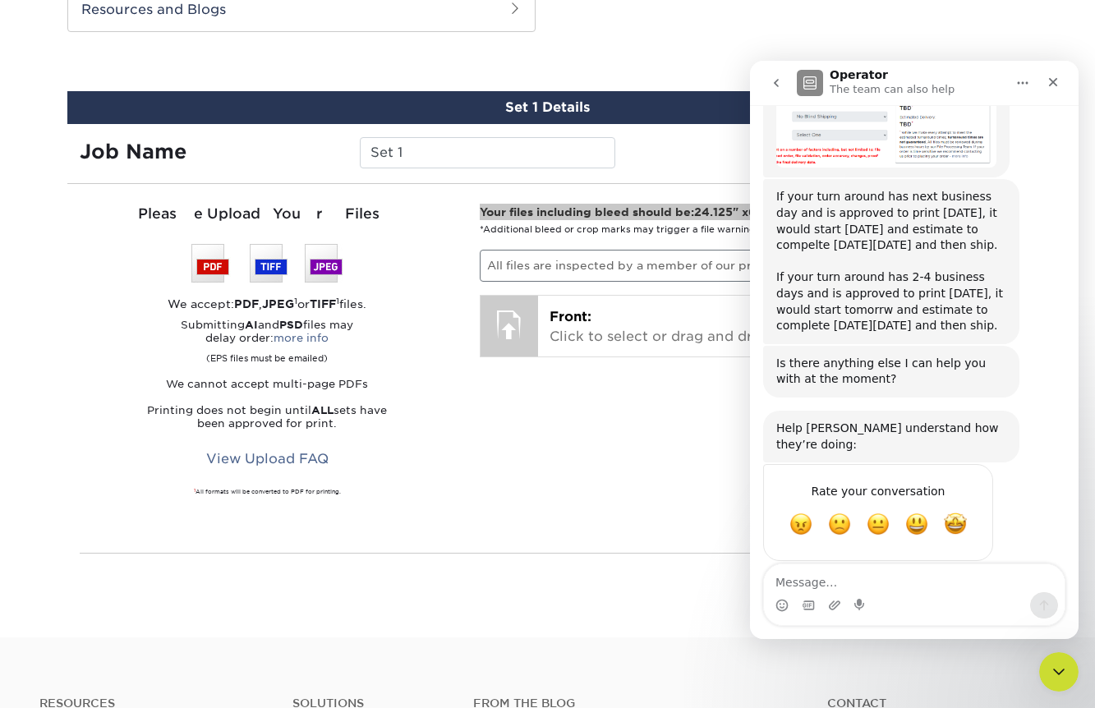
scroll to position [844, 0]
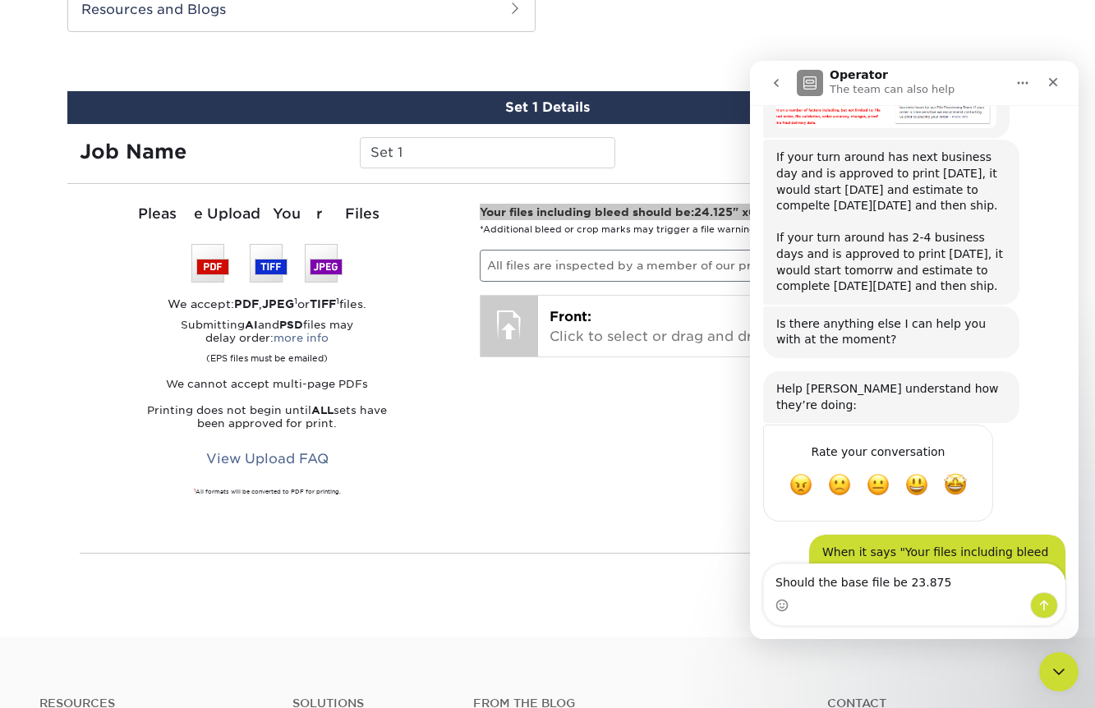
type textarea "Should the base file be 23.875""
click at [876, 584] on textarea "Should the base file be 23.875"" at bounding box center [914, 578] width 301 height 28
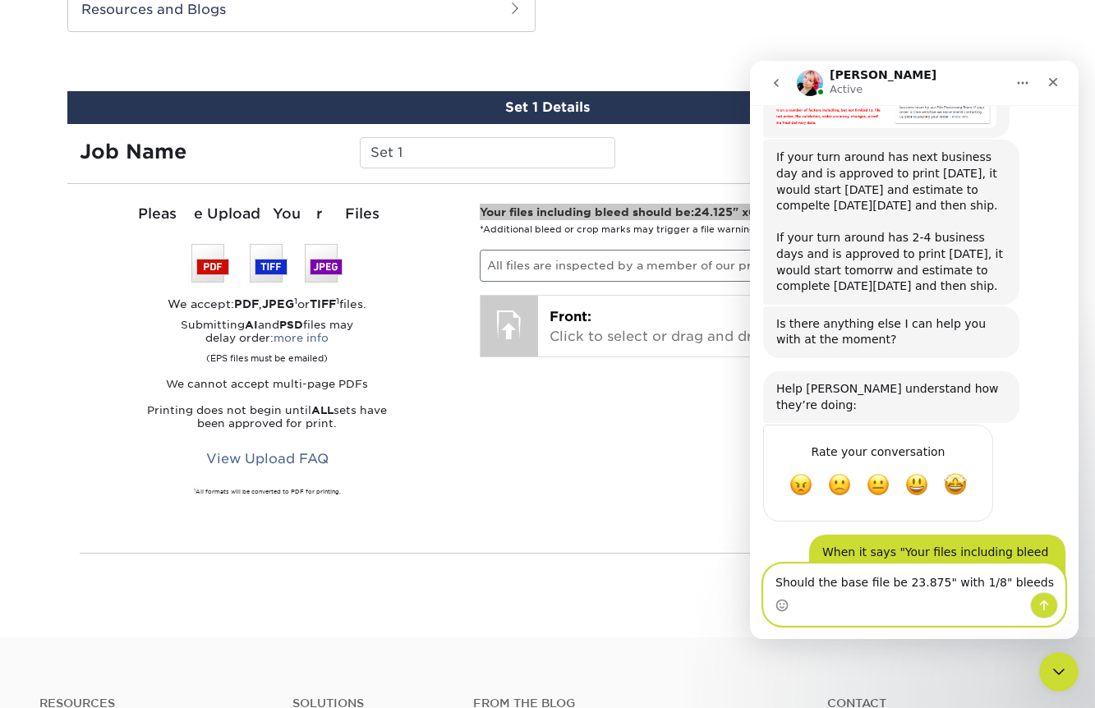
type textarea "Should the base file be 23.875" with 1/8" bleeds?"
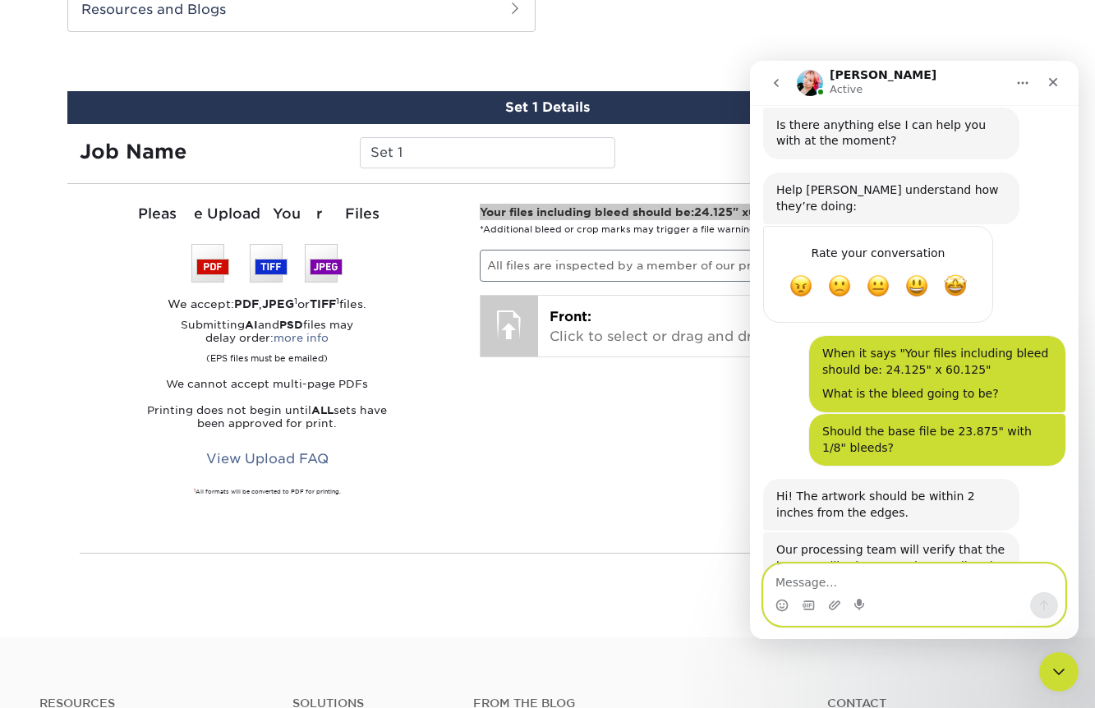
scroll to position [1048, 0]
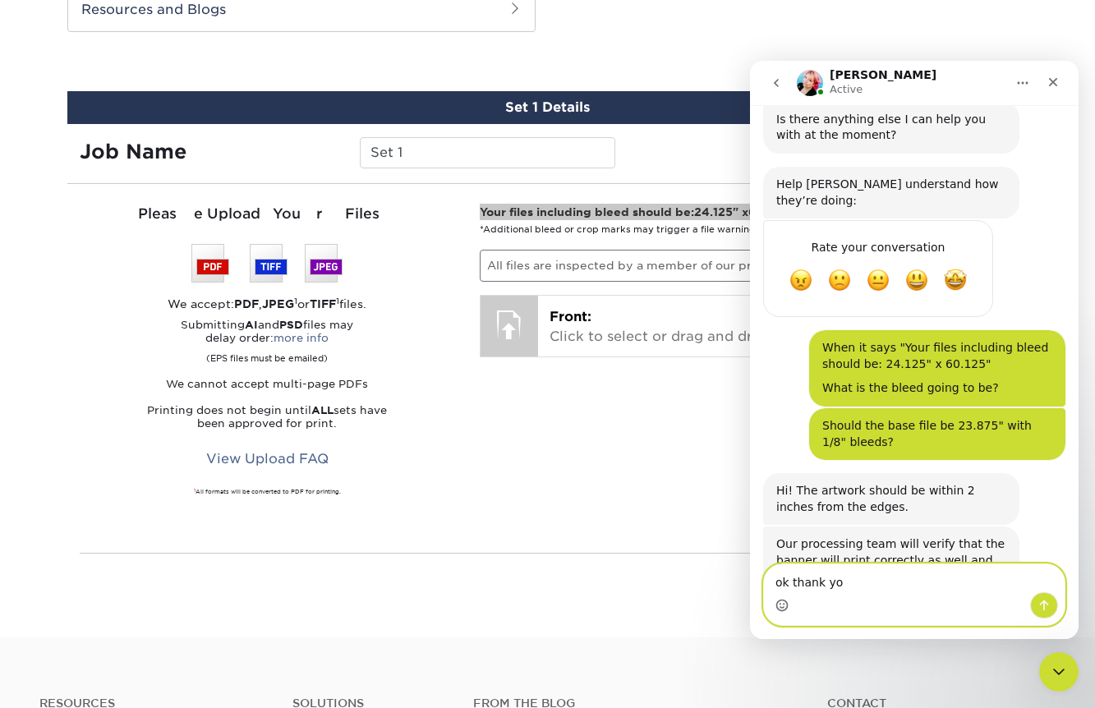
type textarea "ok thank you"
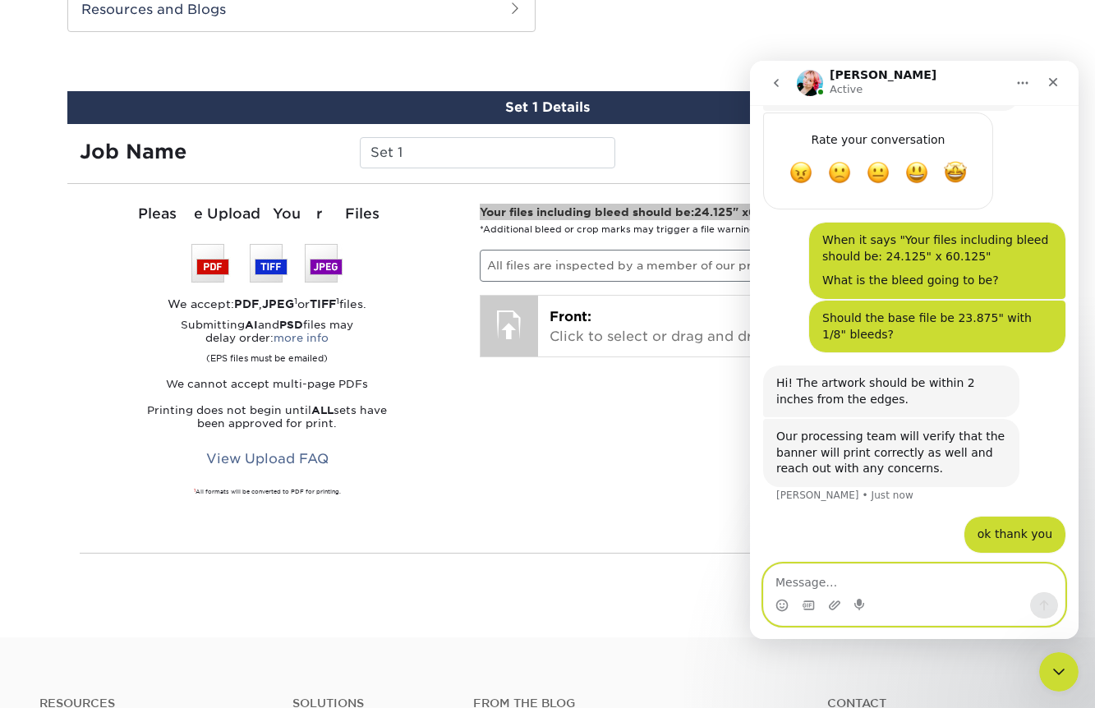
scroll to position [1161, 0]
